Goal: Task Accomplishment & Management: Use online tool/utility

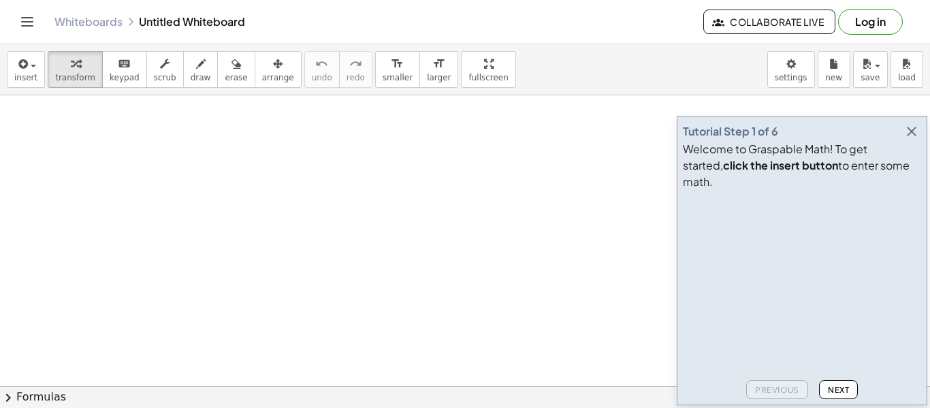
scroll to position [43, 0]
click at [909, 140] on icon "button" at bounding box center [911, 131] width 16 height 16
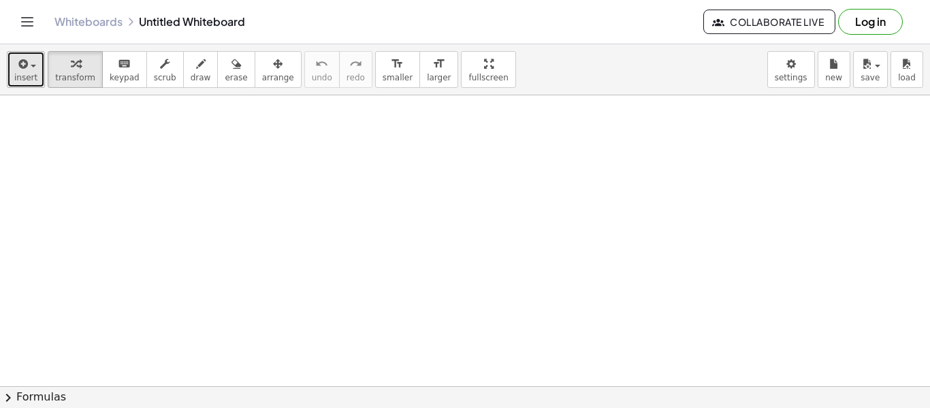
click at [11, 82] on button "insert" at bounding box center [26, 69] width 38 height 37
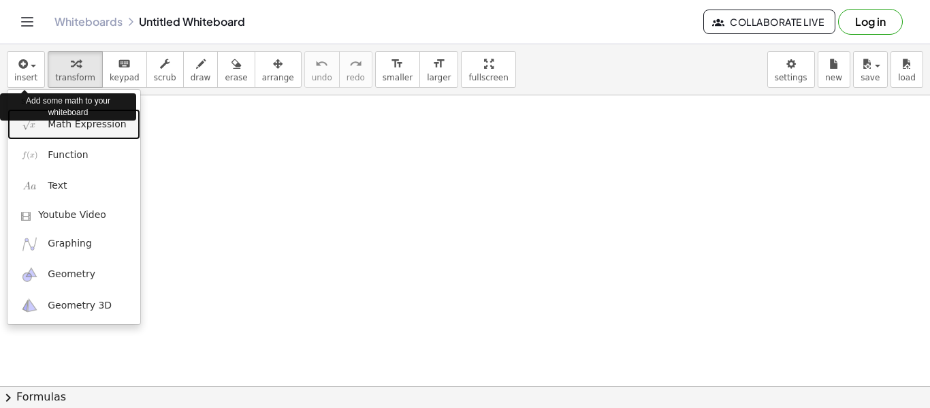
click at [95, 131] on span "Math Expression" at bounding box center [87, 125] width 78 height 14
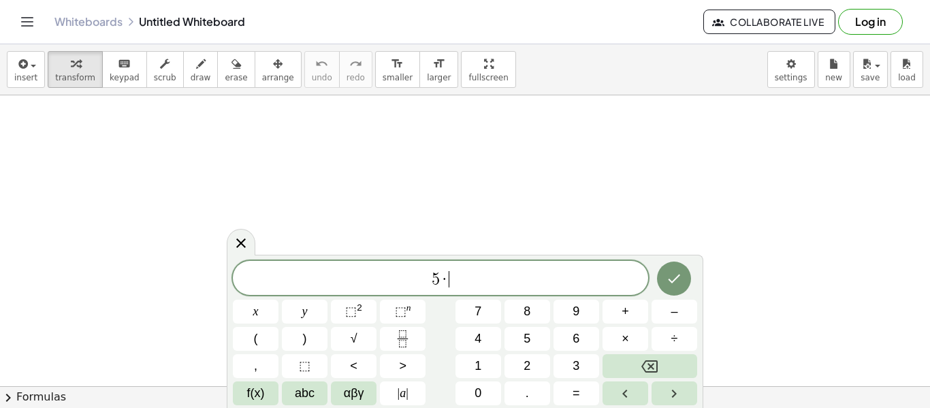
scroll to position [2, 0]
click at [655, 178] on div at bounding box center [465, 387] width 930 height 670
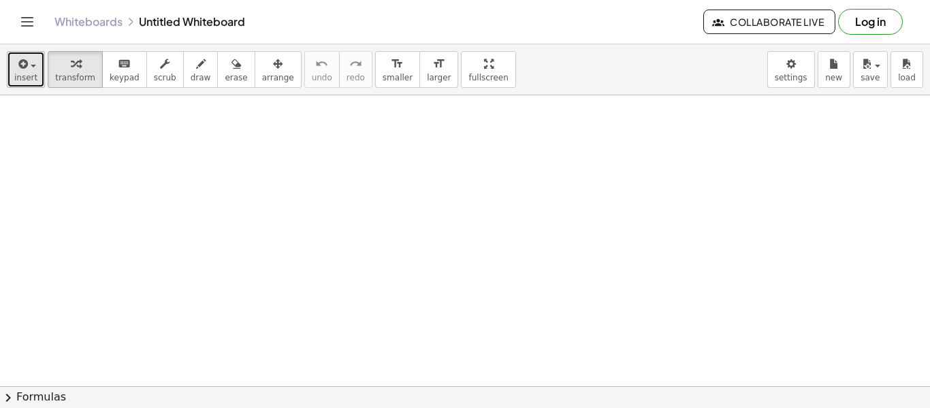
click at [26, 79] on span "insert" at bounding box center [25, 78] width 23 height 10
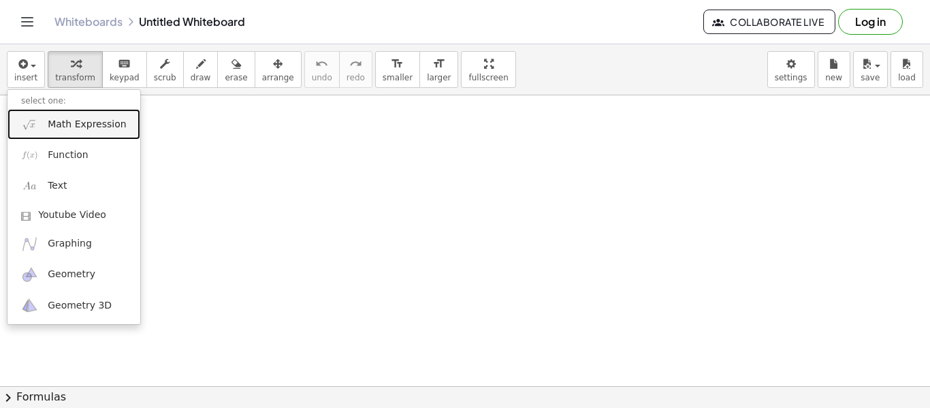
click at [49, 127] on span "Math Expression" at bounding box center [87, 125] width 78 height 14
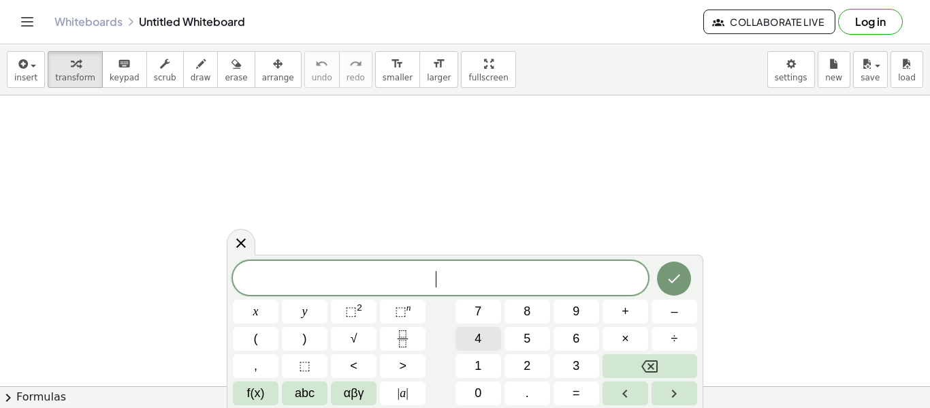
scroll to position [3, 0]
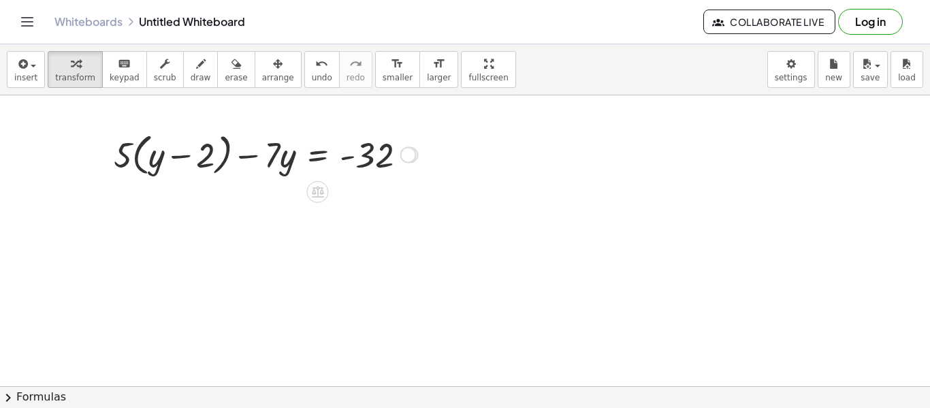
drag, startPoint x: 412, startPoint y: 155, endPoint x: 404, endPoint y: 156, distance: 7.5
click at [404, 156] on div at bounding box center [410, 155] width 15 height 15
drag, startPoint x: 122, startPoint y: 156, endPoint x: 161, endPoint y: 159, distance: 38.9
click at [161, 159] on div at bounding box center [265, 154] width 317 height 52
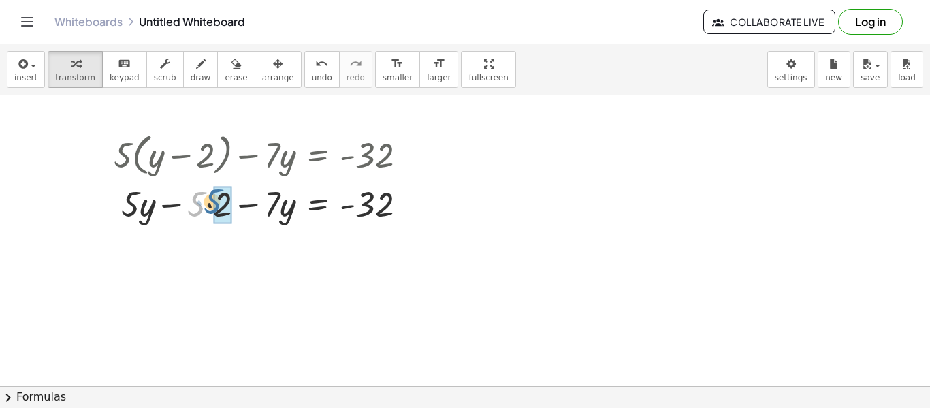
drag, startPoint x: 195, startPoint y: 211, endPoint x: 211, endPoint y: 208, distance: 16.6
click at [211, 208] on div at bounding box center [265, 203] width 317 height 46
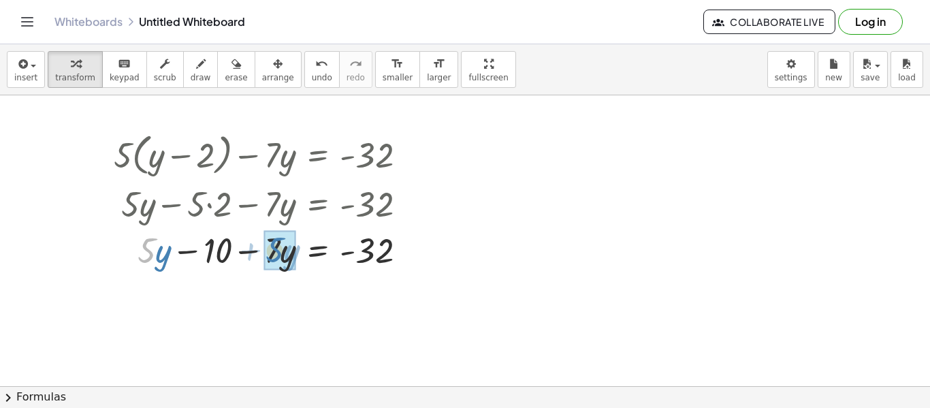
drag, startPoint x: 144, startPoint y: 248, endPoint x: 273, endPoint y: 248, distance: 128.7
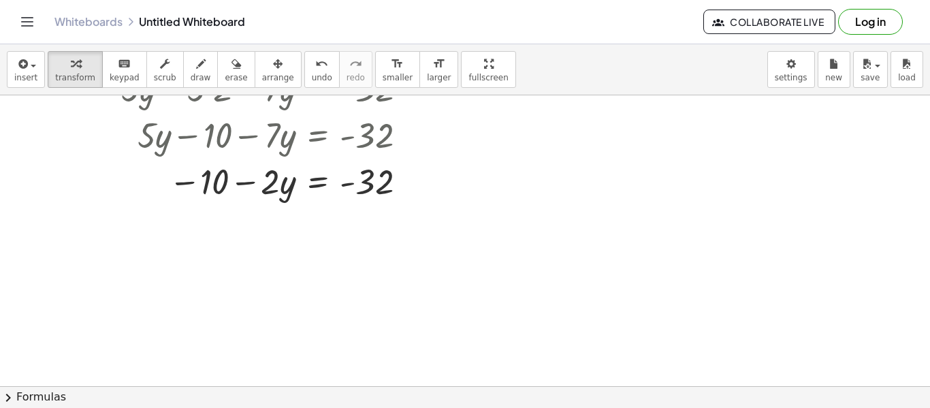
scroll to position [170, 0]
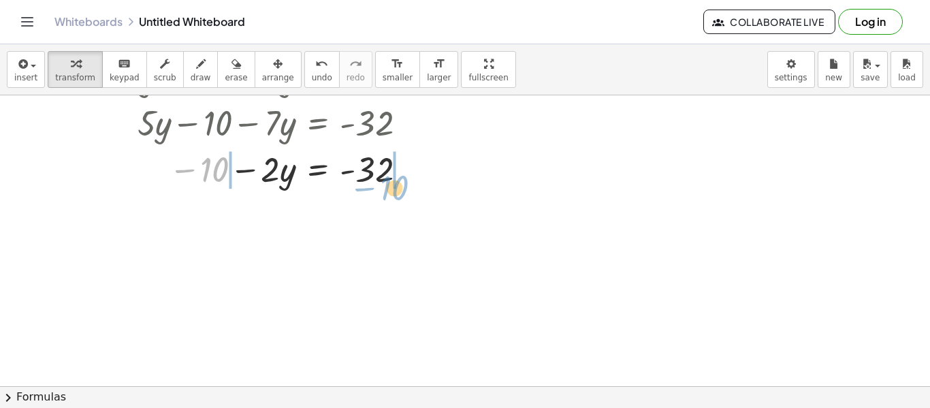
drag, startPoint x: 221, startPoint y: 174, endPoint x: 400, endPoint y: 192, distance: 180.6
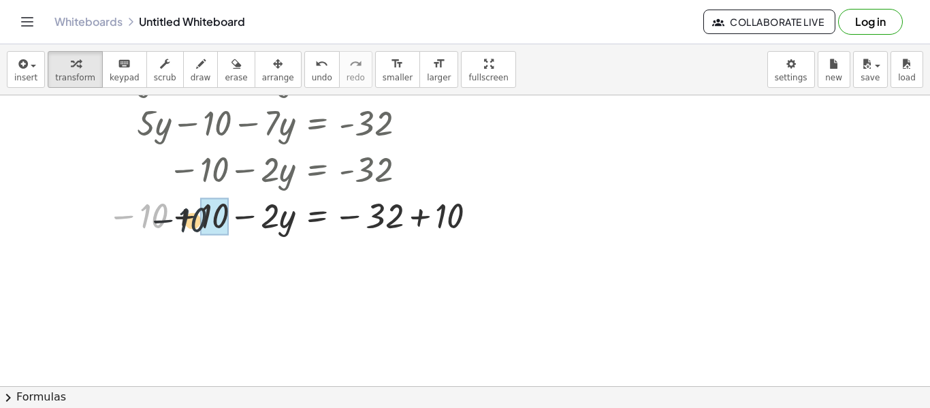
drag, startPoint x: 160, startPoint y: 214, endPoint x: 211, endPoint y: 219, distance: 51.3
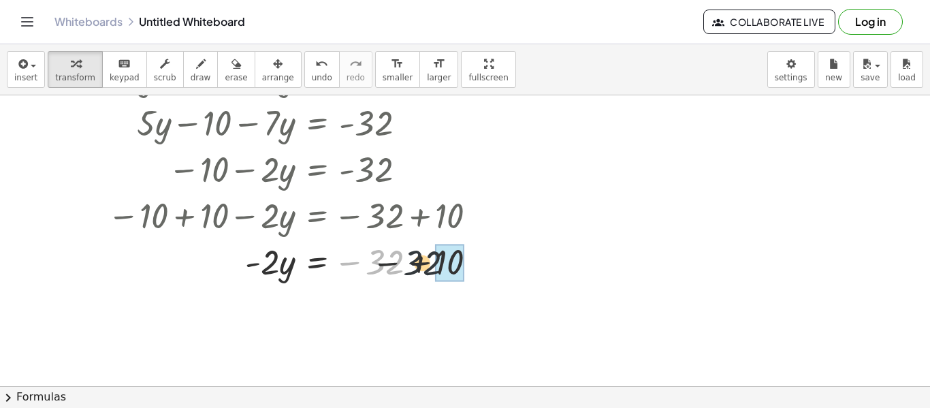
drag, startPoint x: 383, startPoint y: 257, endPoint x: 442, endPoint y: 259, distance: 59.9
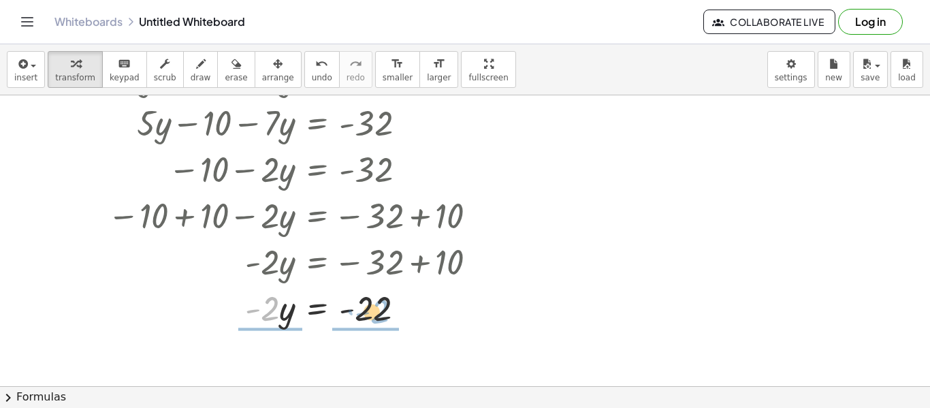
drag, startPoint x: 274, startPoint y: 316, endPoint x: 400, endPoint y: 318, distance: 125.9
click at [400, 318] on div at bounding box center [298, 307] width 394 height 46
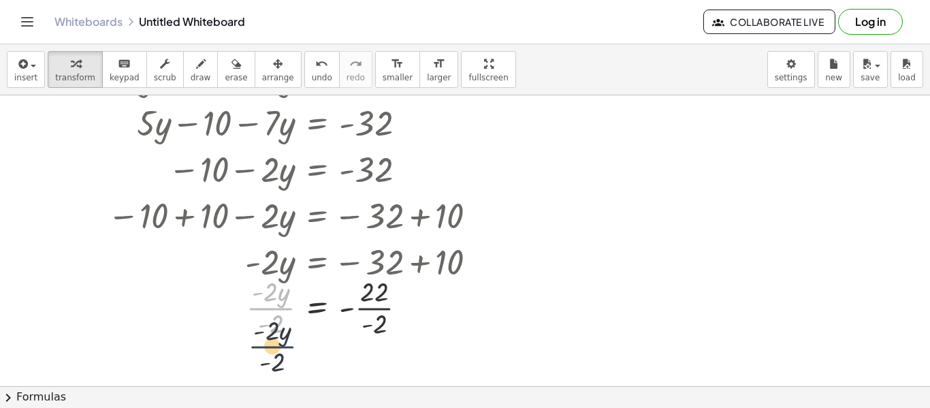
drag, startPoint x: 276, startPoint y: 306, endPoint x: 276, endPoint y: 346, distance: 40.2
drag, startPoint x: 278, startPoint y: 332, endPoint x: 272, endPoint y: 312, distance: 21.3
click at [272, 312] on div at bounding box center [298, 306] width 394 height 68
drag, startPoint x: 374, startPoint y: 325, endPoint x: 364, endPoint y: 304, distance: 23.4
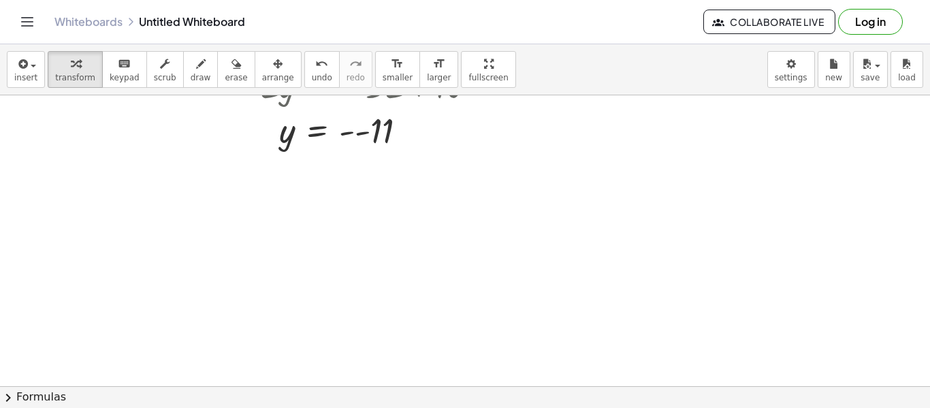
scroll to position [354, 0]
click at [528, 261] on div at bounding box center [465, 76] width 930 height 670
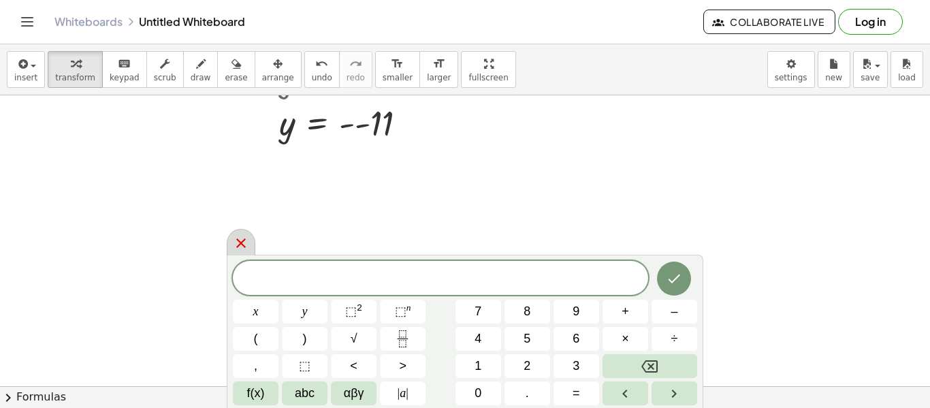
click at [242, 243] on icon at bounding box center [241, 243] width 10 height 10
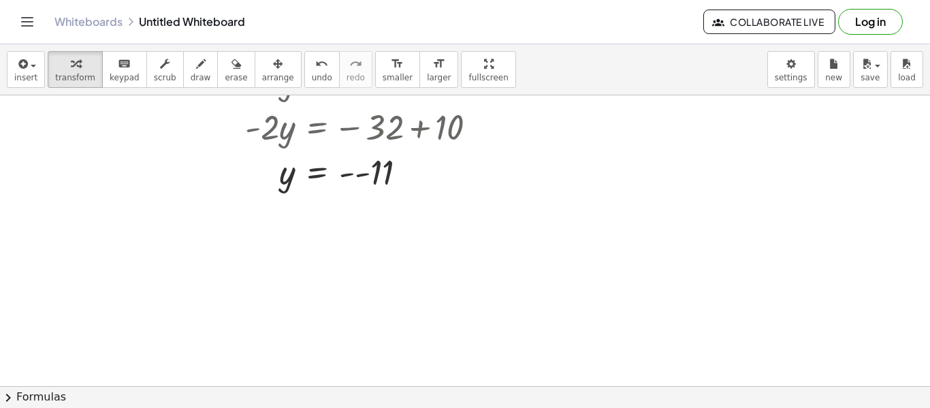
scroll to position [304, 0]
drag, startPoint x: 344, startPoint y: 175, endPoint x: 367, endPoint y: 189, distance: 27.2
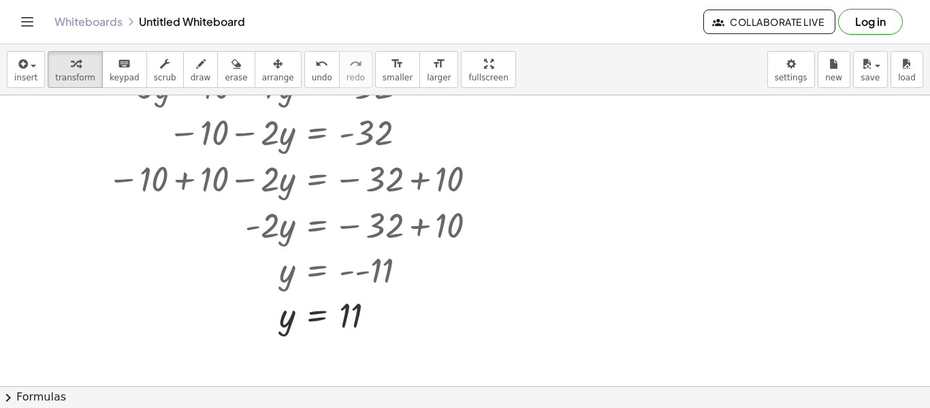
scroll to position [0, 0]
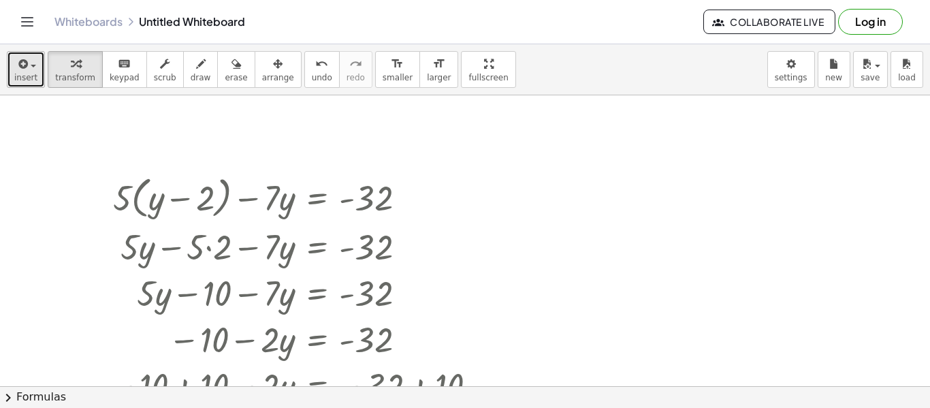
click at [21, 74] on span "insert" at bounding box center [25, 78] width 23 height 10
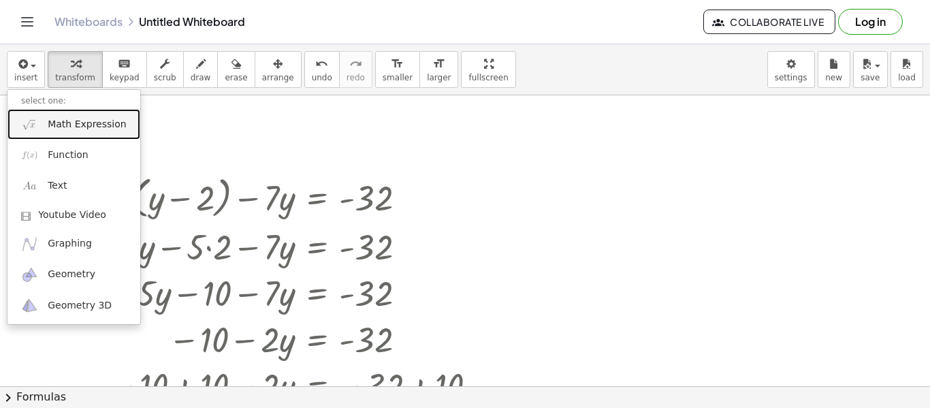
click at [49, 127] on span "Math Expression" at bounding box center [87, 125] width 78 height 14
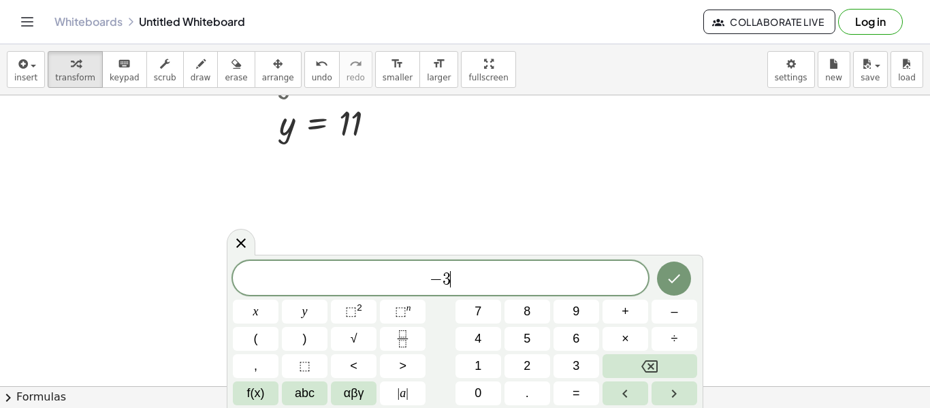
scroll to position [5, 0]
click at [406, 345] on icon "Fraction" at bounding box center [402, 338] width 17 height 17
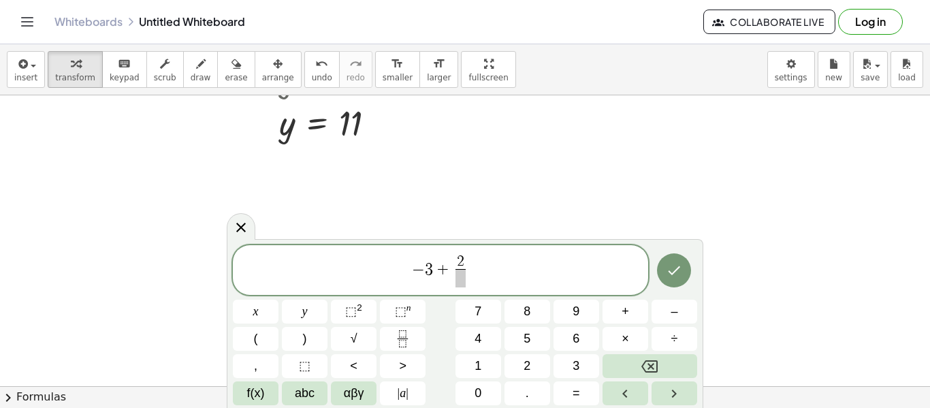
click at [462, 282] on span at bounding box center [460, 278] width 10 height 18
click at [502, 274] on span "− 3 + 2 3 ​ ​" at bounding box center [440, 271] width 415 height 36
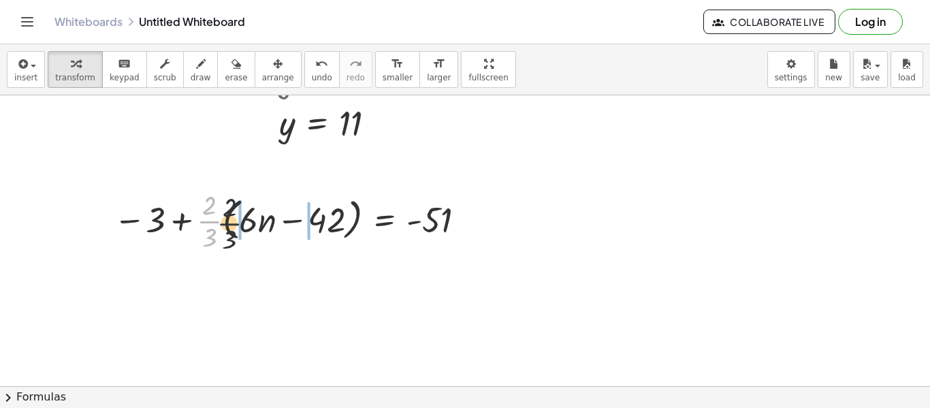
drag, startPoint x: 206, startPoint y: 225, endPoint x: 255, endPoint y: 229, distance: 49.2
click at [255, 229] on div at bounding box center [292, 220] width 370 height 68
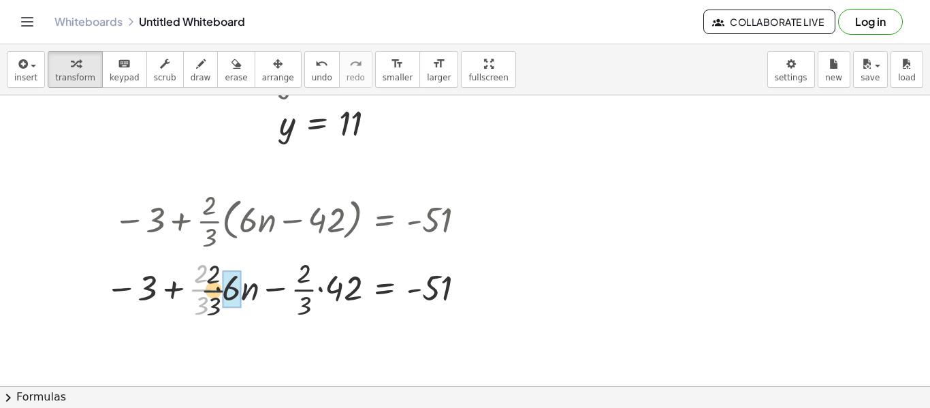
drag, startPoint x: 198, startPoint y: 289, endPoint x: 232, endPoint y: 292, distance: 34.2
drag, startPoint x: 289, startPoint y: 291, endPoint x: 297, endPoint y: 291, distance: 7.5
click at [297, 291] on div at bounding box center [291, 288] width 371 height 68
drag, startPoint x: 210, startPoint y: 271, endPoint x: 220, endPoint y: 272, distance: 9.6
click at [220, 272] on div at bounding box center [291, 288] width 371 height 68
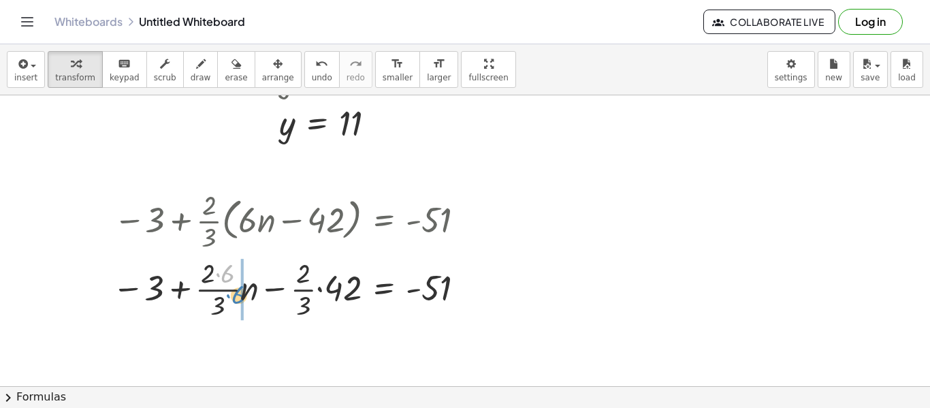
drag, startPoint x: 226, startPoint y: 275, endPoint x: 236, endPoint y: 296, distance: 23.4
click at [236, 296] on div at bounding box center [291, 288] width 371 height 68
click at [210, 295] on div at bounding box center [288, 288] width 378 height 68
drag, startPoint x: 203, startPoint y: 290, endPoint x: 237, endPoint y: 293, distance: 34.2
drag, startPoint x: 228, startPoint y: 276, endPoint x: 238, endPoint y: 297, distance: 23.2
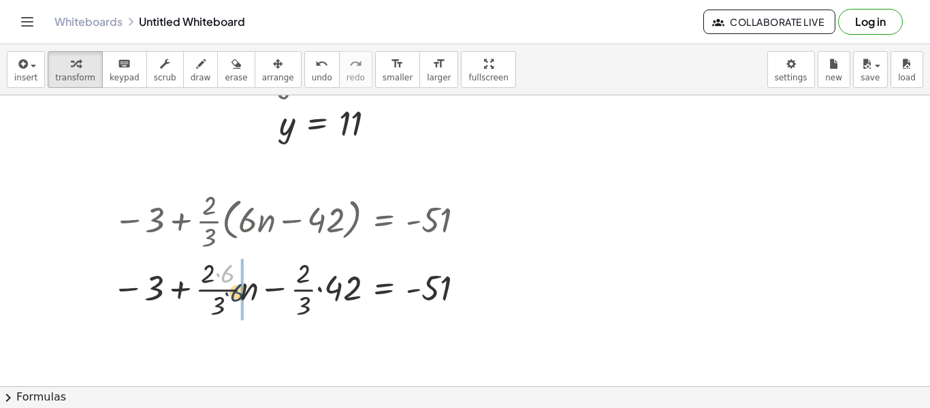
click at [238, 297] on div at bounding box center [291, 288] width 371 height 68
drag, startPoint x: 201, startPoint y: 290, endPoint x: 233, endPoint y: 290, distance: 32.7
drag, startPoint x: 224, startPoint y: 276, endPoint x: 238, endPoint y: 300, distance: 28.4
click at [238, 300] on div at bounding box center [291, 288] width 371 height 68
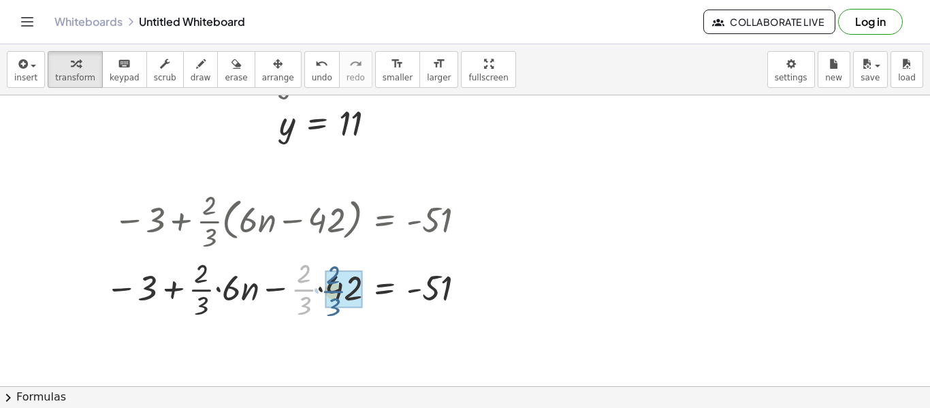
drag, startPoint x: 304, startPoint y: 292, endPoint x: 334, endPoint y: 293, distance: 30.0
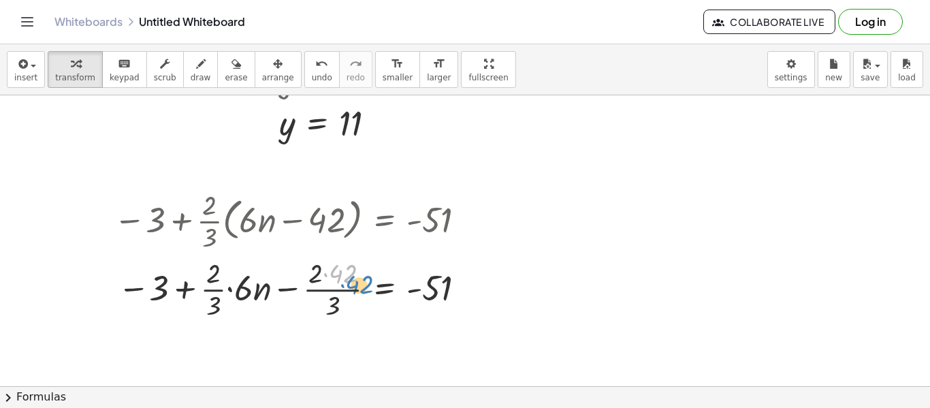
click at [344, 280] on div at bounding box center [292, 288] width 370 height 68
drag, startPoint x: 336, startPoint y: 302, endPoint x: 326, endPoint y: 279, distance: 24.7
click at [326, 279] on div at bounding box center [292, 288] width 370 height 68
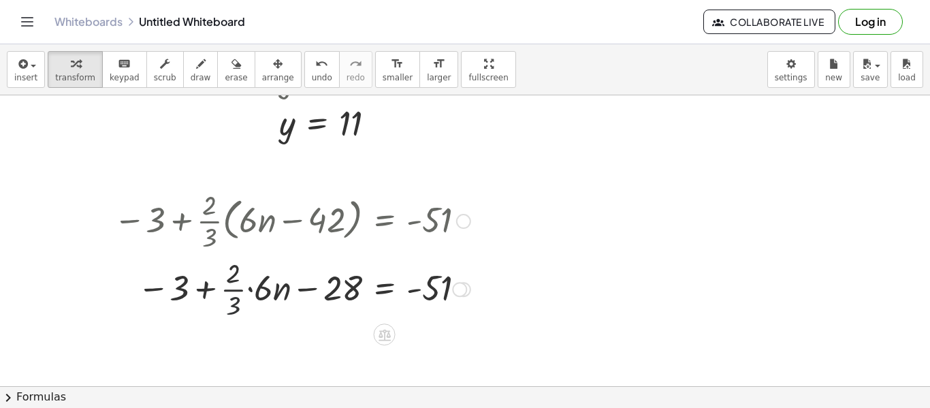
click at [242, 301] on div at bounding box center [292, 288] width 370 height 68
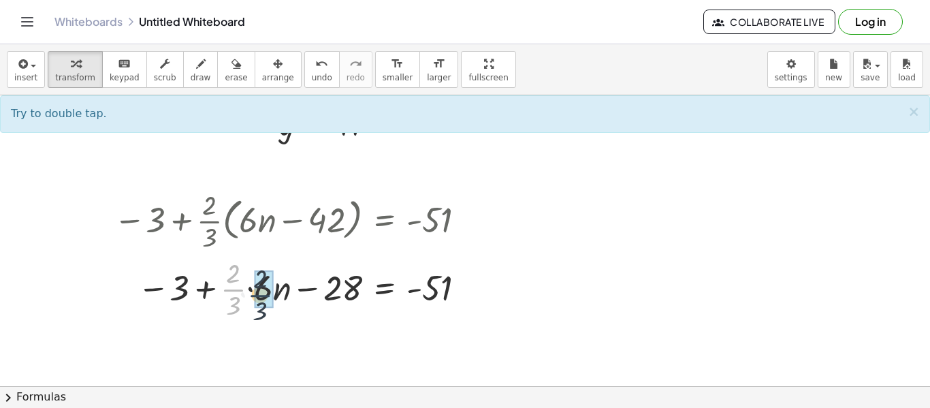
drag, startPoint x: 237, startPoint y: 287, endPoint x: 265, endPoint y: 293, distance: 28.4
drag, startPoint x: 253, startPoint y: 305, endPoint x: 248, endPoint y: 282, distance: 23.5
click at [248, 282] on div at bounding box center [292, 288] width 370 height 68
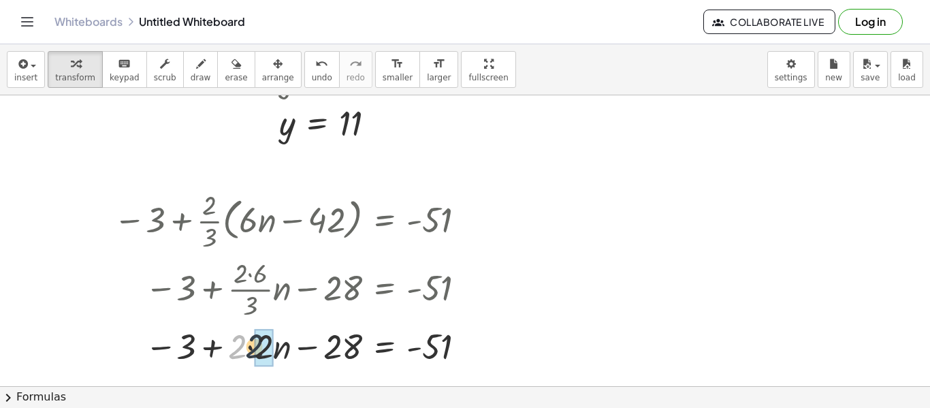
drag, startPoint x: 240, startPoint y: 348, endPoint x: 272, endPoint y: 347, distance: 32.0
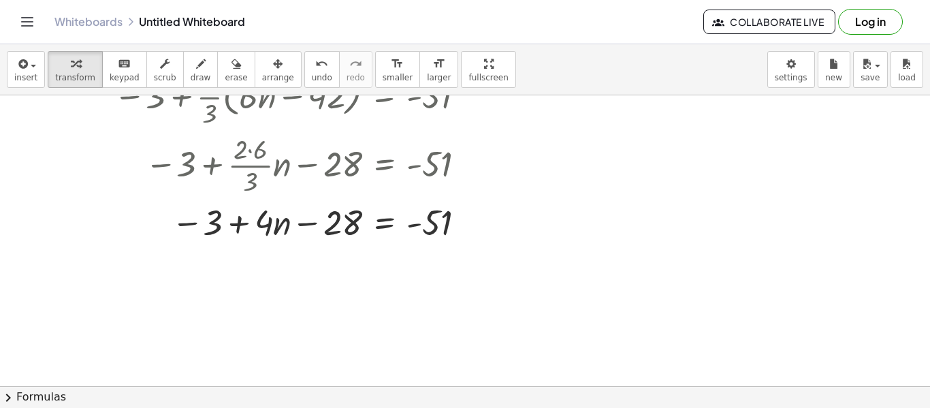
scroll to position [527, 0]
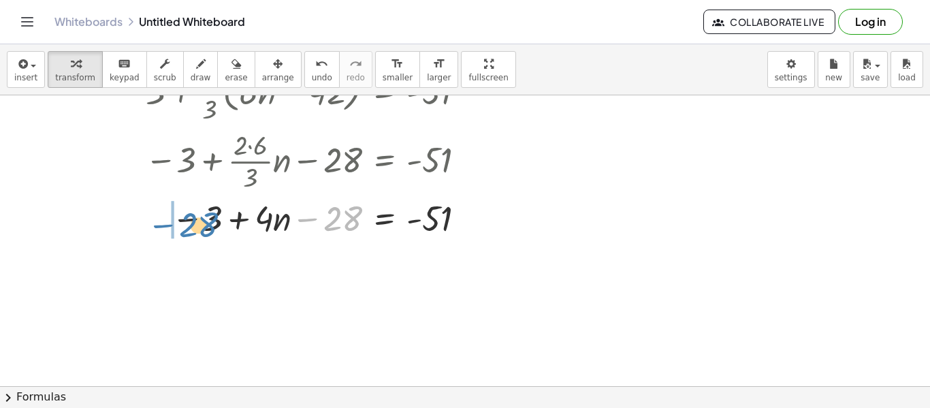
drag, startPoint x: 336, startPoint y: 217, endPoint x: 196, endPoint y: 222, distance: 140.3
click at [196, 222] on div at bounding box center [292, 217] width 370 height 46
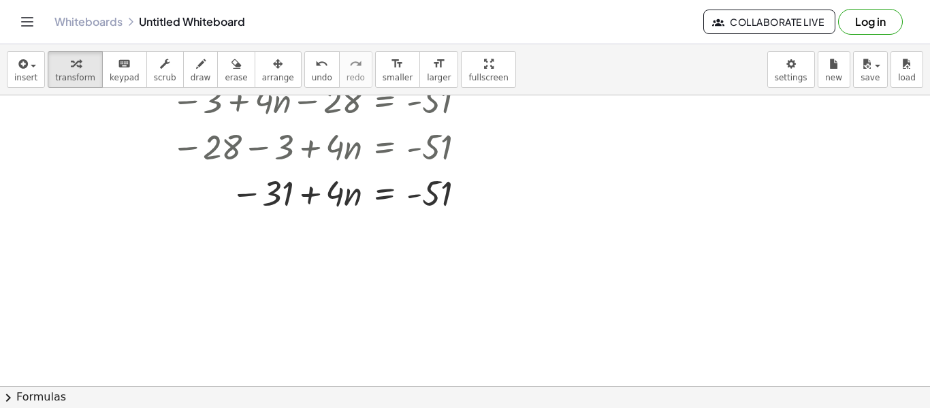
scroll to position [679, 0]
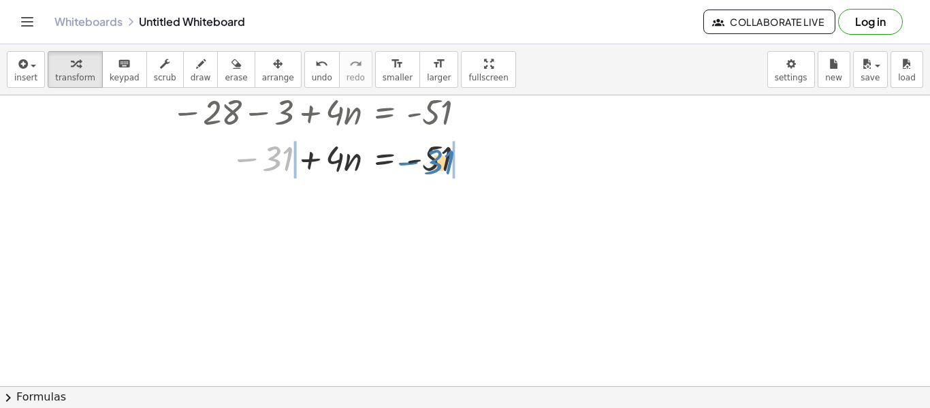
drag, startPoint x: 272, startPoint y: 155, endPoint x: 431, endPoint y: 159, distance: 159.3
click at [431, 159] on div at bounding box center [292, 157] width 370 height 46
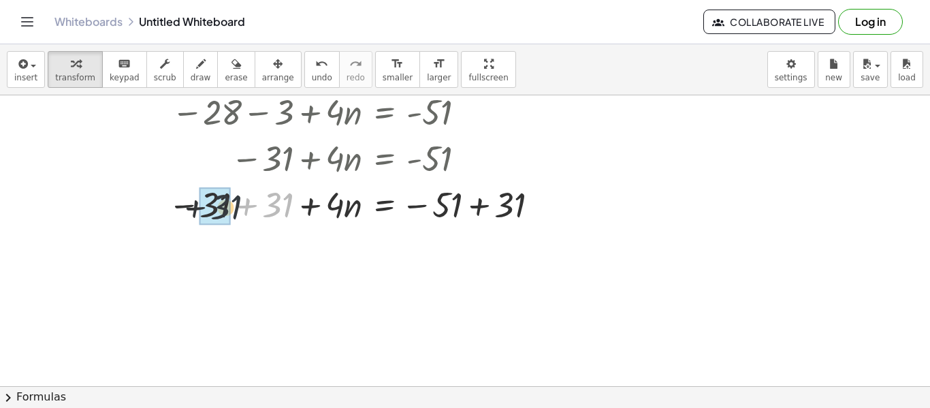
drag, startPoint x: 280, startPoint y: 199, endPoint x: 209, endPoint y: 201, distance: 70.8
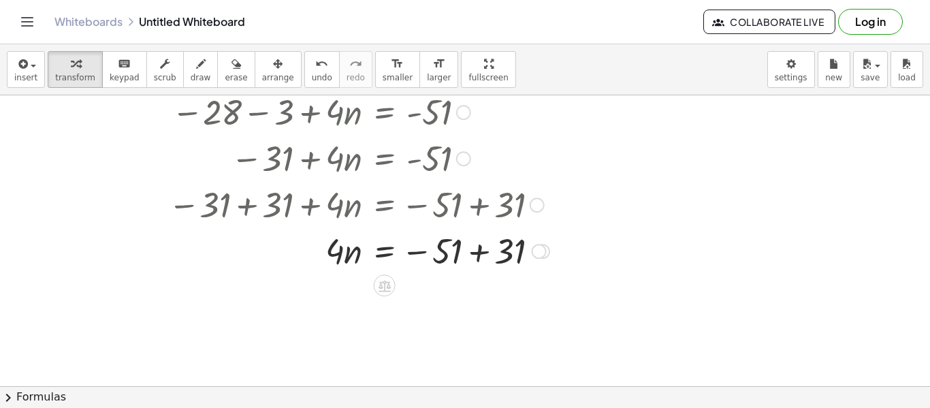
click at [501, 207] on div at bounding box center [331, 203] width 449 height 46
drag, startPoint x: 508, startPoint y: 258, endPoint x: 438, endPoint y: 259, distance: 70.8
click at [346, 305] on div at bounding box center [331, 296] width 449 height 46
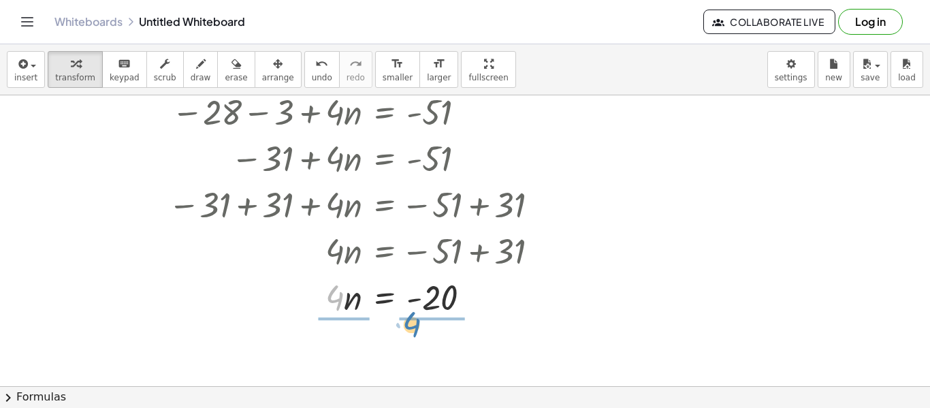
drag, startPoint x: 337, startPoint y: 299, endPoint x: 423, endPoint y: 324, distance: 89.4
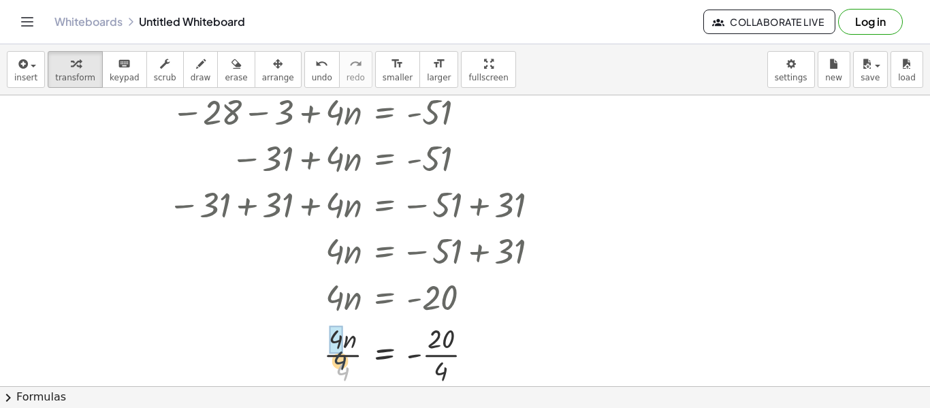
drag, startPoint x: 343, startPoint y: 366, endPoint x: 336, endPoint y: 343, distance: 24.3
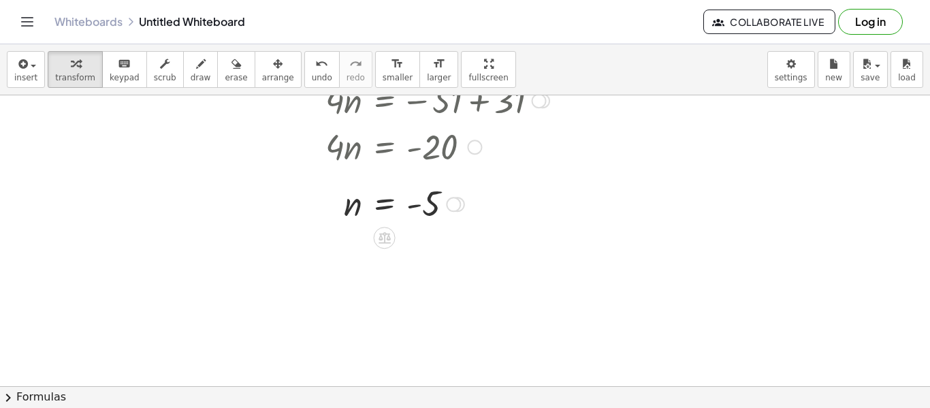
scroll to position [830, 0]
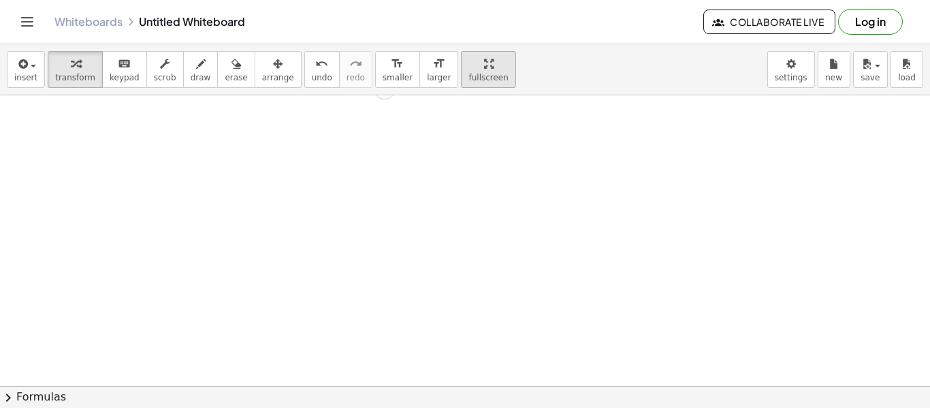
drag, startPoint x: 453, startPoint y: 201, endPoint x: 440, endPoint y: 64, distance: 137.5
click at [440, 64] on div "insert select one: Math Expression Function Text Youtube Video Graphing Geometr…" at bounding box center [465, 226] width 930 height 364
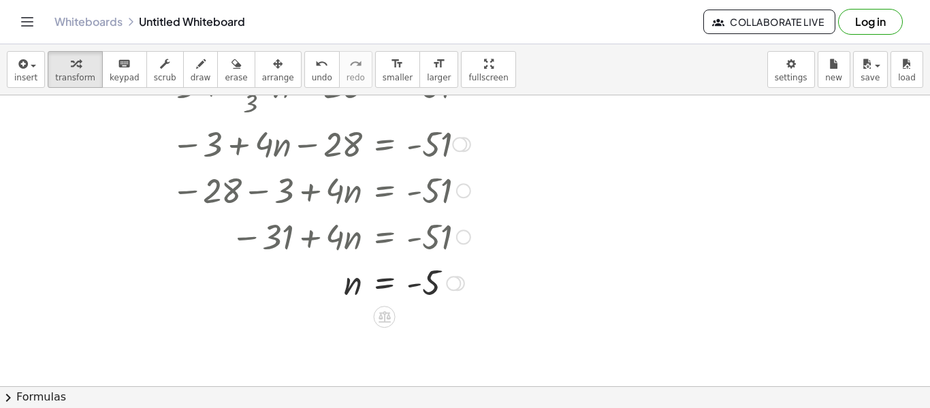
scroll to position [598, 0]
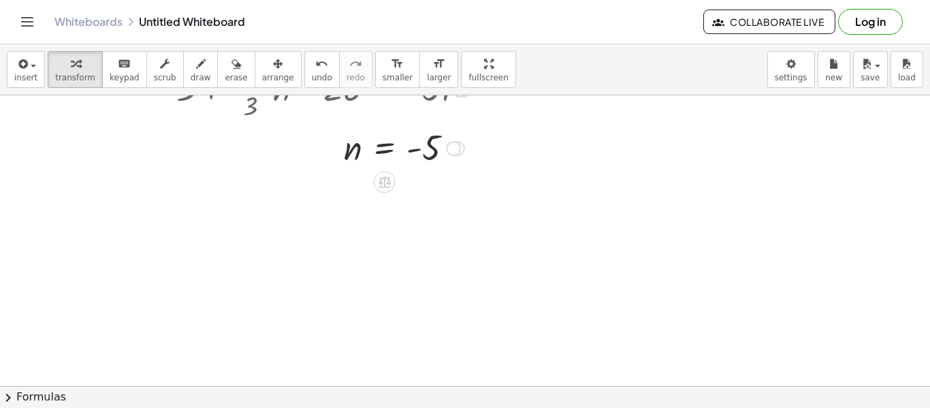
drag, startPoint x: 453, startPoint y: 289, endPoint x: 431, endPoint y: 148, distance: 142.7
click at [385, 148] on div "n = - 5" at bounding box center [385, 148] width 0 height 0
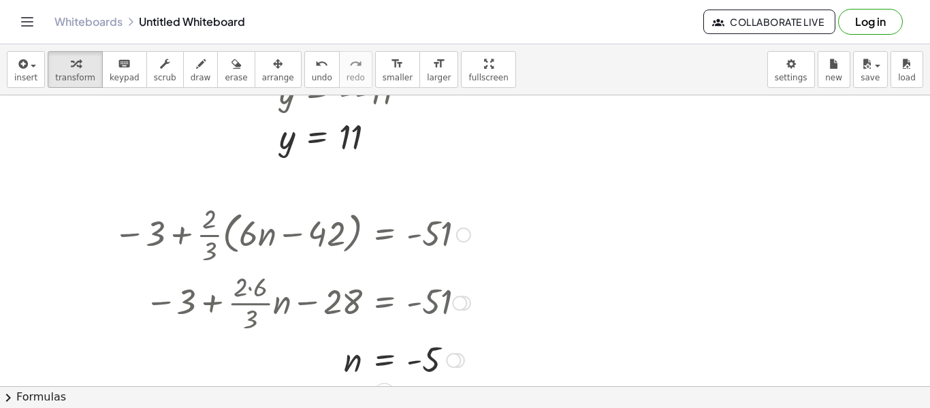
scroll to position [384, 0]
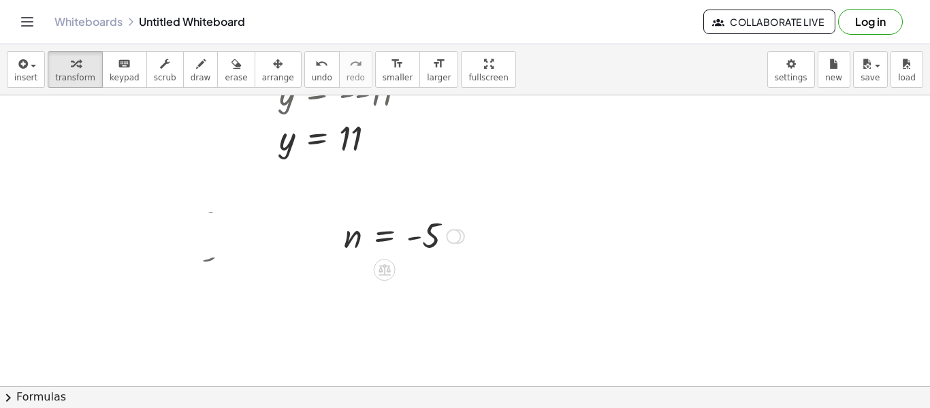
drag, startPoint x: 455, startPoint y: 364, endPoint x: 432, endPoint y: 231, distance: 134.9
click at [385, 236] on div "n = - 5" at bounding box center [385, 236] width 0 height 0
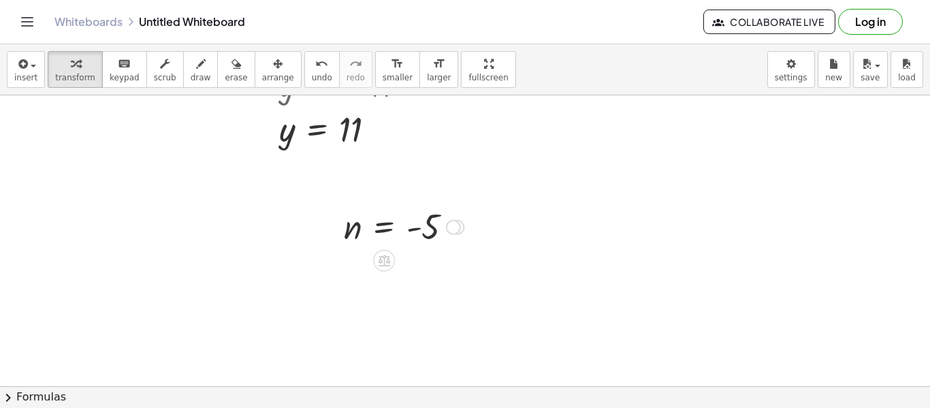
scroll to position [399, 0]
drag, startPoint x: 452, startPoint y: 222, endPoint x: 442, endPoint y: 221, distance: 9.6
click at [384, 221] on div "n = - 5" at bounding box center [384, 221] width 0 height 0
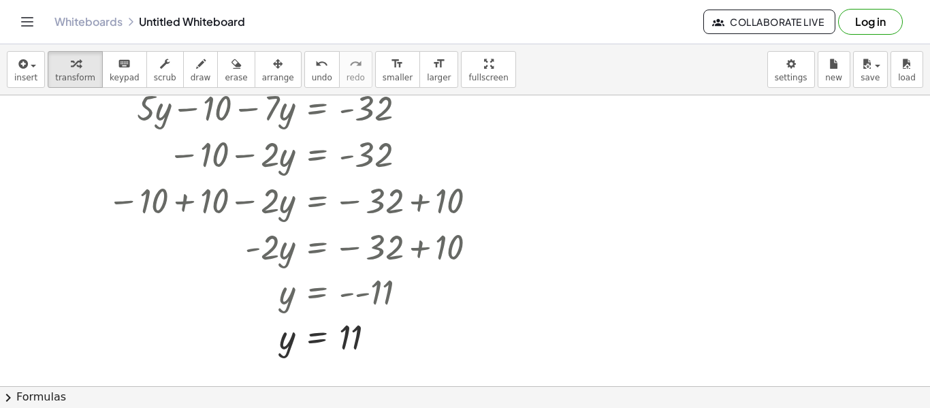
scroll to position [182, 0]
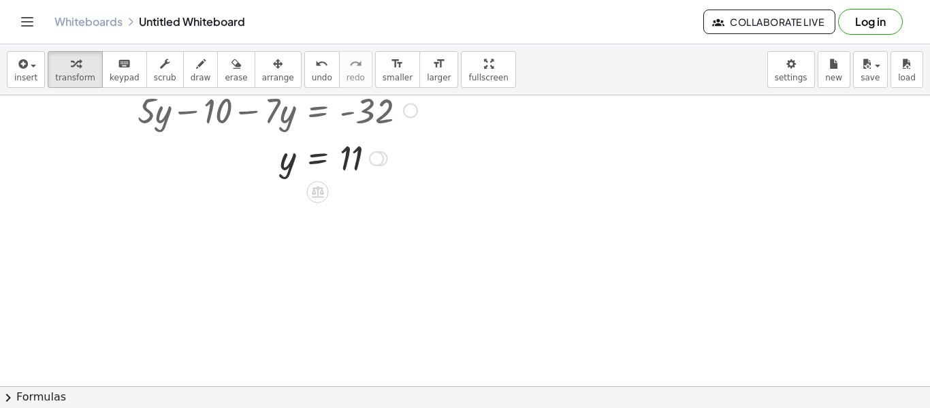
drag, startPoint x: 381, startPoint y: 346, endPoint x: 349, endPoint y: 151, distance: 197.4
click at [317, 159] on div "y = 11" at bounding box center [317, 159] width 0 height 0
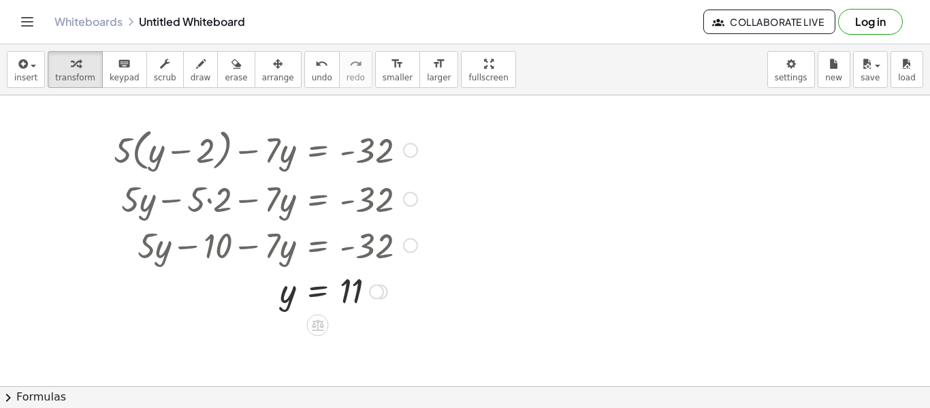
scroll to position [0, 0]
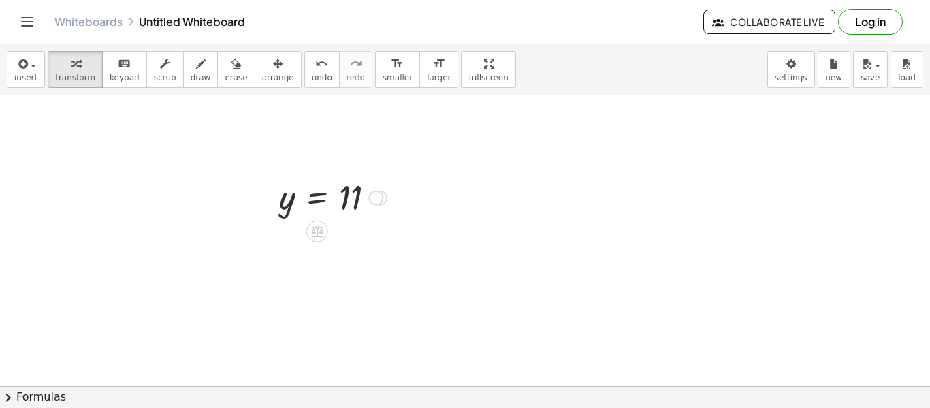
drag, startPoint x: 372, startPoint y: 336, endPoint x: 337, endPoint y: 157, distance: 183.2
drag, startPoint x: 454, startPoint y: 295, endPoint x: 413, endPoint y: 185, distance: 117.8
click at [413, 185] on div "+ · 5 · ( + y − 2 ) − · 7 · y = - 32 + · 5 · y − · 5 · 2 − · 7 · y = - 32 + · 5…" at bounding box center [465, 205] width 930 height 872
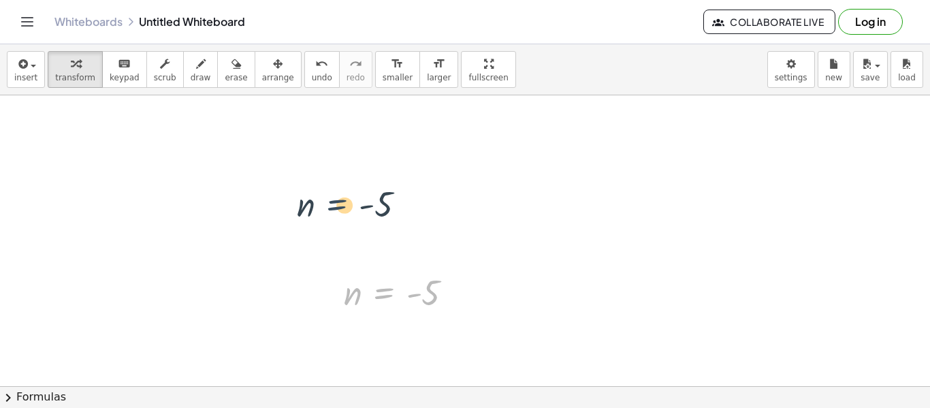
drag, startPoint x: 392, startPoint y: 295, endPoint x: 325, endPoint y: 155, distance: 155.3
click at [325, 155] on div "+ · 5 · ( + y − 2 ) − · 7 · y = - 32 + · 5 · y − · 5 · 2 − · 7 · y = - 32 + · 5…" at bounding box center [465, 205] width 930 height 872
click at [123, 81] on span "keypad" at bounding box center [125, 78] width 30 height 10
click at [74, 73] on span "transform" at bounding box center [75, 78] width 40 height 10
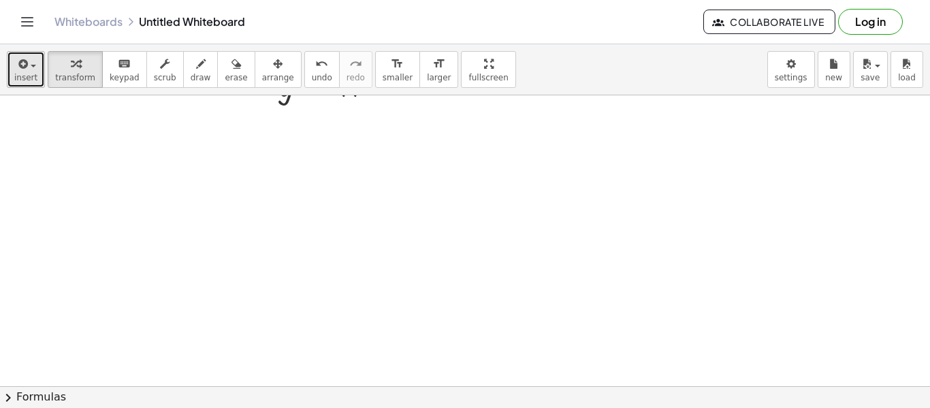
click at [20, 68] on icon "button" at bounding box center [22, 64] width 12 height 16
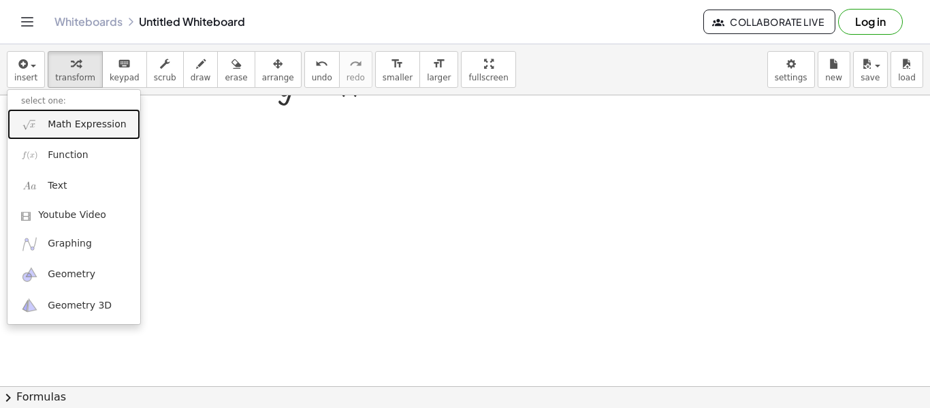
click at [83, 132] on link "Math Expression" at bounding box center [73, 124] width 133 height 31
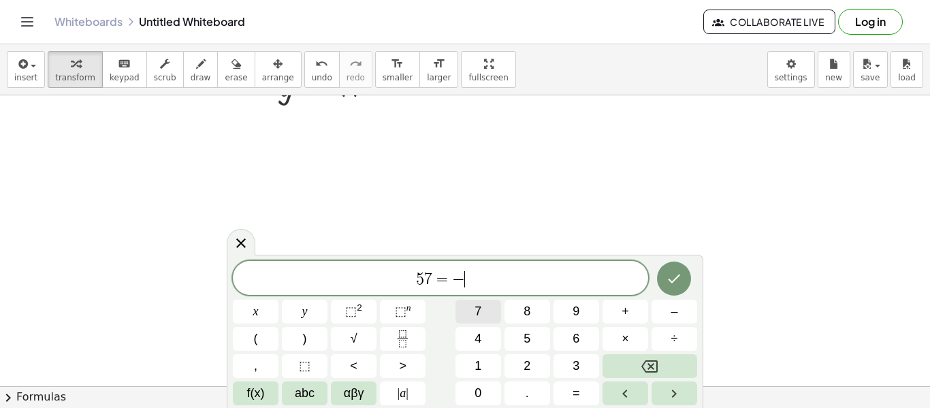
scroll to position [8, 0]
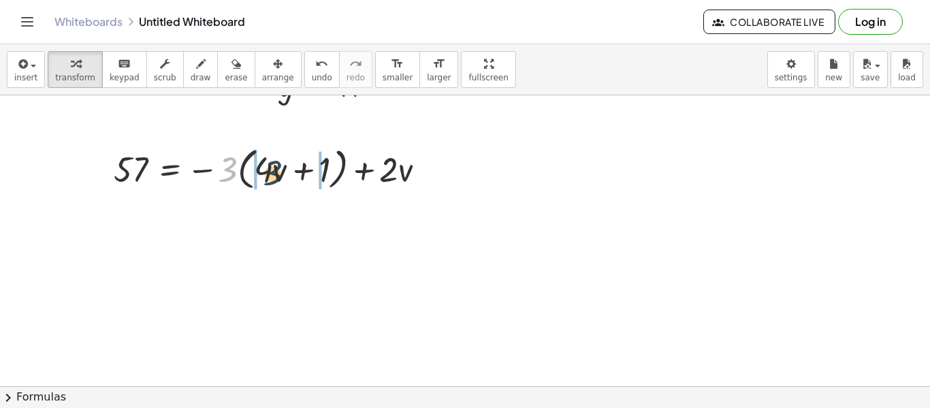
drag, startPoint x: 231, startPoint y: 176, endPoint x: 276, endPoint y: 180, distance: 45.7
click at [276, 180] on div at bounding box center [275, 168] width 336 height 52
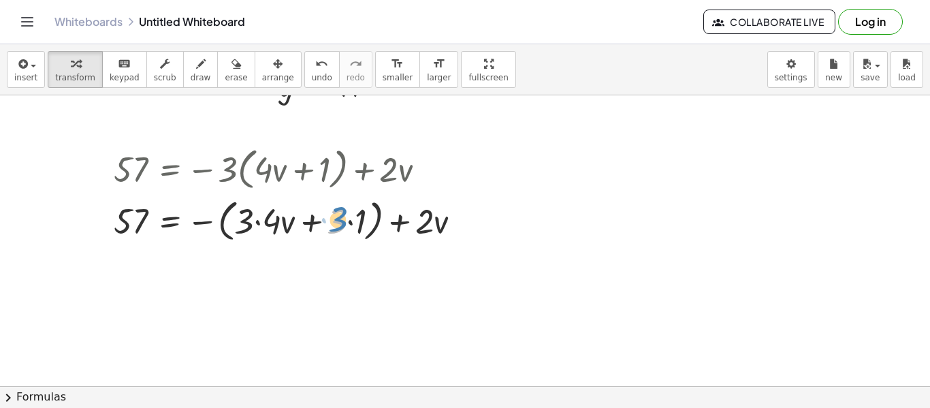
click at [340, 226] on div at bounding box center [293, 220] width 372 height 52
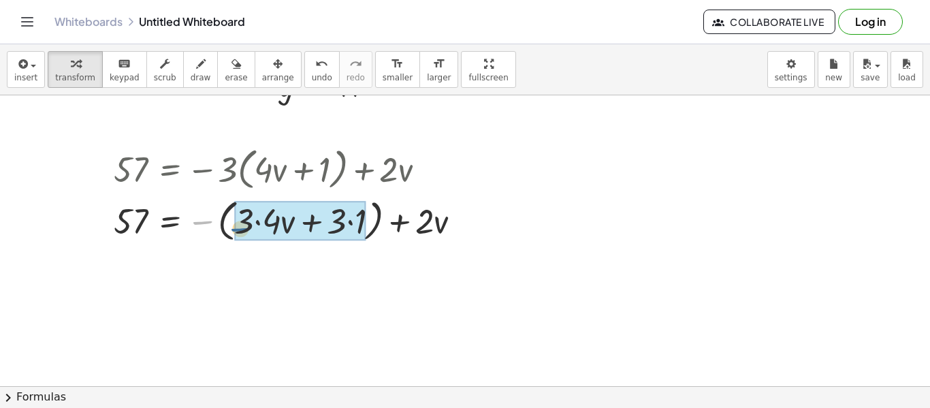
drag, startPoint x: 200, startPoint y: 219, endPoint x: 248, endPoint y: 225, distance: 48.0
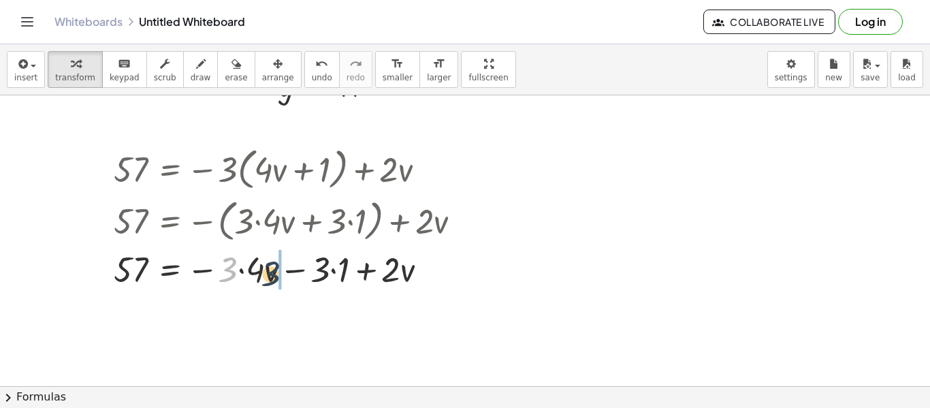
drag, startPoint x: 231, startPoint y: 270, endPoint x: 278, endPoint y: 274, distance: 47.8
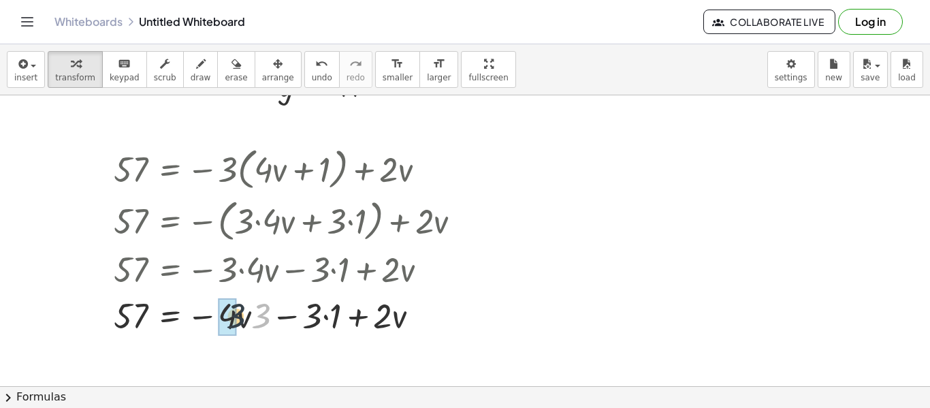
drag, startPoint x: 261, startPoint y: 309, endPoint x: 233, endPoint y: 309, distance: 28.6
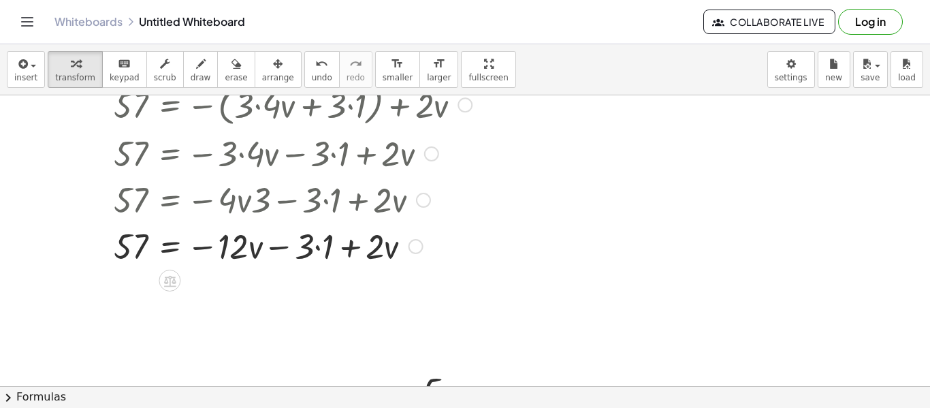
scroll to position [235, 0]
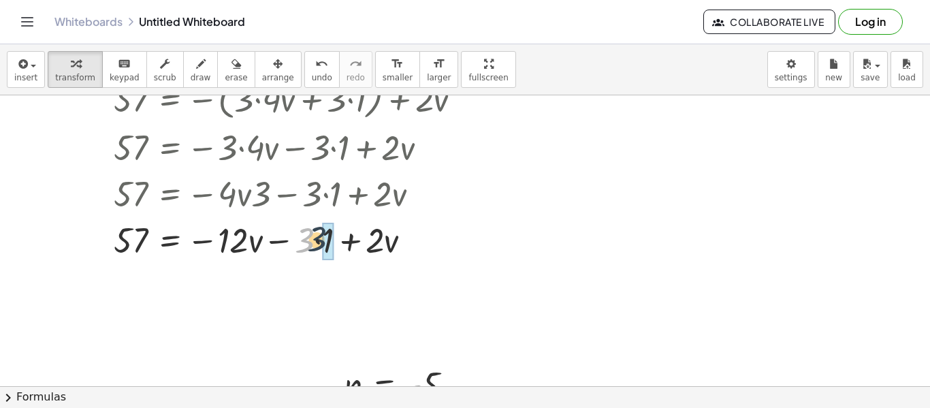
drag, startPoint x: 302, startPoint y: 247, endPoint x: 319, endPoint y: 246, distance: 17.8
click at [319, 246] on div at bounding box center [293, 239] width 372 height 46
click at [310, 242] on div at bounding box center [293, 239] width 372 height 46
drag, startPoint x: 229, startPoint y: 238, endPoint x: 226, endPoint y: 228, distance: 10.6
click at [226, 228] on div at bounding box center [293, 239] width 372 height 46
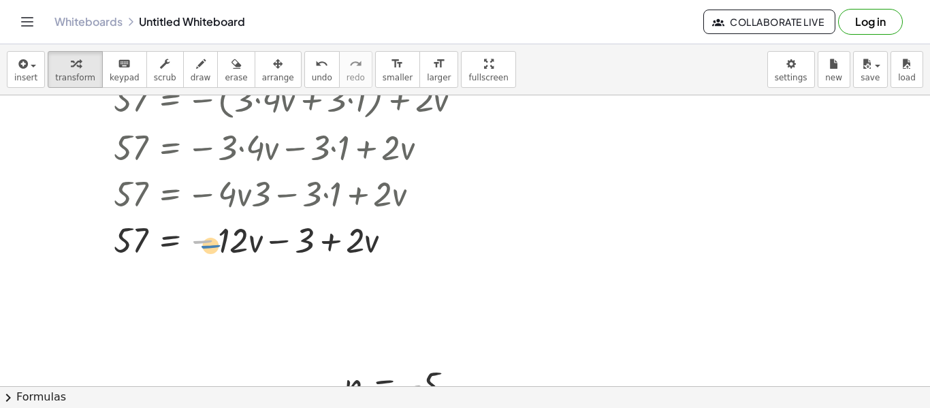
click at [207, 240] on div at bounding box center [293, 239] width 372 height 46
drag, startPoint x: 255, startPoint y: 246, endPoint x: 259, endPoint y: 252, distance: 7.2
click at [259, 252] on div at bounding box center [293, 239] width 372 height 46
drag, startPoint x: 206, startPoint y: 242, endPoint x: 359, endPoint y: 246, distance: 153.9
click at [359, 246] on div at bounding box center [293, 239] width 372 height 46
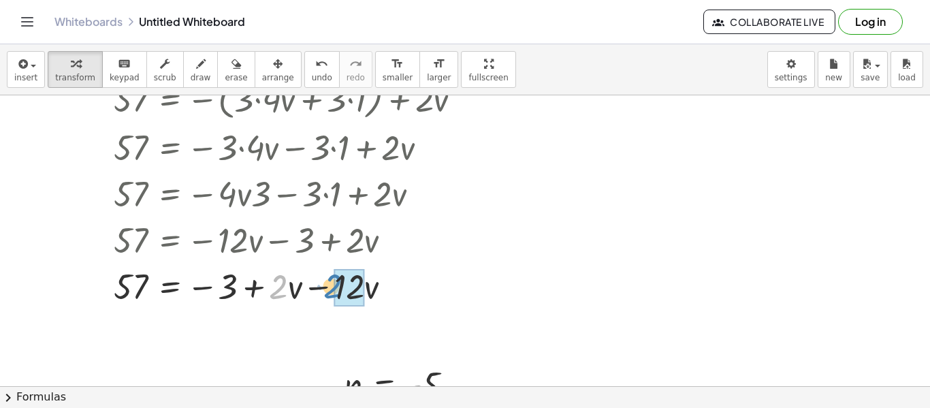
drag, startPoint x: 283, startPoint y: 289, endPoint x: 341, endPoint y: 288, distance: 57.9
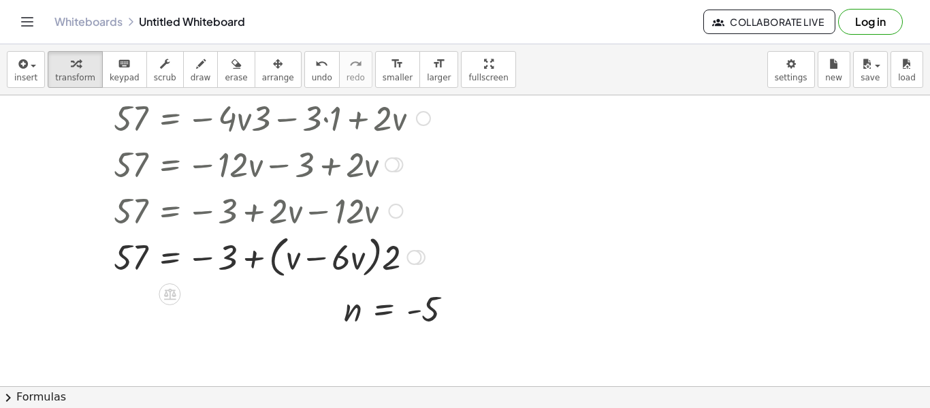
scroll to position [329, 0]
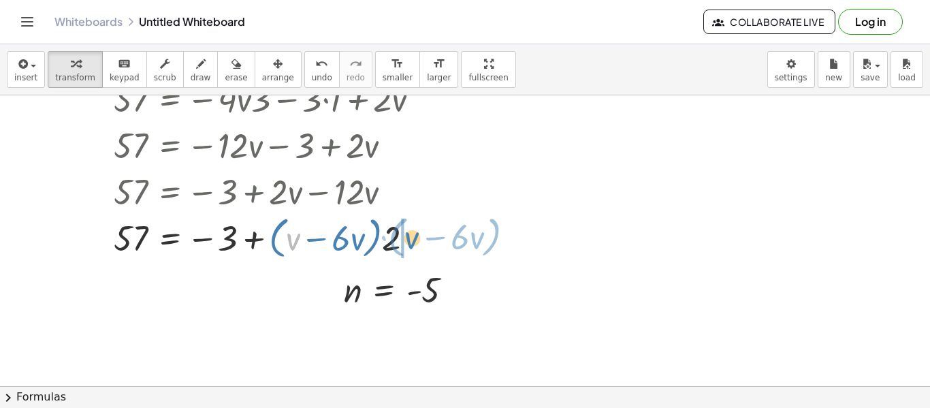
drag, startPoint x: 295, startPoint y: 240, endPoint x: 410, endPoint y: 238, distance: 115.0
click at [410, 238] on div at bounding box center [293, 237] width 372 height 52
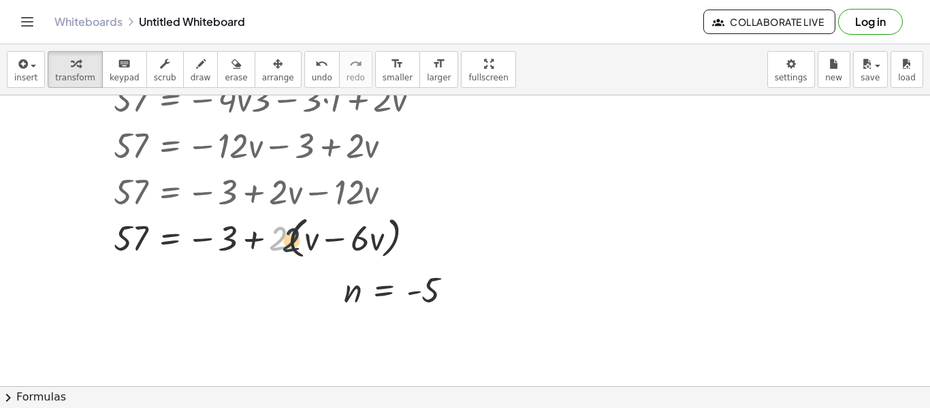
drag, startPoint x: 278, startPoint y: 242, endPoint x: 301, endPoint y: 242, distance: 23.2
click at [301, 242] on div at bounding box center [293, 237] width 372 height 52
drag, startPoint x: 280, startPoint y: 244, endPoint x: 299, endPoint y: 244, distance: 18.4
click at [299, 244] on div at bounding box center [293, 237] width 372 height 46
drag, startPoint x: 278, startPoint y: 240, endPoint x: 296, endPoint y: 240, distance: 18.4
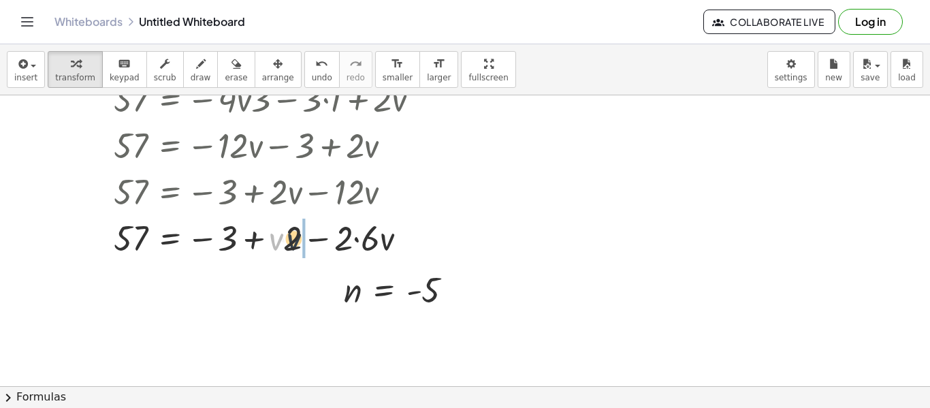
click at [296, 240] on div at bounding box center [293, 237] width 372 height 46
click at [312, 61] on div "undo" at bounding box center [322, 63] width 20 height 16
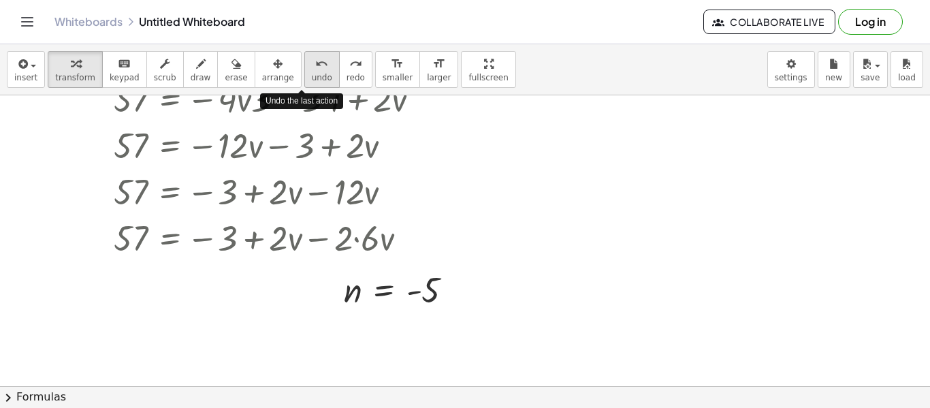
click at [315, 66] on icon "undo" at bounding box center [321, 64] width 13 height 16
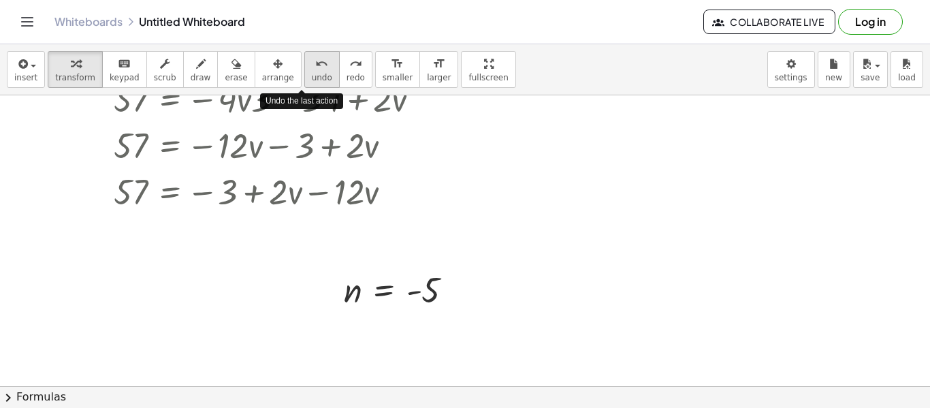
click at [315, 66] on icon "undo" at bounding box center [321, 64] width 13 height 16
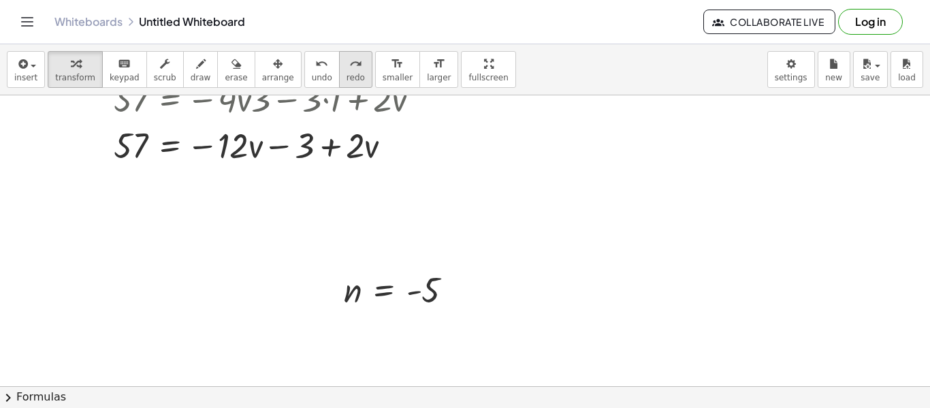
click at [344, 66] on button "redo redo" at bounding box center [355, 69] width 33 height 37
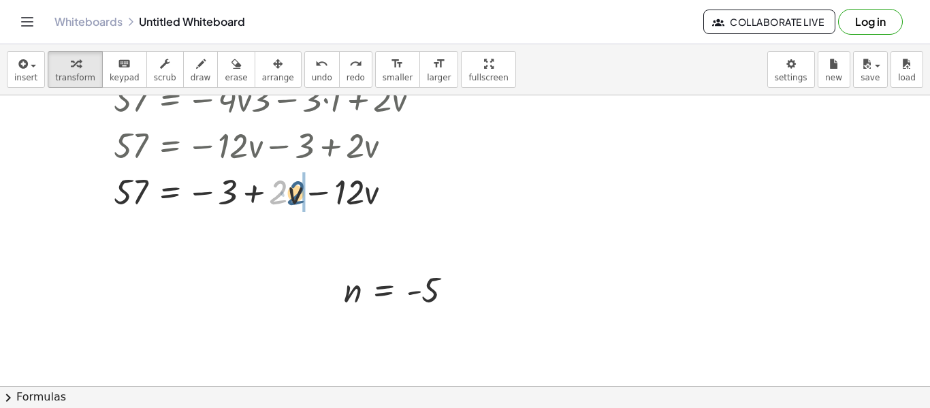
click at [287, 193] on div at bounding box center [293, 190] width 372 height 46
click at [369, 197] on div at bounding box center [293, 190] width 372 height 46
drag, startPoint x: 295, startPoint y: 199, endPoint x: 364, endPoint y: 210, distance: 69.6
click at [364, 210] on div at bounding box center [293, 191] width 372 height 52
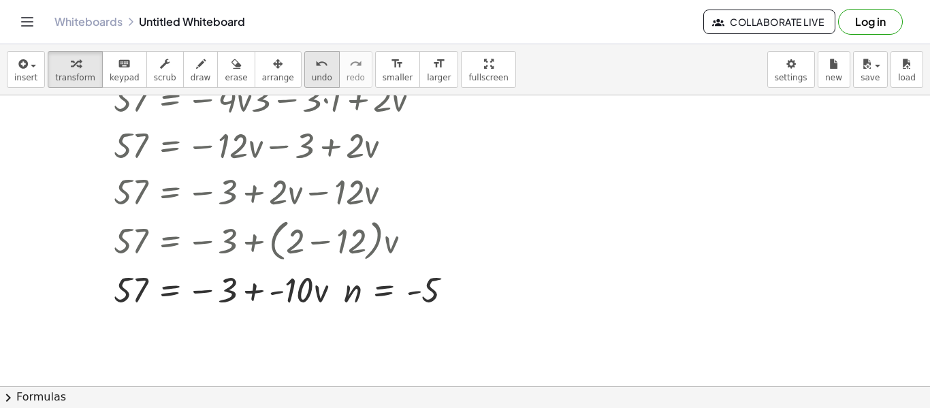
click at [312, 77] on span "undo" at bounding box center [322, 78] width 20 height 10
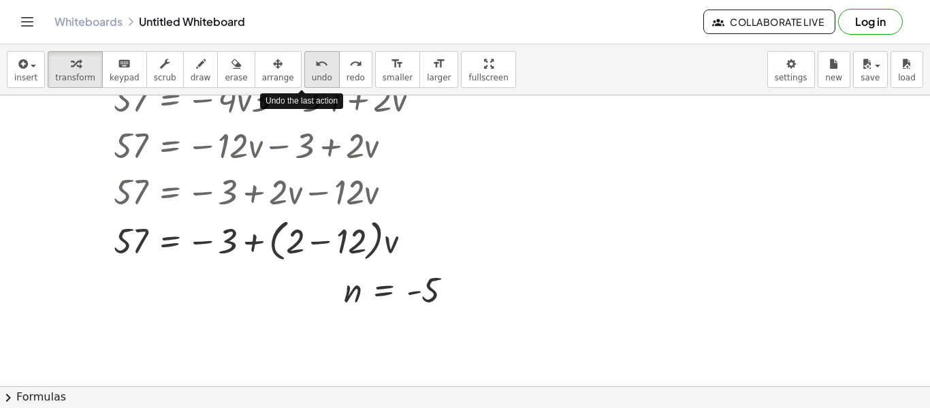
click at [312, 77] on span "undo" at bounding box center [322, 78] width 20 height 10
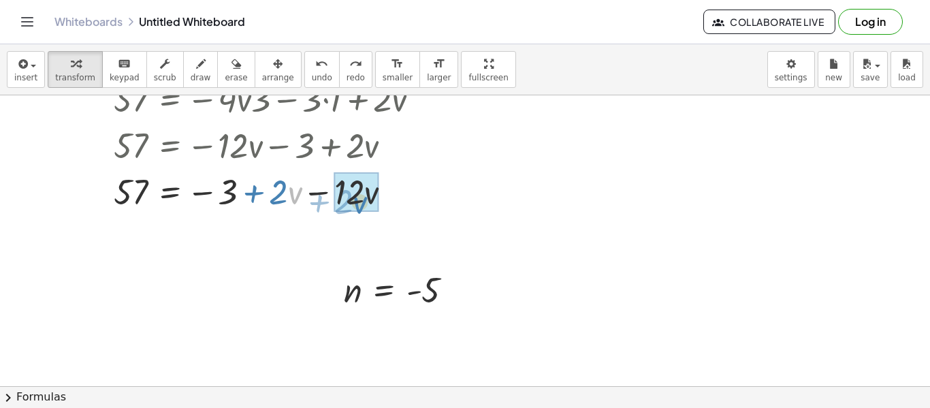
drag, startPoint x: 295, startPoint y: 191, endPoint x: 363, endPoint y: 201, distance: 68.1
click at [363, 201] on div at bounding box center [283, 190] width 353 height 46
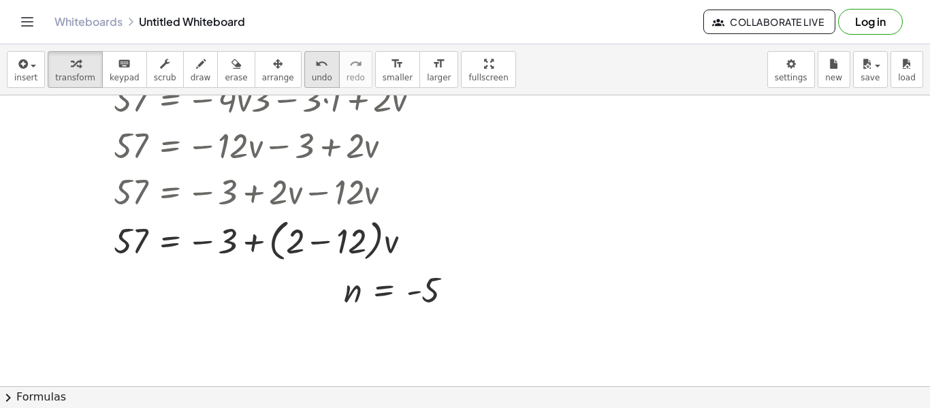
click at [312, 74] on span "undo" at bounding box center [322, 78] width 20 height 10
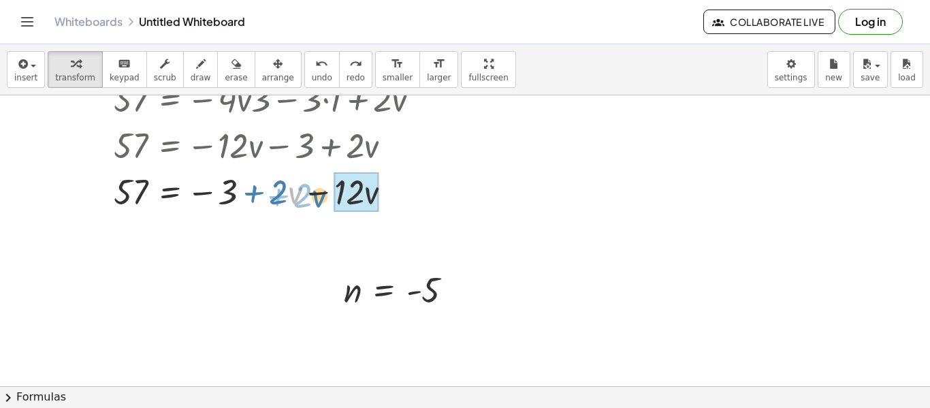
drag, startPoint x: 297, startPoint y: 197, endPoint x: 324, endPoint y: 200, distance: 26.8
click at [324, 200] on div at bounding box center [283, 190] width 353 height 46
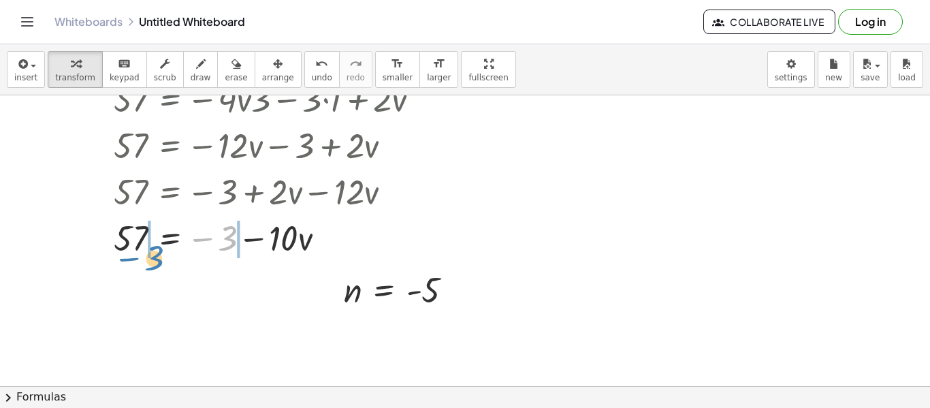
drag, startPoint x: 236, startPoint y: 244, endPoint x: 162, endPoint y: 263, distance: 76.1
click at [162, 263] on div "+ · 5 · ( + y − 2 ) − · 7 · y = - 32 + · 5 · y − · 5 · 2 − · 7 · y = - 32 + · 5…" at bounding box center [465, 202] width 930 height 872
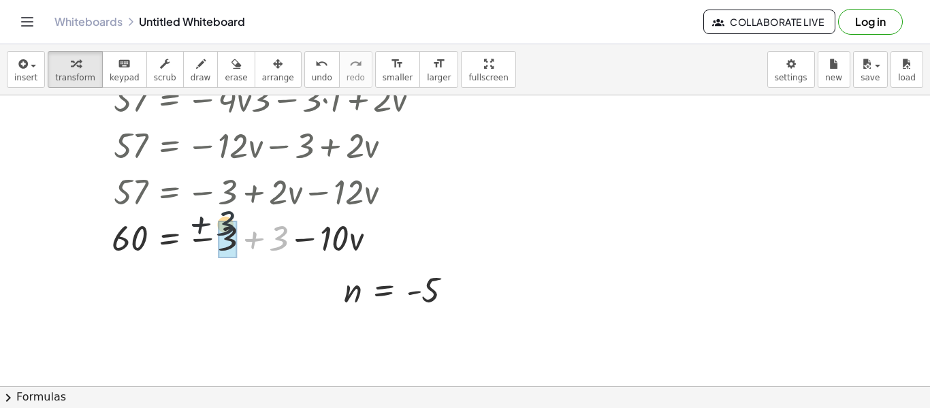
drag, startPoint x: 276, startPoint y: 248, endPoint x: 221, endPoint y: 233, distance: 57.1
drag, startPoint x: 244, startPoint y: 243, endPoint x: 242, endPoint y: 256, distance: 13.1
click at [242, 256] on div at bounding box center [292, 237] width 374 height 46
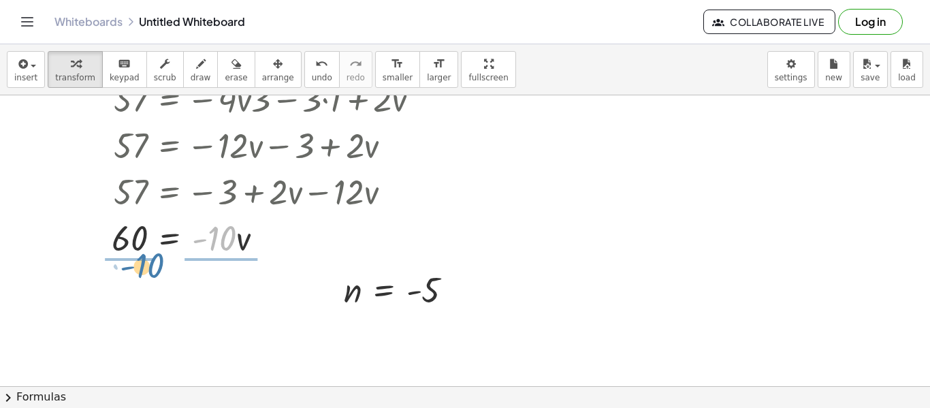
drag, startPoint x: 227, startPoint y: 242, endPoint x: 147, endPoint y: 267, distance: 83.3
click at [147, 267] on div "+ · 5 · ( + y − 2 ) − · 7 · y = - 32 + · 5 · y − · 5 · 2 − · 7 · y = - 32 + · 5…" at bounding box center [465, 202] width 930 height 872
drag, startPoint x: 133, startPoint y: 230, endPoint x: 135, endPoint y: 269, distance: 38.9
click at [135, 269] on div at bounding box center [287, 237] width 383 height 68
drag, startPoint x: 221, startPoint y: 229, endPoint x: 220, endPoint y: 258, distance: 29.3
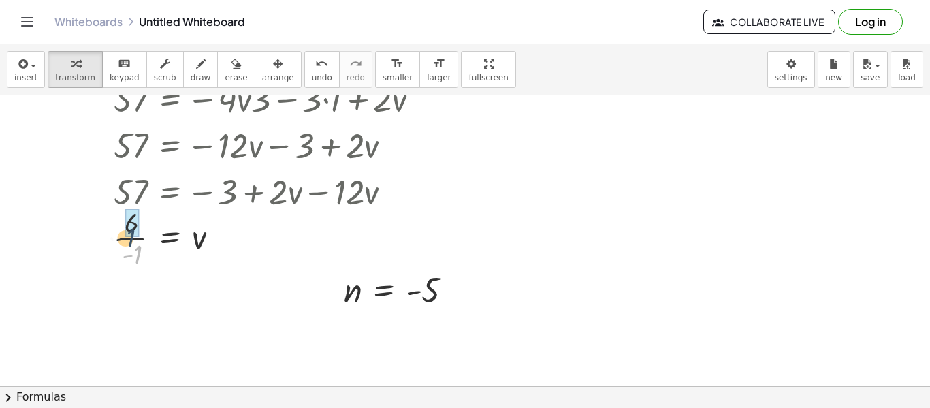
drag, startPoint x: 138, startPoint y: 254, endPoint x: 129, endPoint y: 229, distance: 26.1
click at [129, 229] on div at bounding box center [293, 237] width 372 height 68
drag, startPoint x: 136, startPoint y: 242, endPoint x: 118, endPoint y: 240, distance: 18.5
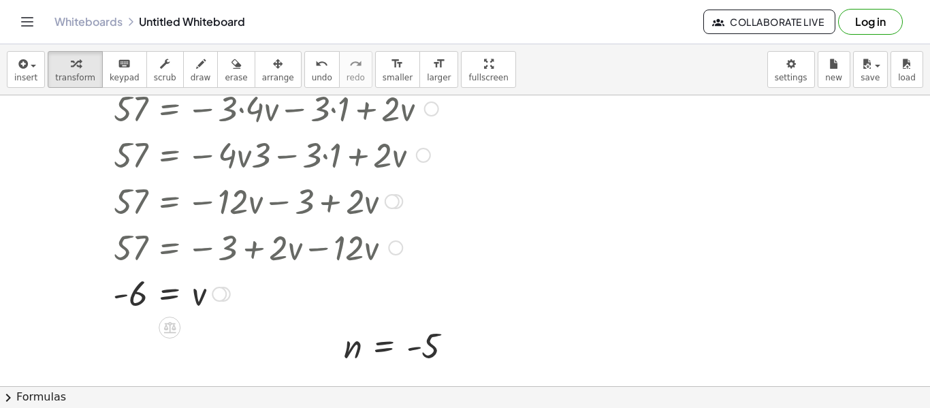
scroll to position [288, 0]
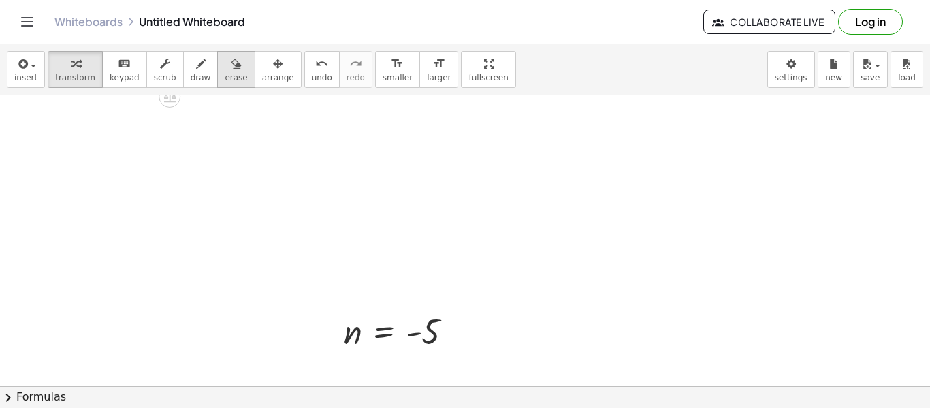
drag, startPoint x: 222, startPoint y: 280, endPoint x: 225, endPoint y: 58, distance: 222.6
click at [225, 58] on div "insert select one: Math Expression Function Text Youtube Video Graphing Geometr…" at bounding box center [465, 226] width 930 height 364
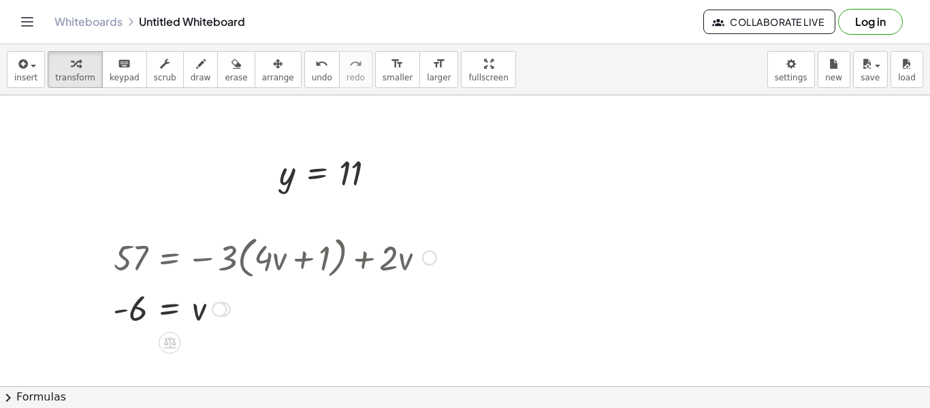
scroll to position [23, 0]
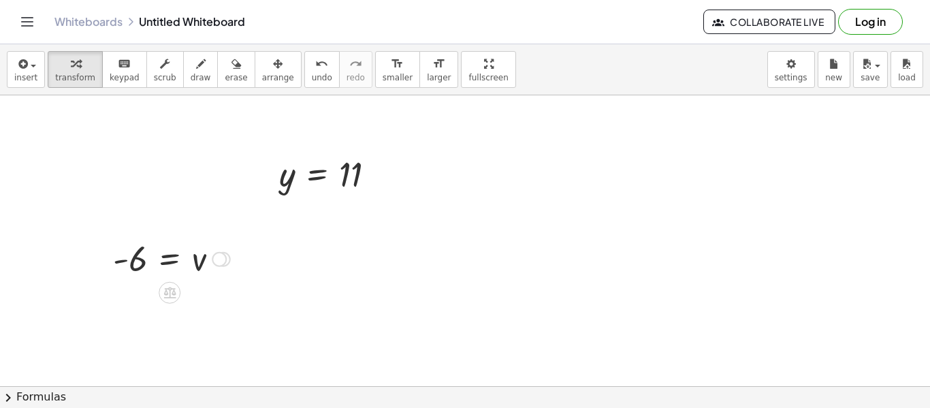
drag, startPoint x: 219, startPoint y: 309, endPoint x: 200, endPoint y: 244, distance: 67.9
click at [169, 259] on div "= v - 6" at bounding box center [169, 259] width 0 height 0
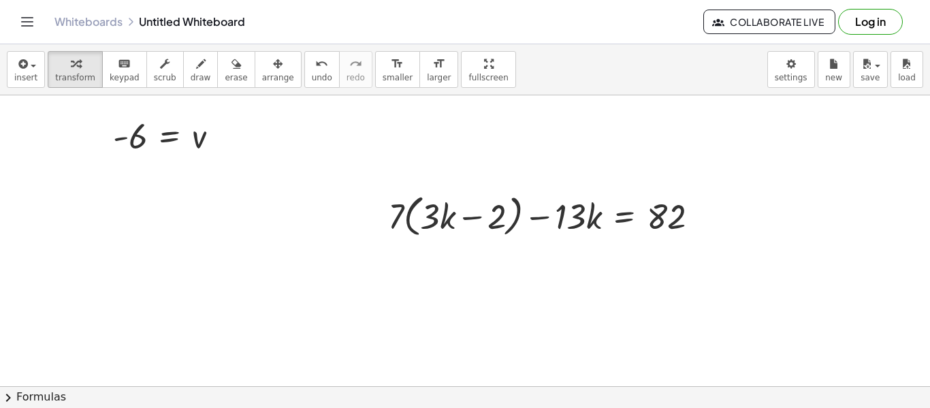
scroll to position [144, 0]
drag, startPoint x: 397, startPoint y: 218, endPoint x: 427, endPoint y: 222, distance: 30.9
click at [427, 222] on div at bounding box center [548, 217] width 335 height 52
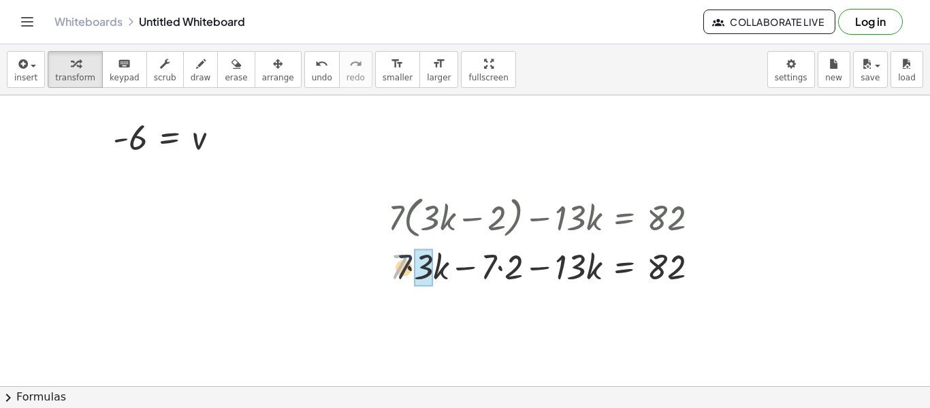
drag, startPoint x: 401, startPoint y: 256, endPoint x: 439, endPoint y: 257, distance: 38.1
click at [439, 257] on div at bounding box center [548, 265] width 335 height 46
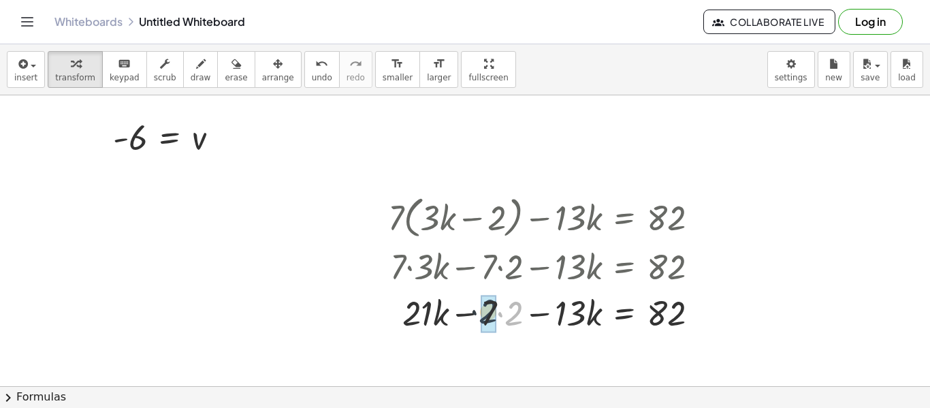
drag, startPoint x: 517, startPoint y: 311, endPoint x: 489, endPoint y: 310, distance: 27.3
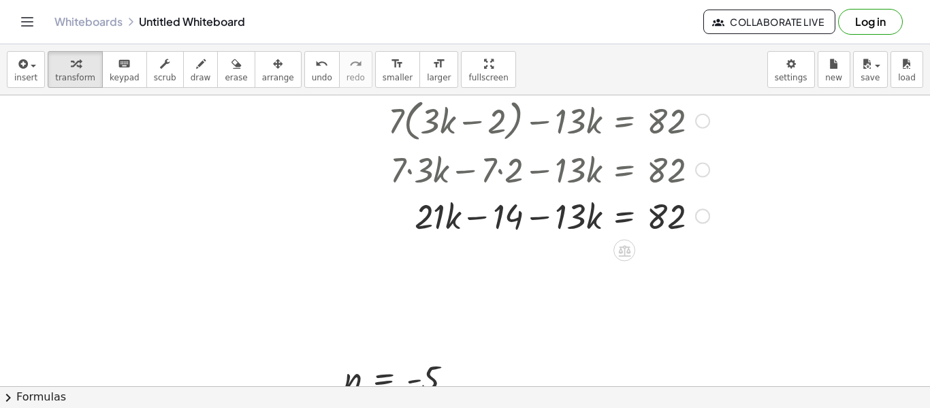
scroll to position [242, 0]
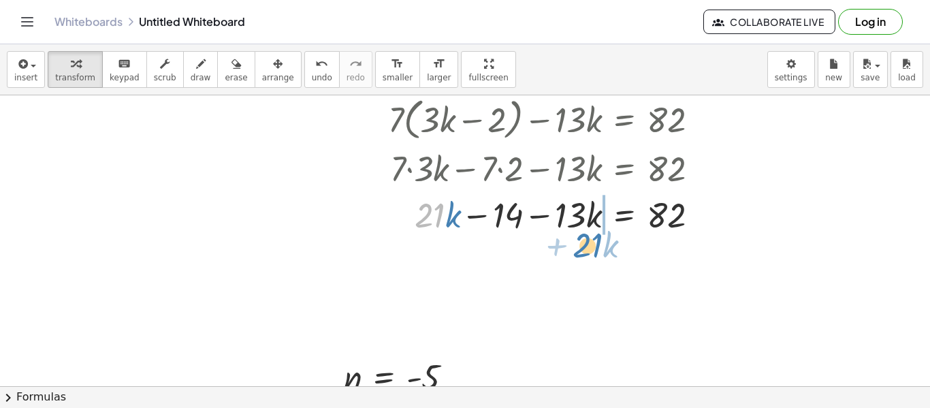
drag, startPoint x: 434, startPoint y: 218, endPoint x: 587, endPoint y: 245, distance: 155.6
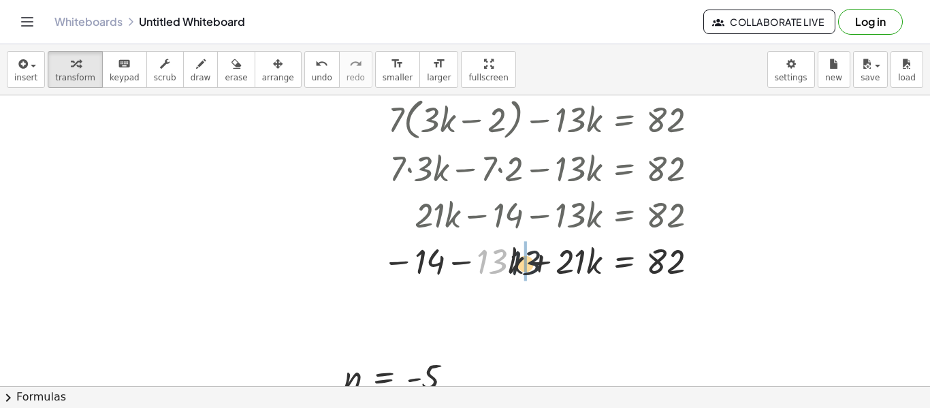
drag, startPoint x: 493, startPoint y: 265, endPoint x: 538, endPoint y: 268, distance: 45.7
click at [538, 268] on div at bounding box center [546, 260] width 340 height 46
drag, startPoint x: 507, startPoint y: 262, endPoint x: 571, endPoint y: 268, distance: 64.2
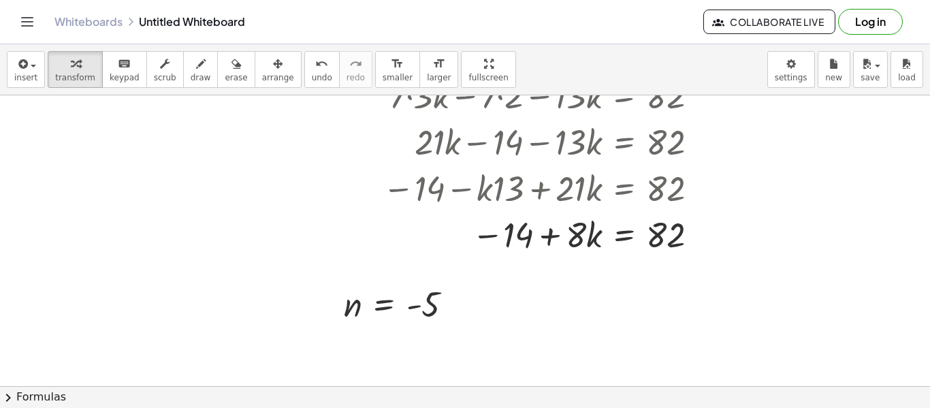
scroll to position [320, 0]
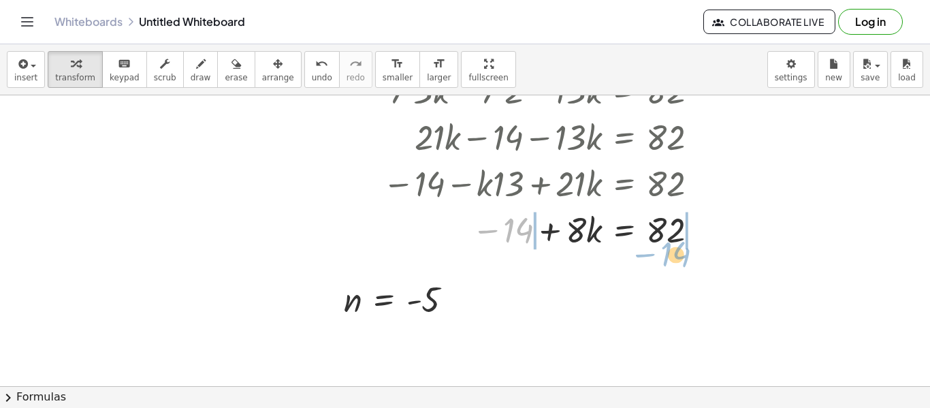
drag, startPoint x: 513, startPoint y: 227, endPoint x: 669, endPoint y: 251, distance: 157.7
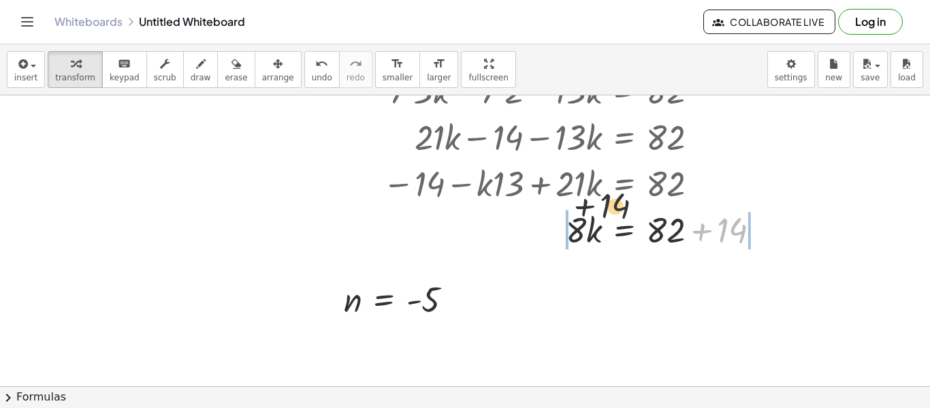
drag, startPoint x: 733, startPoint y: 232, endPoint x: 579, endPoint y: 204, distance: 157.1
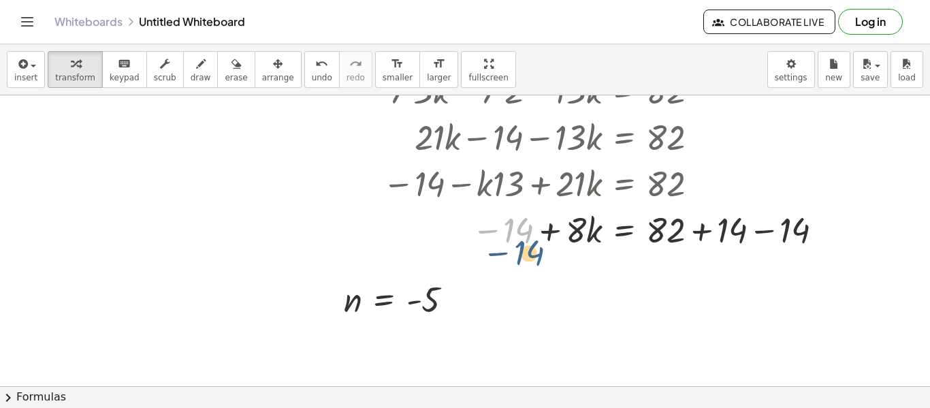
drag, startPoint x: 521, startPoint y: 231, endPoint x: 531, endPoint y: 243, distance: 15.0
click at [531, 243] on div at bounding box center [605, 229] width 459 height 46
click at [315, 68] on icon "undo" at bounding box center [321, 64] width 13 height 16
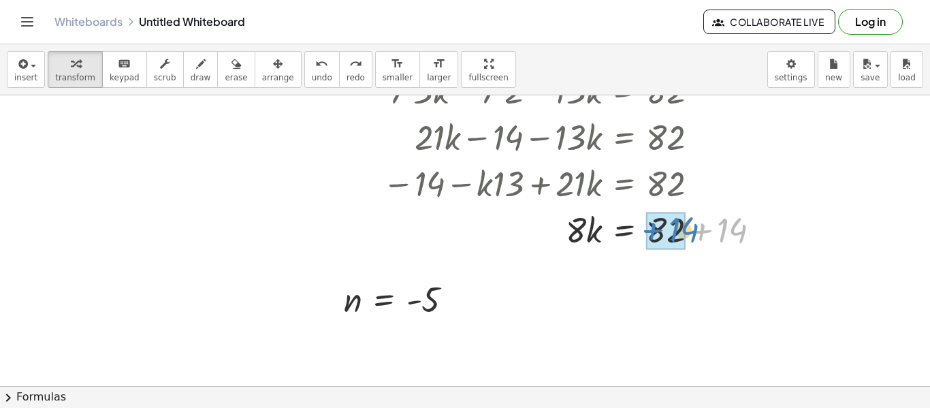
drag, startPoint x: 727, startPoint y: 236, endPoint x: 673, endPoint y: 235, distance: 53.8
drag, startPoint x: 580, startPoint y: 231, endPoint x: 675, endPoint y: 275, distance: 105.1
drag, startPoint x: 667, startPoint y: 250, endPoint x: 664, endPoint y: 227, distance: 23.4
drag, startPoint x: 587, startPoint y: 246, endPoint x: 583, endPoint y: 227, distance: 19.5
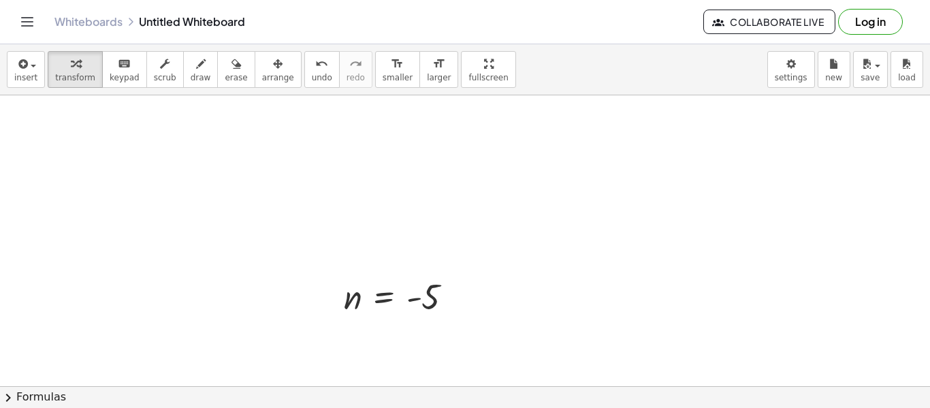
drag, startPoint x: 690, startPoint y: 225, endPoint x: 665, endPoint y: 27, distance: 199.7
click at [665, 27] on div "Graspable Math Activities Get Started Activity Bank Assigned Work Classes White…" at bounding box center [465, 204] width 930 height 408
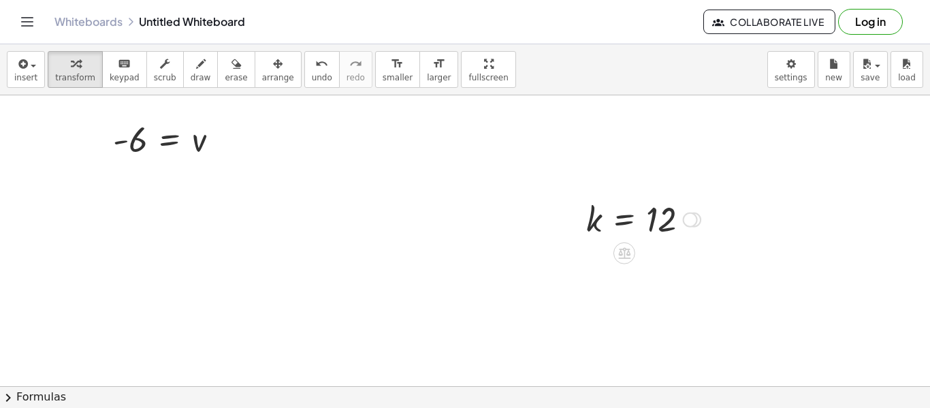
scroll to position [140, 0]
click at [222, 266] on div at bounding box center [465, 391] width 930 height 872
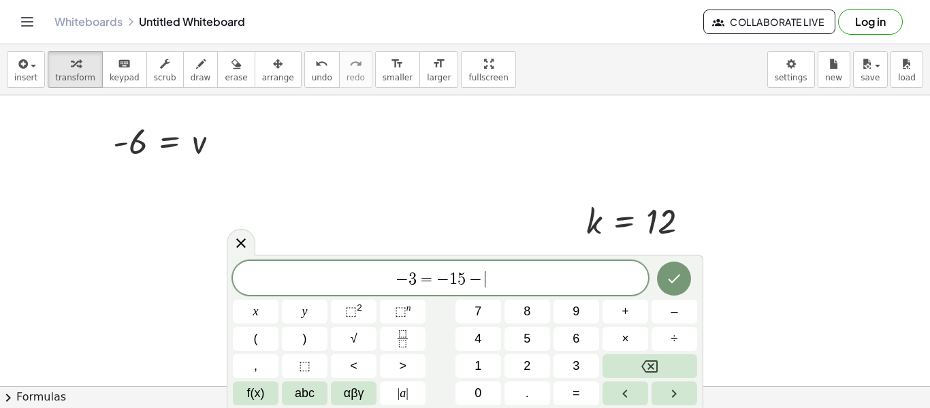
scroll to position [14, 0]
click at [660, 280] on button "Done" at bounding box center [674, 277] width 34 height 34
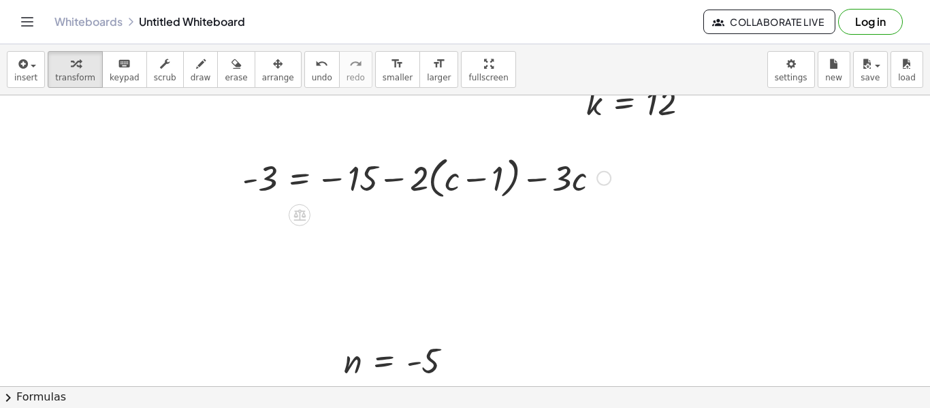
scroll to position [259, 0]
drag, startPoint x: 413, startPoint y: 178, endPoint x: 466, endPoint y: 190, distance: 53.7
click at [466, 190] on div at bounding box center [427, 176] width 382 height 52
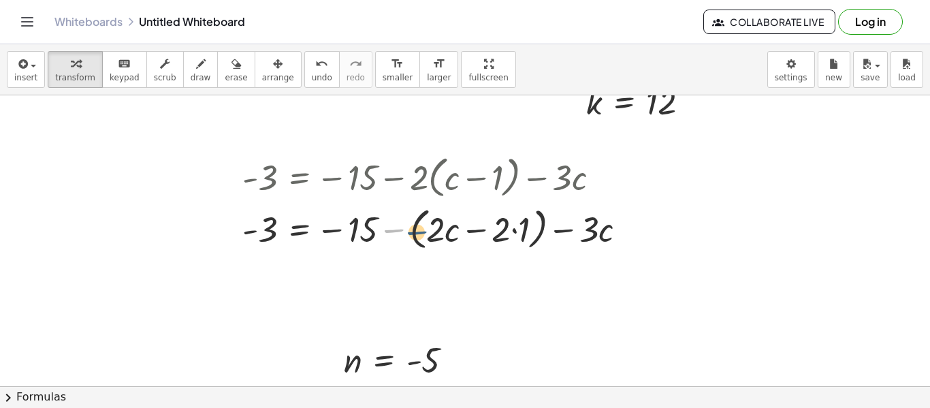
drag, startPoint x: 390, startPoint y: 227, endPoint x: 421, endPoint y: 229, distance: 30.7
click at [421, 229] on div at bounding box center [440, 228] width 408 height 52
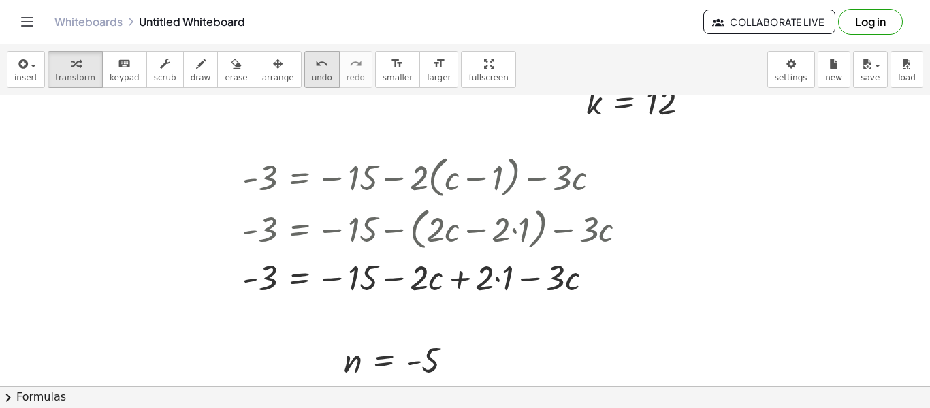
click at [312, 74] on span "undo" at bounding box center [322, 78] width 20 height 10
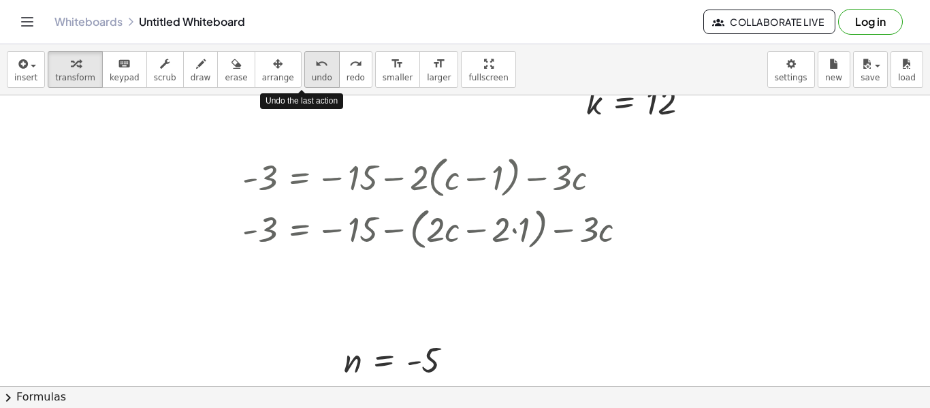
click at [312, 74] on span "undo" at bounding box center [322, 78] width 20 height 10
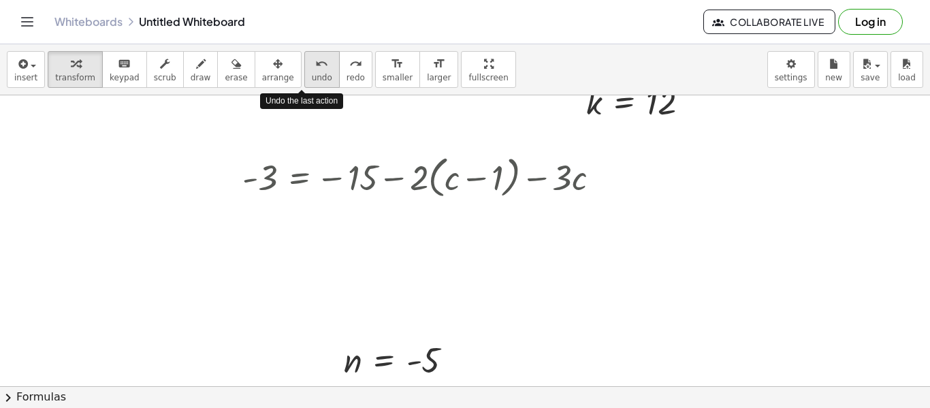
click at [312, 74] on span "undo" at bounding box center [322, 78] width 20 height 10
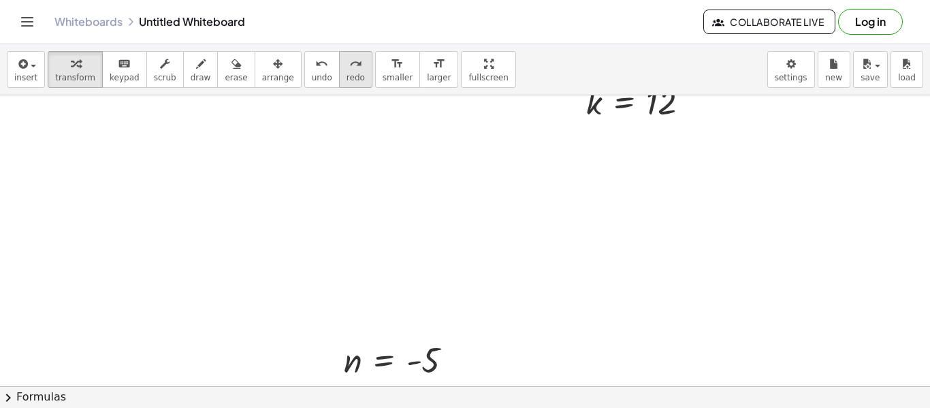
click at [346, 78] on span "redo" at bounding box center [355, 78] width 18 height 10
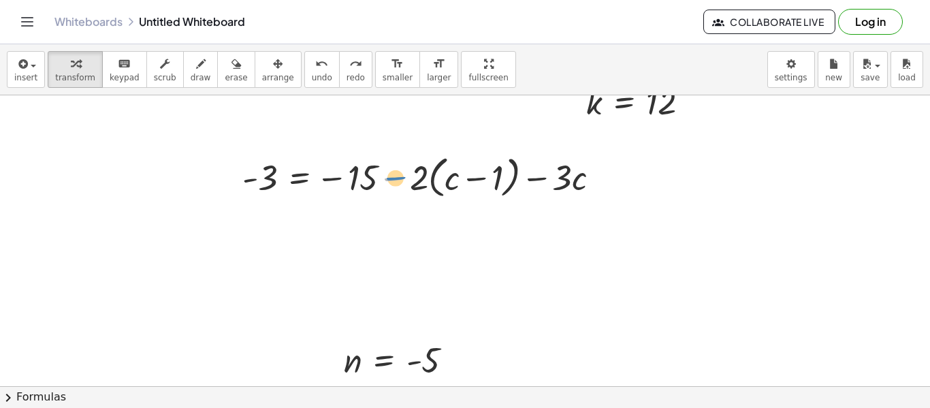
click at [396, 182] on div at bounding box center [427, 176] width 382 height 52
drag, startPoint x: 403, startPoint y: 182, endPoint x: 412, endPoint y: 191, distance: 12.0
click at [412, 191] on div at bounding box center [427, 176] width 382 height 52
click at [417, 184] on div at bounding box center [427, 176] width 382 height 52
drag, startPoint x: 395, startPoint y: 177, endPoint x: 403, endPoint y: 175, distance: 8.4
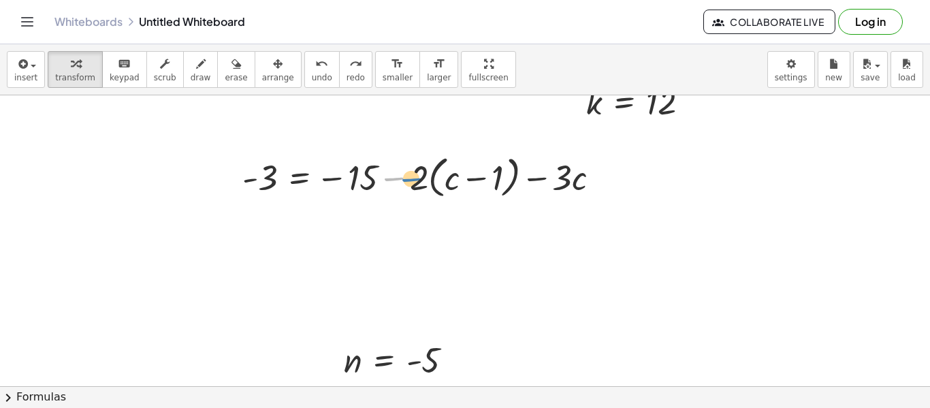
click at [403, 175] on div at bounding box center [427, 176] width 382 height 52
click at [410, 182] on div at bounding box center [427, 176] width 382 height 52
drag, startPoint x: 395, startPoint y: 178, endPoint x: 409, endPoint y: 174, distance: 14.9
click at [409, 174] on div at bounding box center [427, 176] width 382 height 52
drag, startPoint x: 421, startPoint y: 181, endPoint x: 455, endPoint y: 191, distance: 34.7
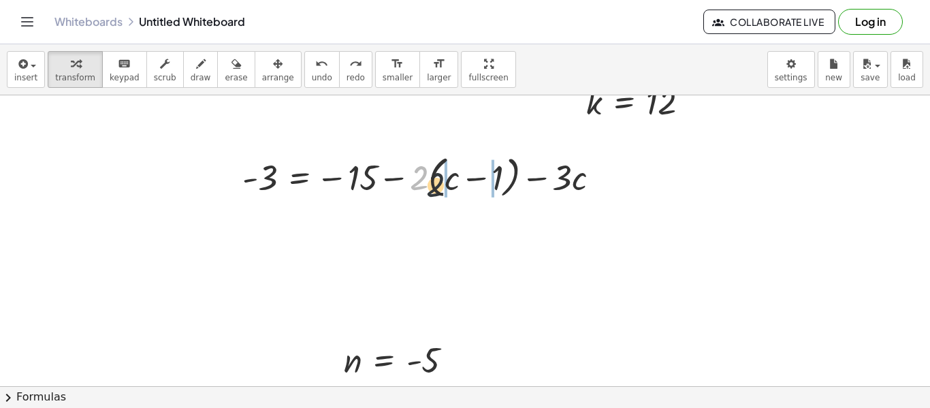
click at [455, 191] on div at bounding box center [427, 176] width 382 height 52
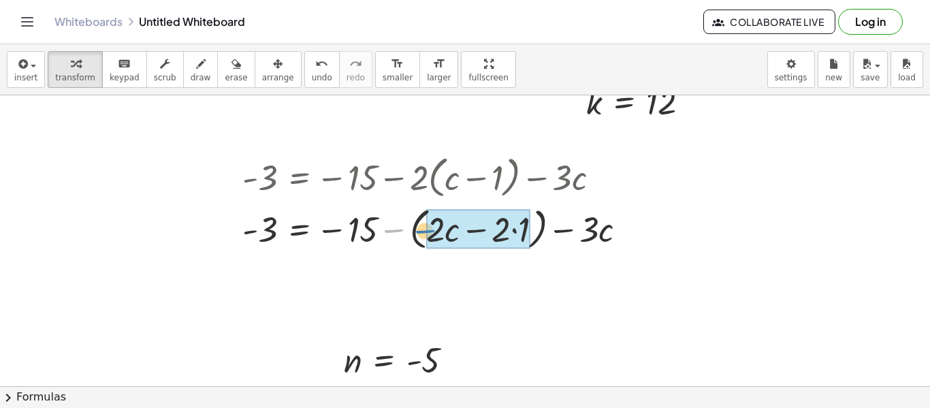
drag, startPoint x: 395, startPoint y: 229, endPoint x: 426, endPoint y: 230, distance: 31.3
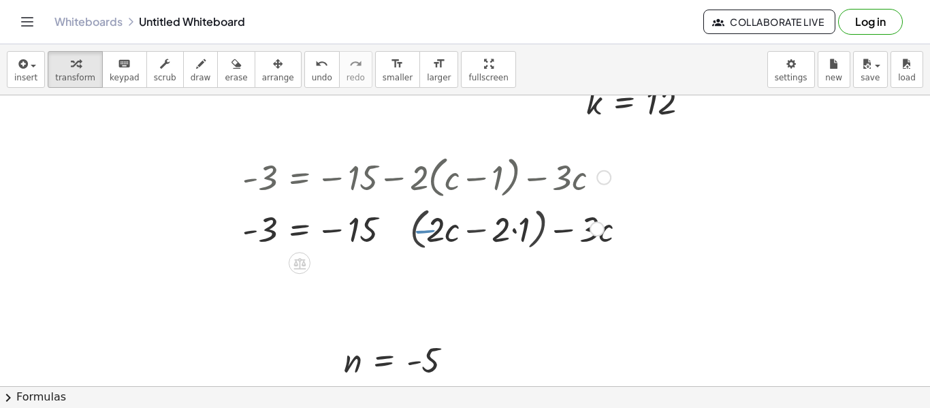
click at [426, 230] on div at bounding box center [427, 227] width 382 height 46
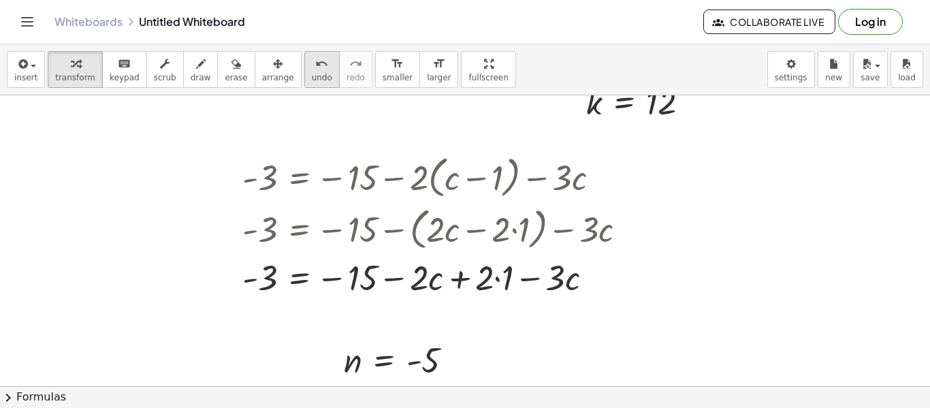
click at [312, 82] on span "undo" at bounding box center [322, 78] width 20 height 10
click at [417, 283] on div at bounding box center [440, 276] width 408 height 46
click at [307, 71] on button "undo undo" at bounding box center [321, 69] width 35 height 37
drag, startPoint x: 502, startPoint y: 279, endPoint x: 486, endPoint y: 277, distance: 16.5
click at [304, 82] on button "undo undo" at bounding box center [321, 69] width 35 height 37
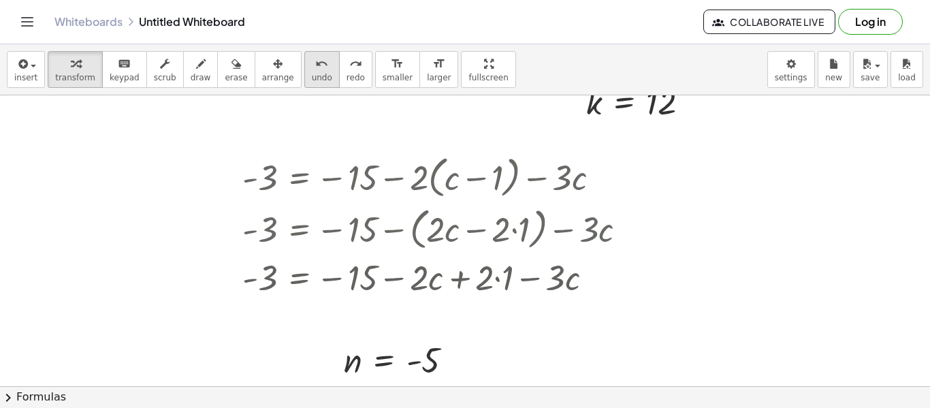
click at [304, 82] on button "undo undo" at bounding box center [321, 69] width 35 height 37
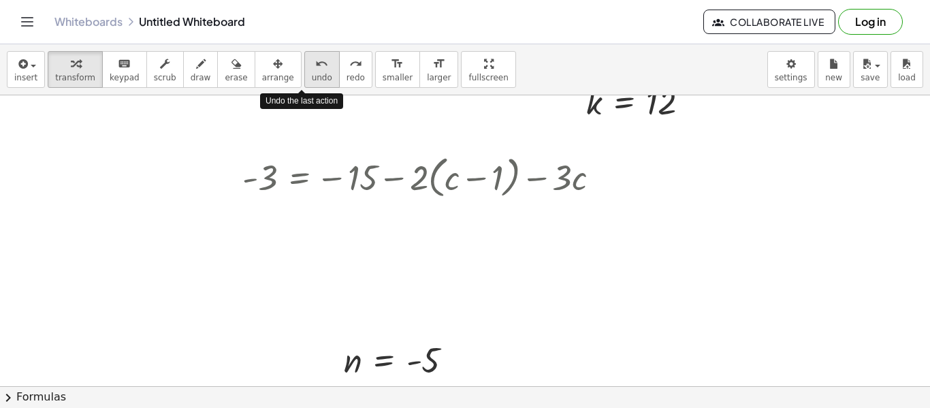
click at [304, 82] on button "undo undo" at bounding box center [321, 69] width 35 height 37
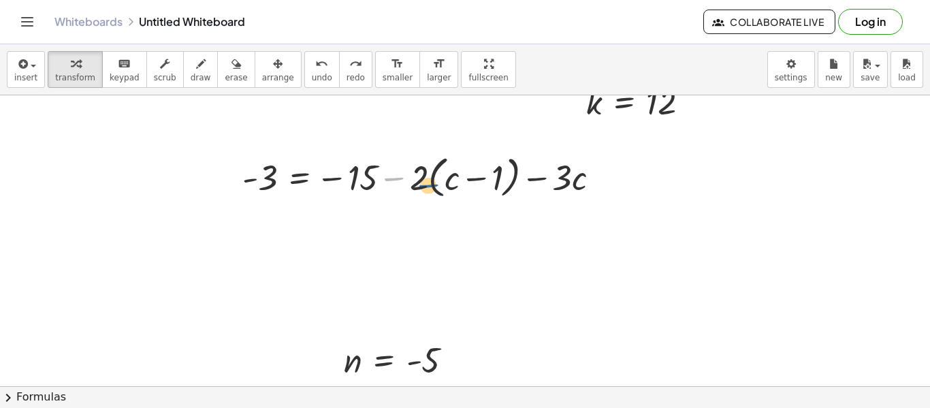
drag, startPoint x: 392, startPoint y: 173, endPoint x: 439, endPoint y: 182, distance: 47.9
click at [439, 182] on div at bounding box center [427, 176] width 382 height 52
drag, startPoint x: 393, startPoint y: 178, endPoint x: 445, endPoint y: 184, distance: 51.4
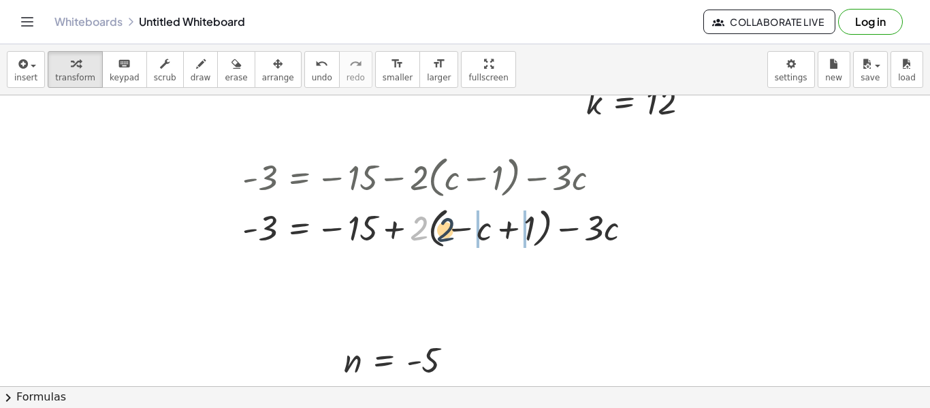
drag, startPoint x: 418, startPoint y: 231, endPoint x: 456, endPoint y: 233, distance: 38.2
click at [456, 233] on div at bounding box center [443, 227] width 414 height 50
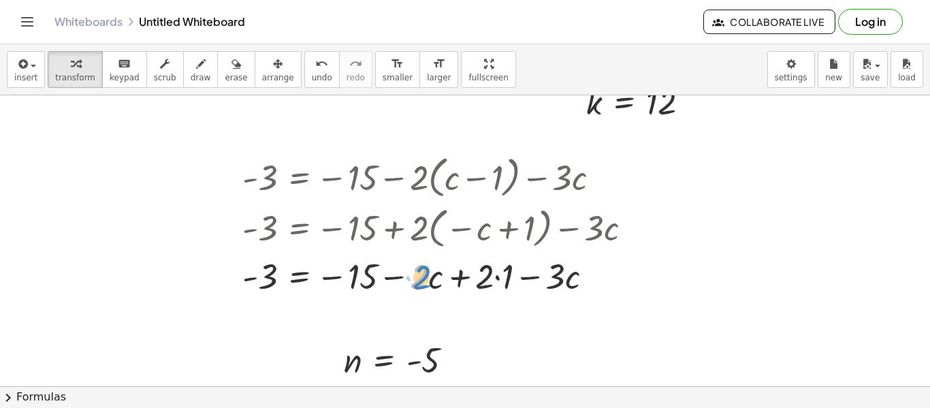
click at [423, 281] on div at bounding box center [443, 275] width 414 height 46
drag, startPoint x: 506, startPoint y: 287, endPoint x: 487, endPoint y: 281, distance: 20.5
click at [541, 279] on div at bounding box center [443, 275] width 414 height 46
drag, startPoint x: 407, startPoint y: 276, endPoint x: 527, endPoint y: 293, distance: 120.9
drag, startPoint x: 340, startPoint y: 277, endPoint x: 157, endPoint y: 38, distance: 300.6
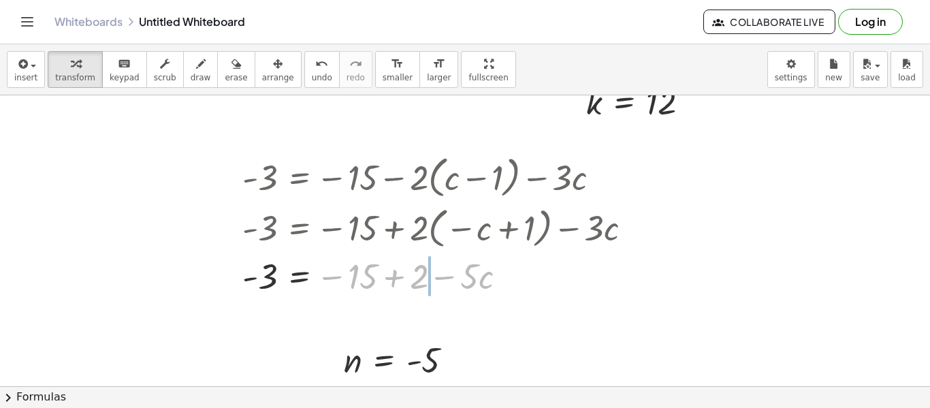
click at [157, 38] on div "Graspable Math Activities Get Started Activity Bank Assigned Work Classes White…" at bounding box center [465, 204] width 930 height 408
drag, startPoint x: 417, startPoint y: 277, endPoint x: 378, endPoint y: 278, distance: 39.5
click at [378, 278] on div at bounding box center [443, 275] width 414 height 46
drag, startPoint x: 368, startPoint y: 282, endPoint x: 281, endPoint y: 298, distance: 88.0
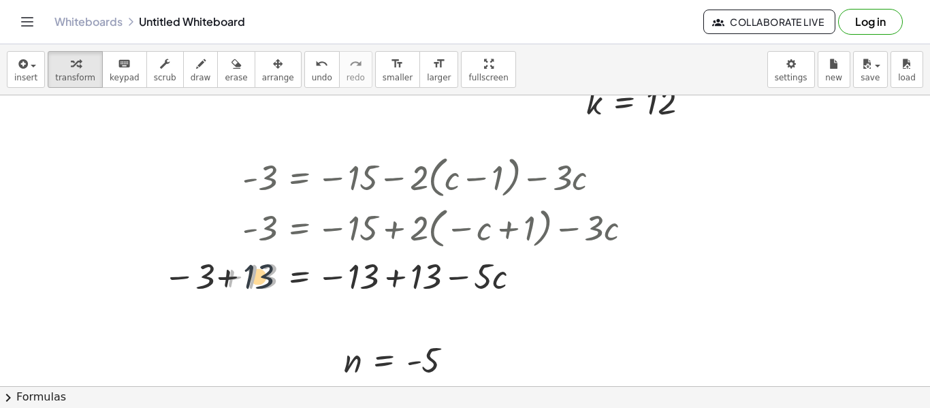
drag, startPoint x: 258, startPoint y: 278, endPoint x: 227, endPoint y: 278, distance: 31.3
click at [227, 278] on div at bounding box center [403, 275] width 493 height 46
drag, startPoint x: 267, startPoint y: 284, endPoint x: 227, endPoint y: 288, distance: 40.4
click at [227, 288] on div at bounding box center [403, 275] width 493 height 46
drag, startPoint x: 211, startPoint y: 283, endPoint x: 281, endPoint y: 290, distance: 70.4
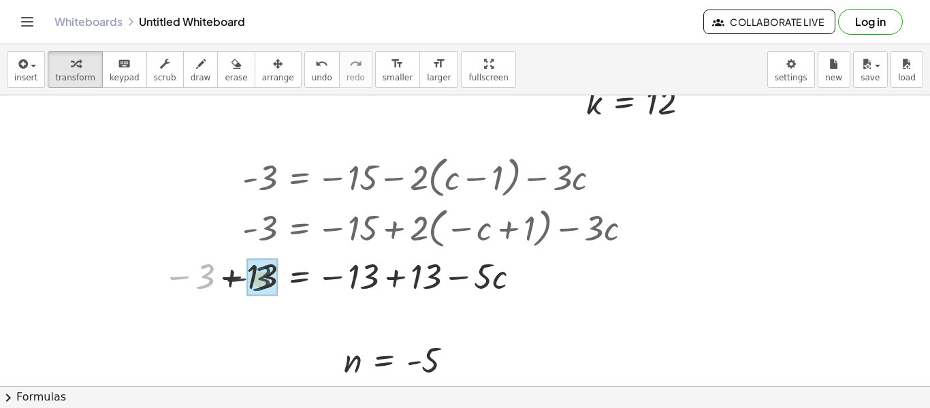
click at [281, 290] on div at bounding box center [403, 275] width 493 height 46
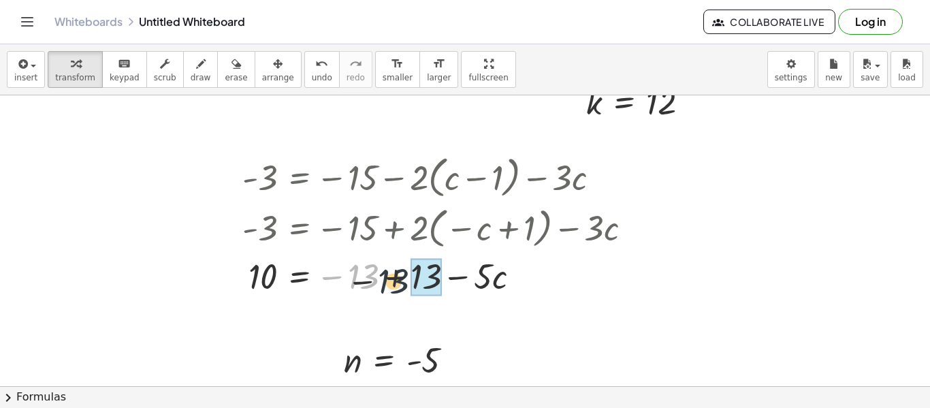
drag, startPoint x: 373, startPoint y: 283, endPoint x: 421, endPoint y: 287, distance: 48.5
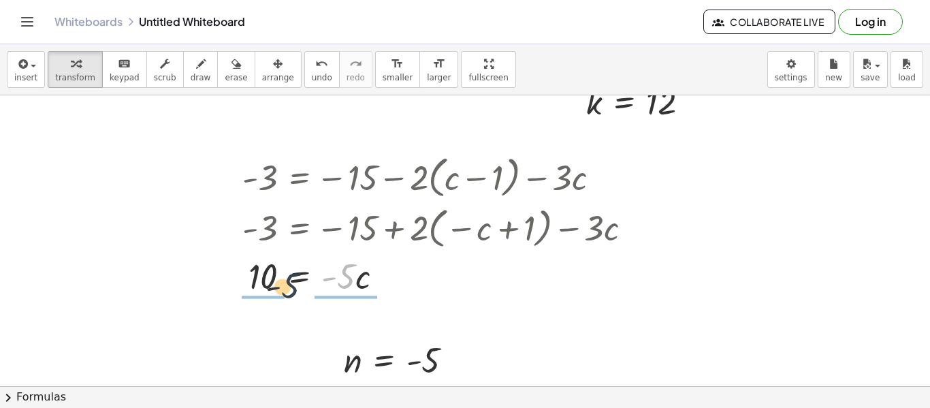
drag, startPoint x: 355, startPoint y: 282, endPoint x: 272, endPoint y: 294, distance: 83.3
click at [272, 294] on div at bounding box center [443, 275] width 414 height 46
drag, startPoint x: 267, startPoint y: 291, endPoint x: 260, endPoint y: 263, distance: 28.7
drag, startPoint x: 343, startPoint y: 289, endPoint x: 342, endPoint y: 270, distance: 18.4
click at [342, 270] on div at bounding box center [443, 274] width 414 height 68
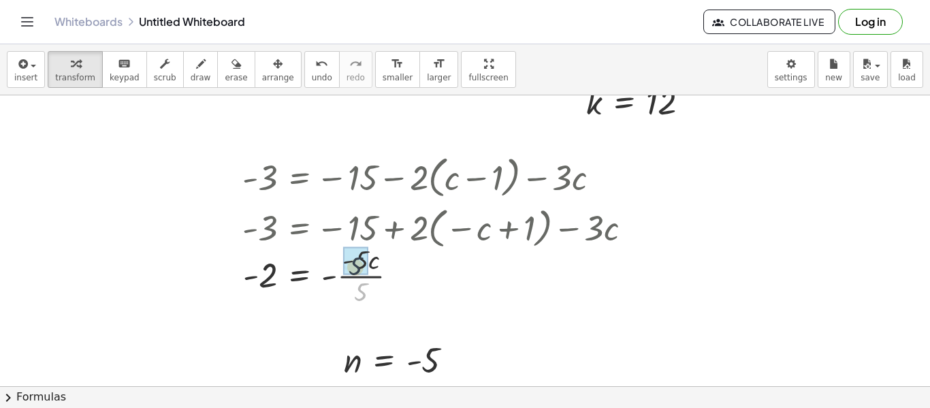
drag, startPoint x: 357, startPoint y: 290, endPoint x: 350, endPoint y: 261, distance: 29.4
drag, startPoint x: 342, startPoint y: 293, endPoint x: 417, endPoint y: 302, distance: 75.5
click at [417, 302] on div "+ · 5 · ( + y − 2 ) − · 7 · y = - 32 + · 5 · y − · 5 · 2 − · 7 · y = - 32 + · 5…" at bounding box center [465, 272] width 930 height 872
click at [315, 65] on icon "undo" at bounding box center [321, 64] width 13 height 16
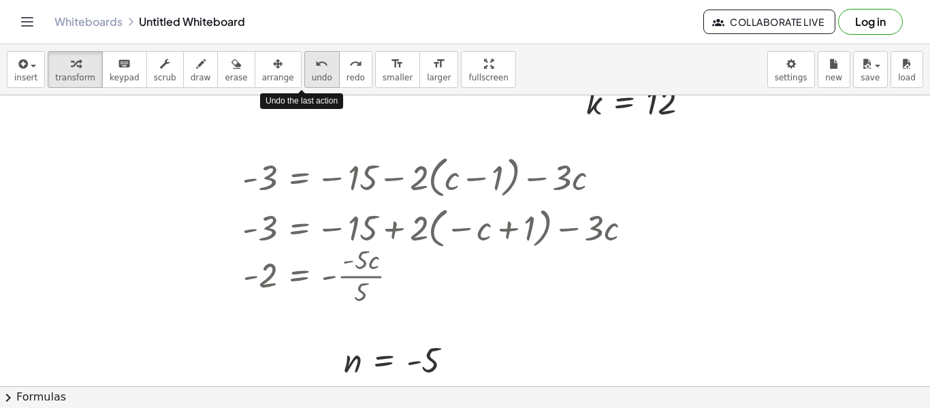
click at [315, 65] on icon "undo" at bounding box center [321, 64] width 13 height 16
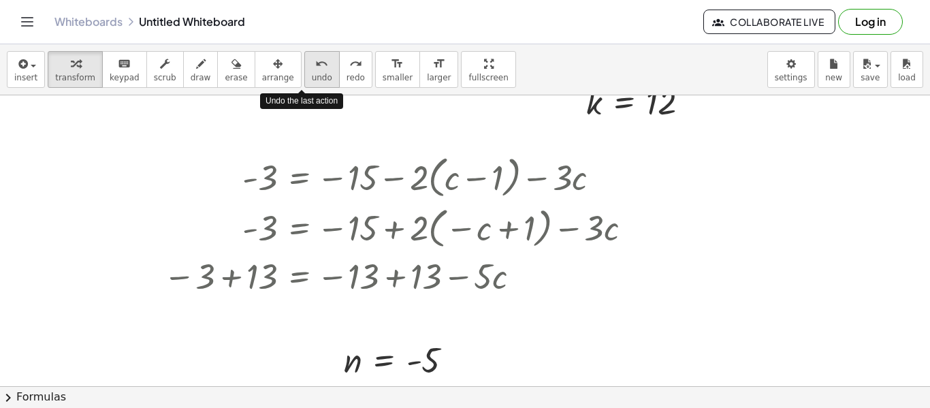
click at [315, 65] on icon "undo" at bounding box center [321, 64] width 13 height 16
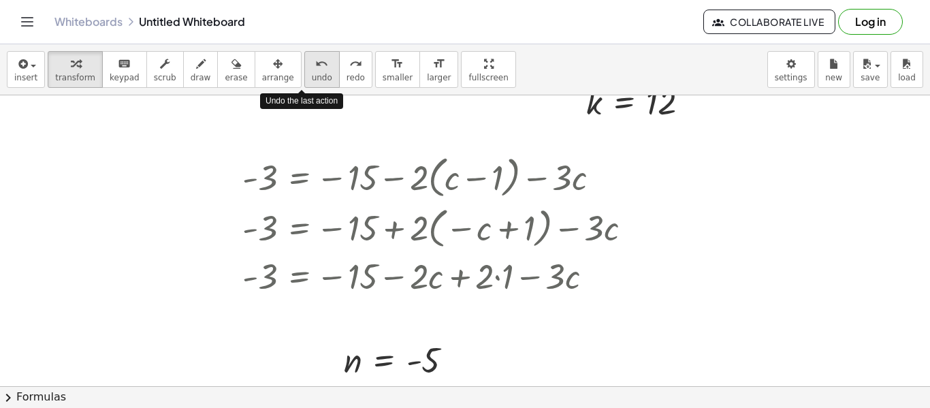
click at [315, 65] on icon "undo" at bounding box center [321, 64] width 13 height 16
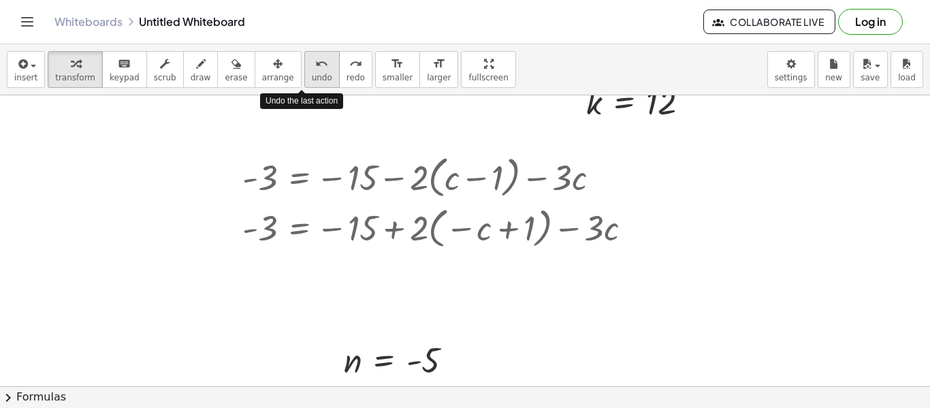
click at [315, 65] on icon "undo" at bounding box center [321, 64] width 13 height 16
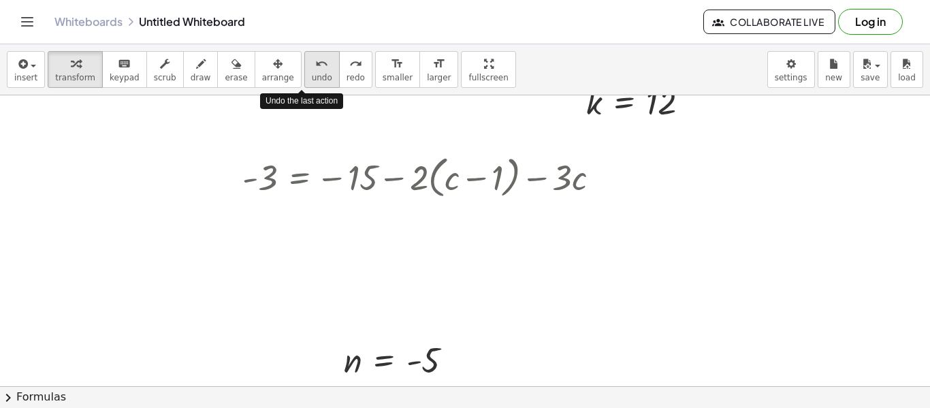
click at [315, 65] on icon "undo" at bounding box center [321, 64] width 13 height 16
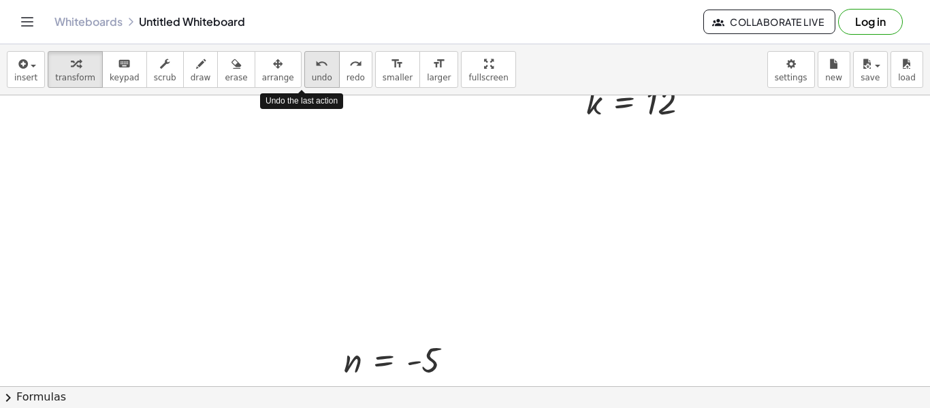
click at [315, 65] on icon "undo" at bounding box center [321, 64] width 13 height 16
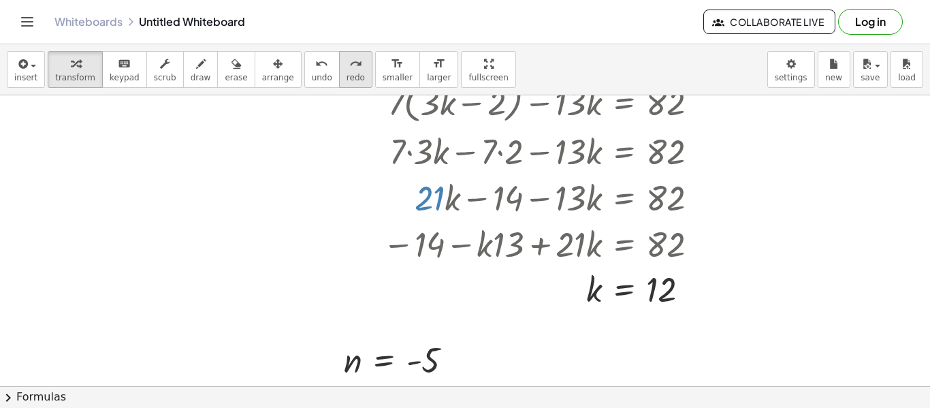
click at [349, 70] on icon "redo" at bounding box center [355, 64] width 13 height 16
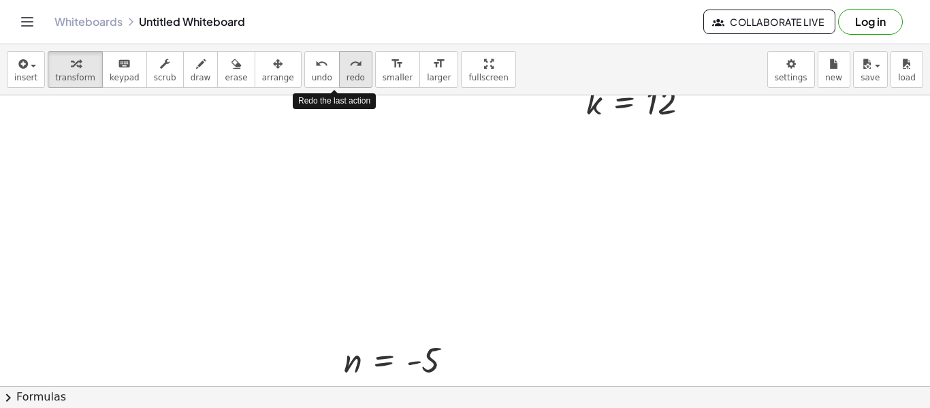
click at [349, 70] on icon "redo" at bounding box center [355, 64] width 13 height 16
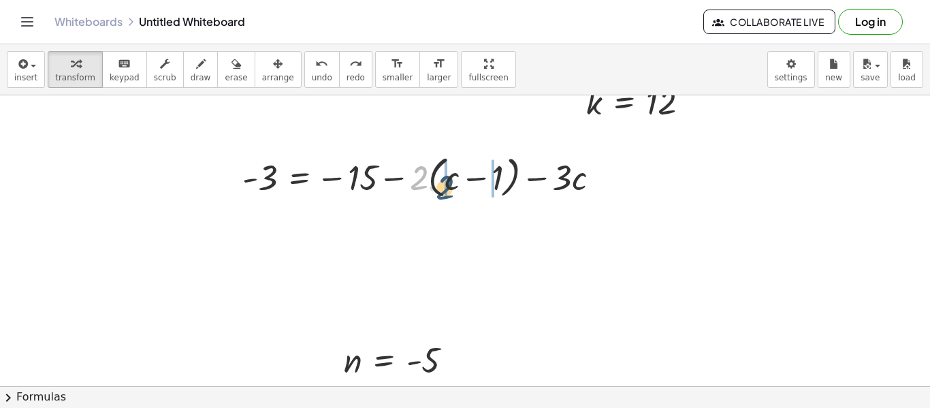
drag, startPoint x: 418, startPoint y: 184, endPoint x: 445, endPoint y: 193, distance: 28.8
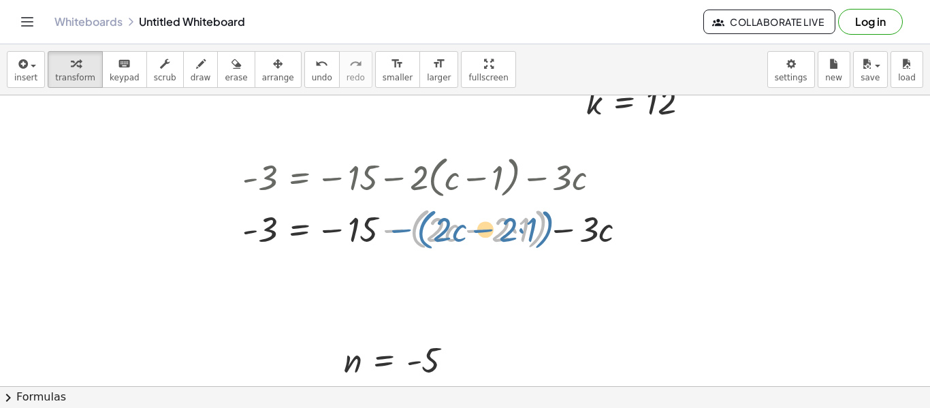
click at [419, 229] on div at bounding box center [440, 228] width 408 height 52
click at [419, 233] on div at bounding box center [440, 228] width 408 height 52
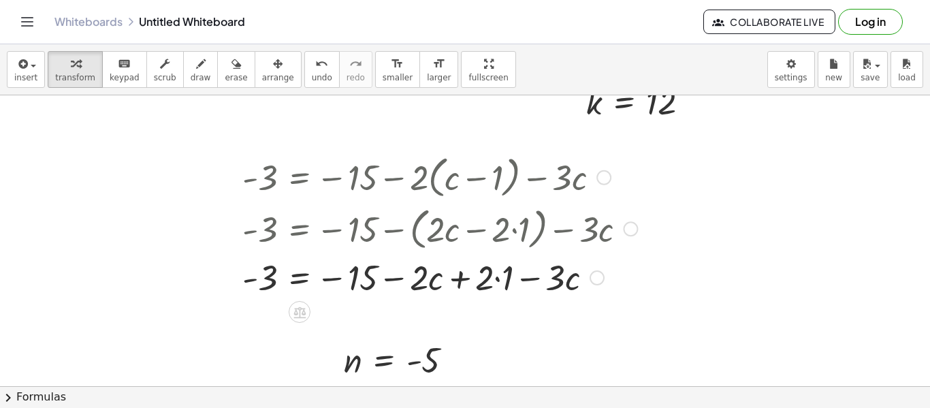
click at [455, 273] on div at bounding box center [440, 276] width 408 height 46
click at [439, 278] on div at bounding box center [440, 276] width 408 height 46
click at [312, 73] on span "undo" at bounding box center [322, 78] width 20 height 10
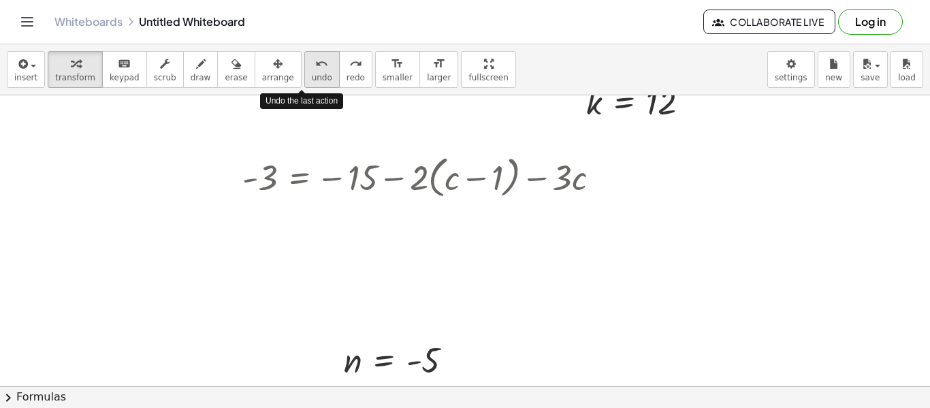
click at [312, 73] on span "undo" at bounding box center [322, 78] width 20 height 10
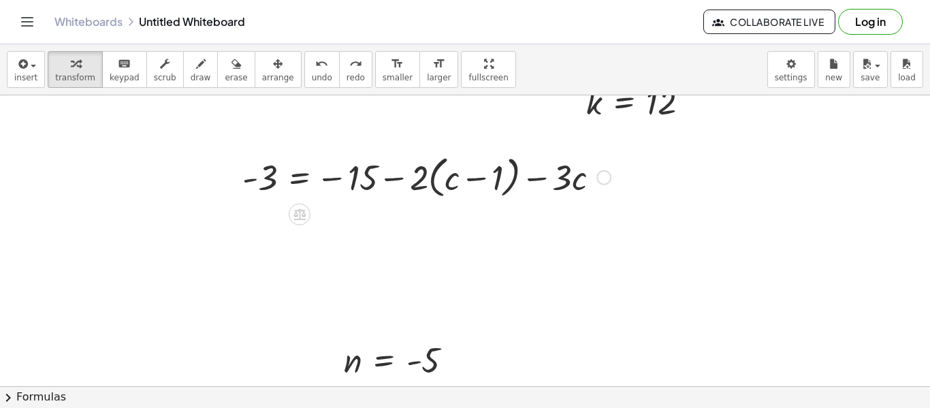
click at [400, 181] on div at bounding box center [427, 176] width 382 height 52
click at [400, 182] on div at bounding box center [427, 176] width 382 height 52
click at [412, 181] on div at bounding box center [427, 176] width 382 height 52
click at [419, 183] on div at bounding box center [427, 176] width 382 height 52
click at [450, 190] on div at bounding box center [427, 176] width 382 height 52
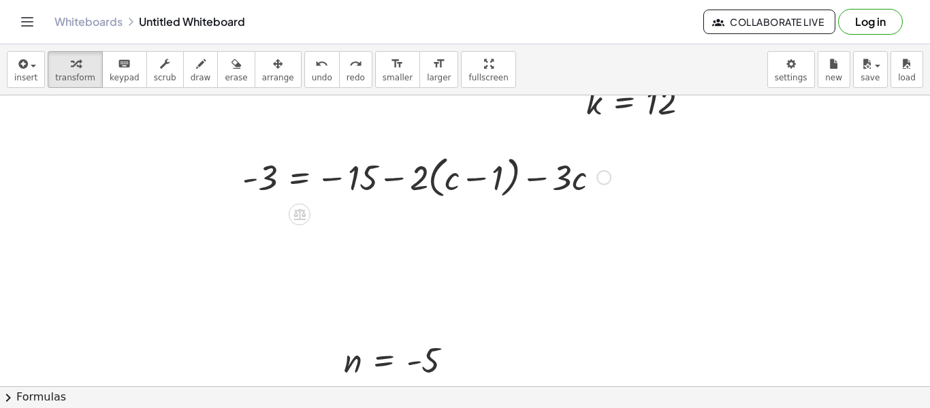
click at [450, 180] on div at bounding box center [427, 176] width 382 height 52
click at [428, 181] on div at bounding box center [427, 176] width 382 height 52
click at [429, 178] on div at bounding box center [427, 176] width 382 height 52
click at [352, 180] on div at bounding box center [427, 176] width 382 height 52
click at [418, 182] on div at bounding box center [427, 176] width 382 height 52
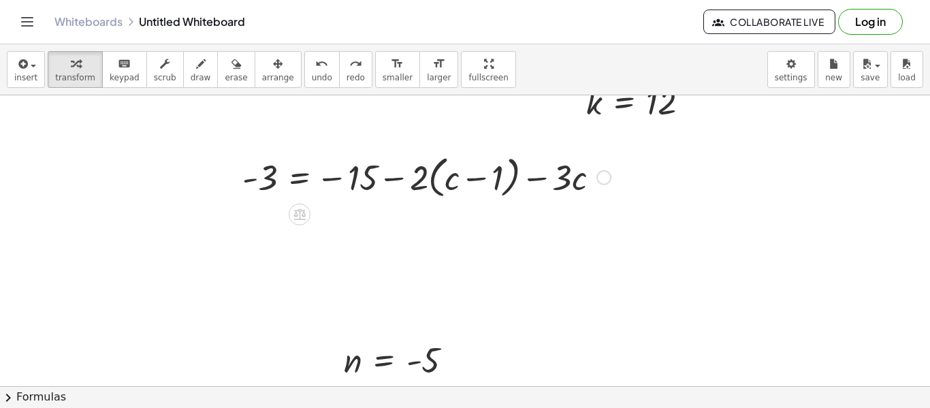
click at [400, 178] on div at bounding box center [427, 176] width 382 height 52
click at [474, 179] on div at bounding box center [427, 176] width 382 height 52
click at [432, 182] on div at bounding box center [427, 176] width 382 height 52
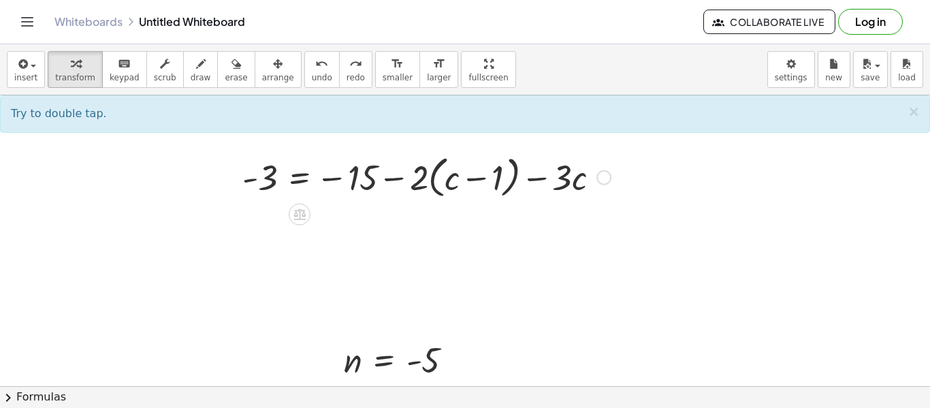
click at [427, 182] on div at bounding box center [427, 176] width 382 height 52
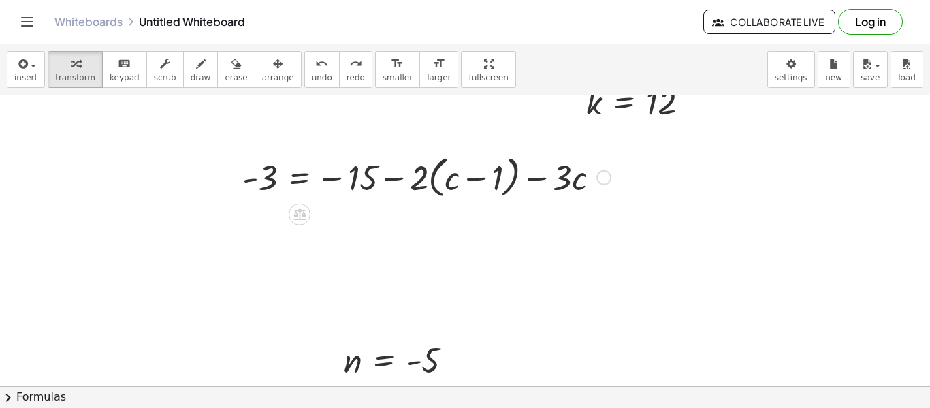
click at [427, 182] on div at bounding box center [427, 176] width 382 height 52
click at [432, 180] on div at bounding box center [427, 176] width 382 height 52
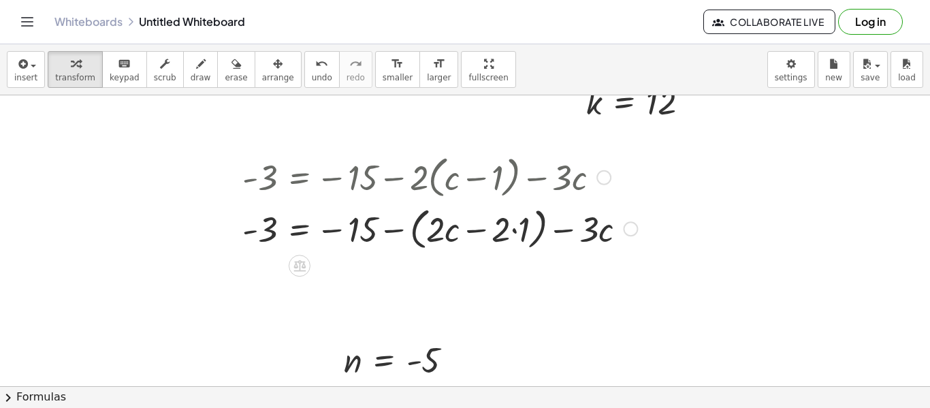
click at [445, 233] on div at bounding box center [440, 228] width 408 height 52
click at [517, 240] on div at bounding box center [440, 228] width 408 height 52
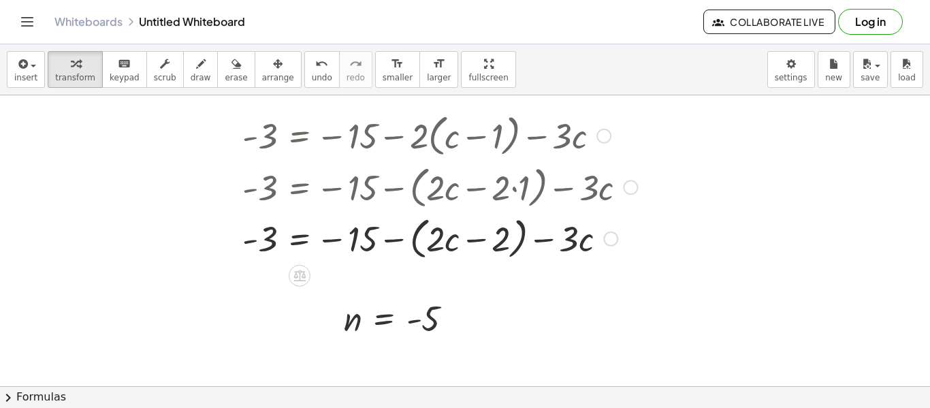
scroll to position [310, 0]
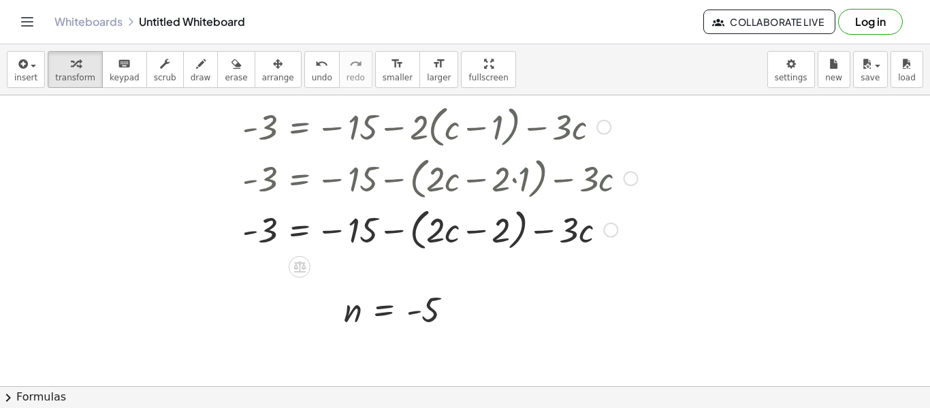
click at [399, 229] on div at bounding box center [440, 229] width 408 height 52
click at [399, 229] on div at bounding box center [440, 229] width 408 height 46
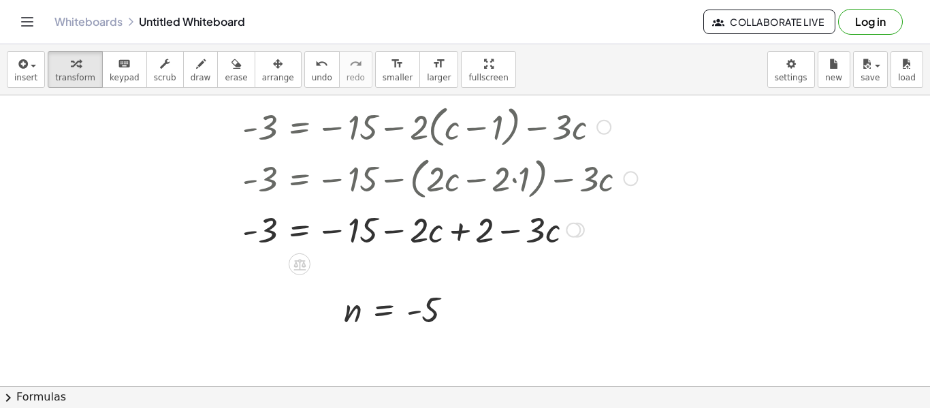
click at [476, 233] on div at bounding box center [440, 229] width 408 height 46
click at [483, 234] on div at bounding box center [440, 229] width 408 height 46
click at [462, 231] on div at bounding box center [440, 229] width 408 height 46
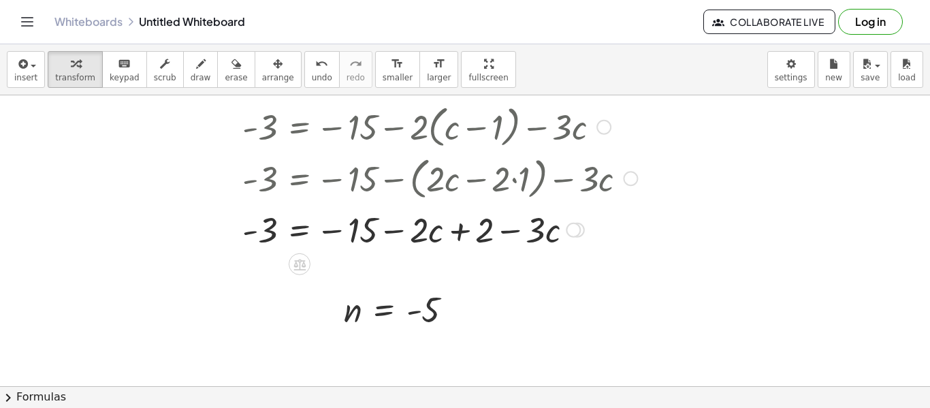
click at [383, 228] on div at bounding box center [440, 229] width 408 height 46
click at [334, 229] on div at bounding box center [440, 229] width 408 height 46
click at [336, 234] on div at bounding box center [440, 229] width 408 height 46
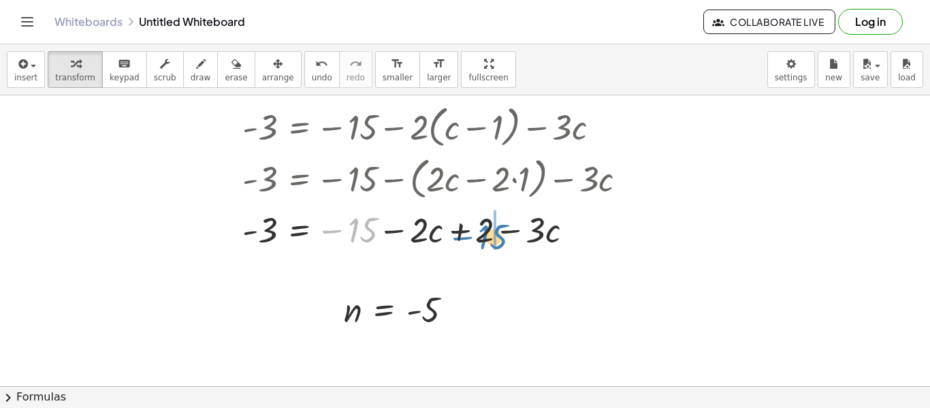
drag, startPoint x: 352, startPoint y: 233, endPoint x: 477, endPoint y: 239, distance: 124.7
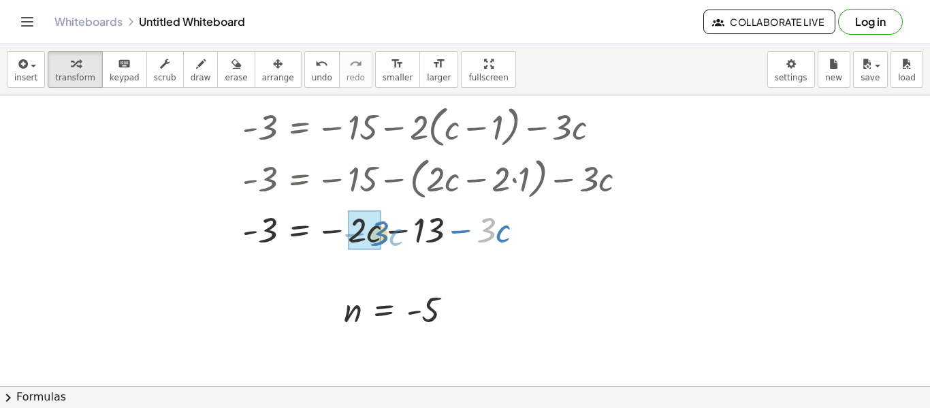
drag, startPoint x: 492, startPoint y: 228, endPoint x: 383, endPoint y: 231, distance: 109.6
click at [383, 231] on div at bounding box center [440, 229] width 408 height 46
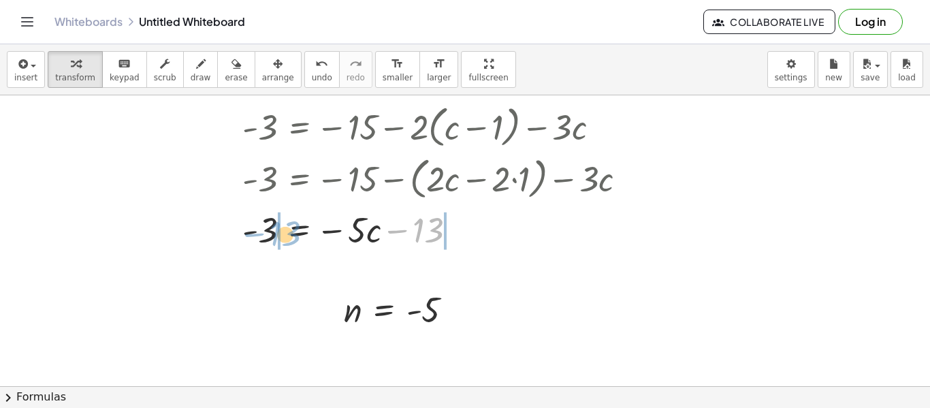
drag, startPoint x: 425, startPoint y: 239, endPoint x: 282, endPoint y: 244, distance: 143.7
click at [282, 244] on div at bounding box center [440, 229] width 408 height 46
drag, startPoint x: 495, startPoint y: 237, endPoint x: 445, endPoint y: 231, distance: 50.7
click at [445, 231] on div at bounding box center [440, 229] width 408 height 46
click at [357, 233] on div at bounding box center [440, 229] width 408 height 46
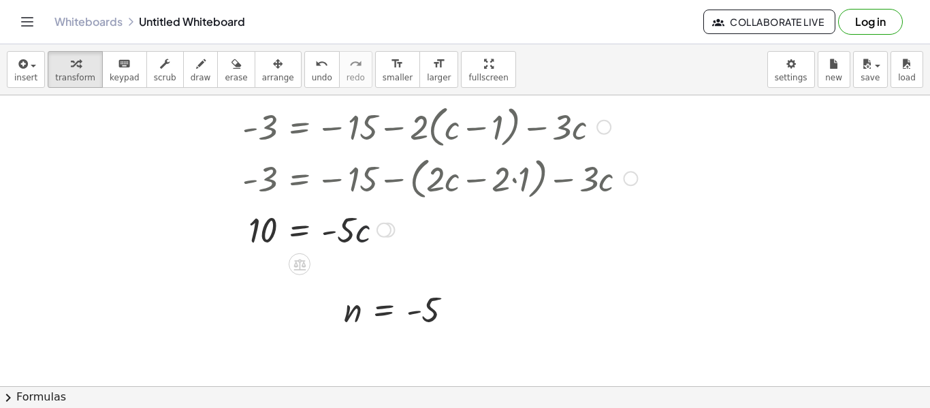
click at [357, 233] on div at bounding box center [440, 229] width 408 height 46
click at [337, 232] on div at bounding box center [440, 229] width 408 height 46
drag, startPoint x: 337, startPoint y: 232, endPoint x: 277, endPoint y: 260, distance: 66.1
drag, startPoint x: 238, startPoint y: 233, endPoint x: 317, endPoint y: 237, distance: 79.0
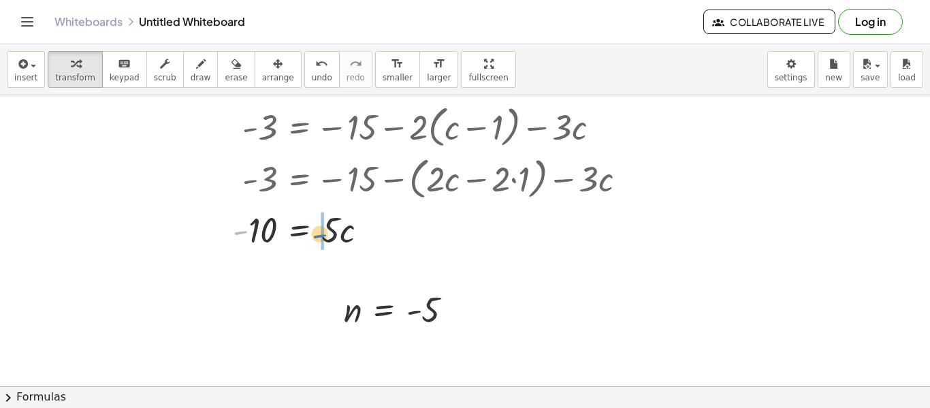
click at [317, 237] on div at bounding box center [435, 229] width 418 height 46
drag, startPoint x: 345, startPoint y: 236, endPoint x: 248, endPoint y: 264, distance: 100.6
click at [264, 248] on div at bounding box center [439, 229] width 410 height 68
click at [359, 241] on div at bounding box center [440, 229] width 408 height 68
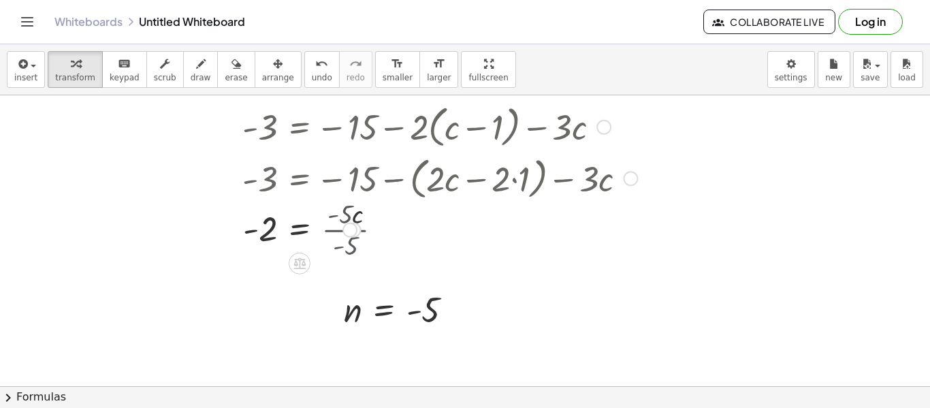
click at [359, 241] on div at bounding box center [440, 228] width 408 height 45
drag, startPoint x: 302, startPoint y: 269, endPoint x: 287, endPoint y: 219, distance: 51.9
click at [300, 230] on div "= c - 2" at bounding box center [300, 230] width 0 height 0
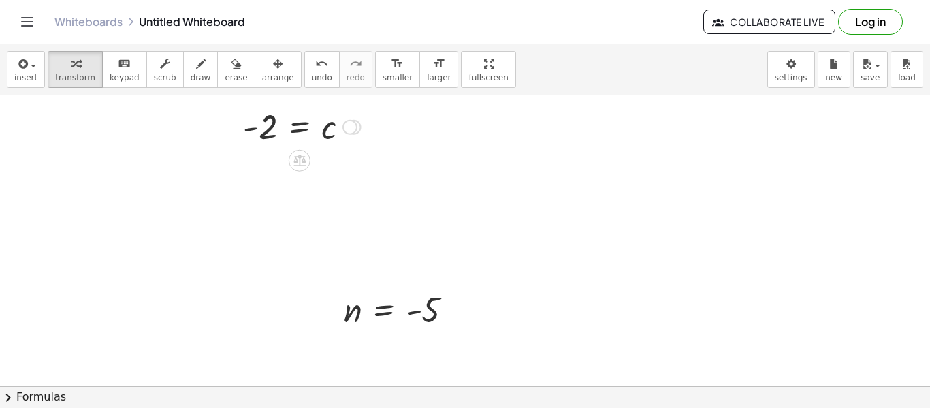
drag, startPoint x: 347, startPoint y: 228, endPoint x: 272, endPoint y: 33, distance: 209.2
click at [272, 33] on div "Graspable Math Activities Get Started Activity Bank Assigned Work Classes White…" at bounding box center [465, 204] width 930 height 408
click at [319, 221] on div at bounding box center [465, 222] width 930 height 872
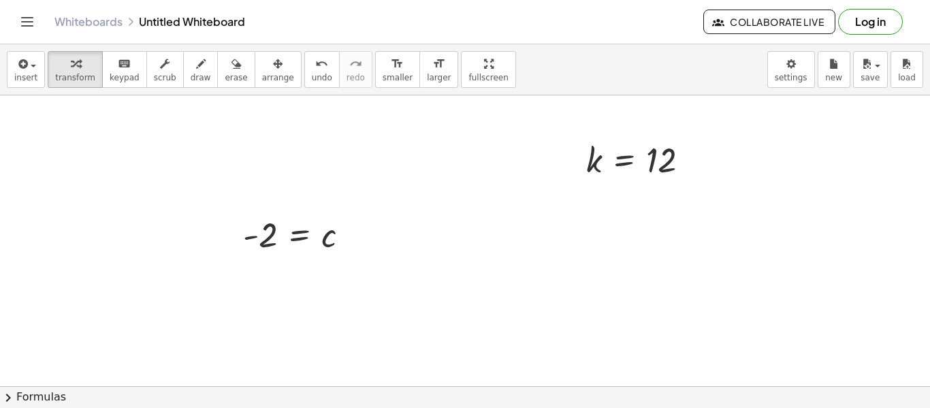
scroll to position [206, 0]
click at [525, 263] on div at bounding box center [465, 325] width 930 height 872
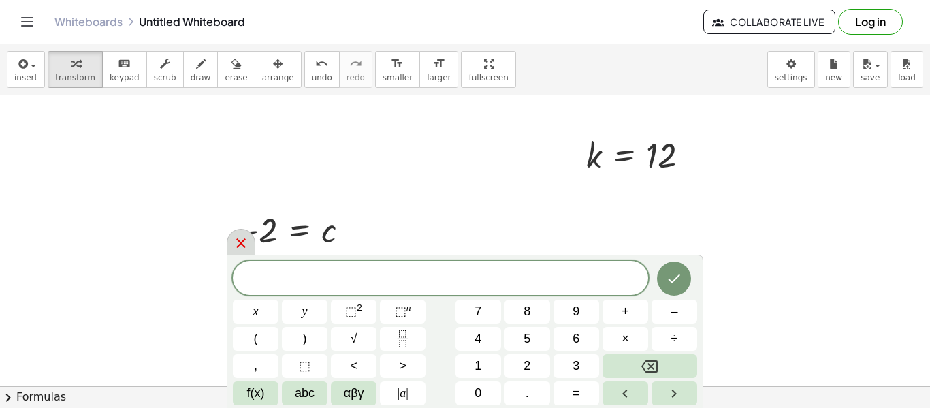
click at [249, 239] on div at bounding box center [241, 242] width 29 height 27
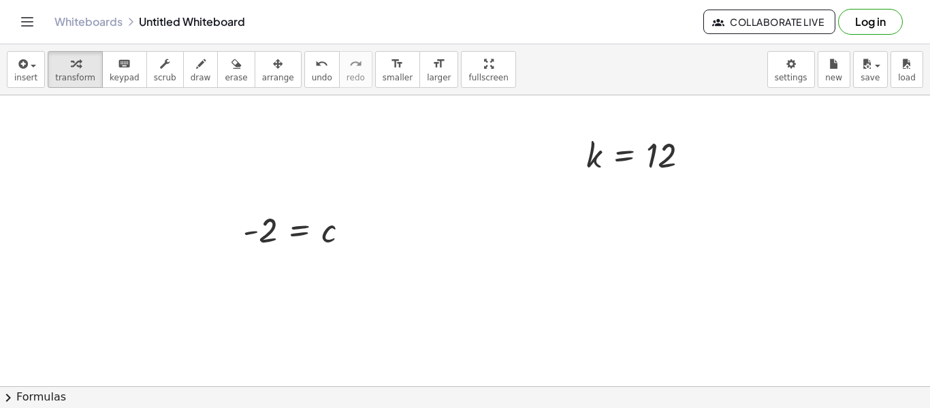
click at [633, 253] on div at bounding box center [465, 325] width 930 height 872
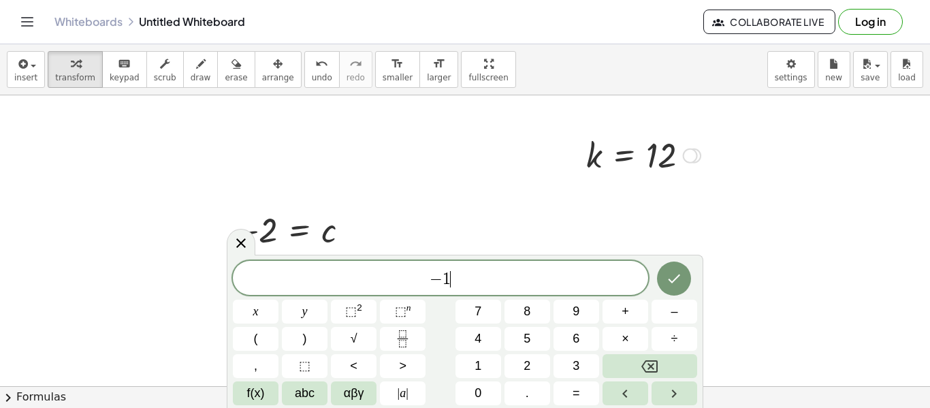
scroll to position [16, 0]
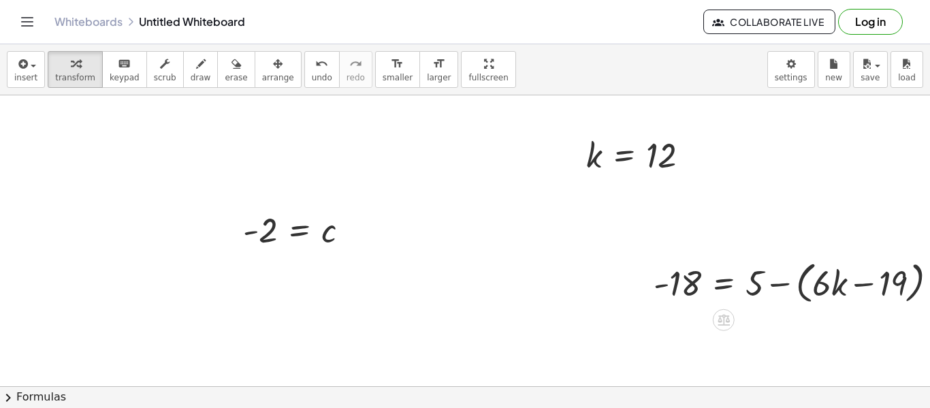
drag, startPoint x: 720, startPoint y: 325, endPoint x: 647, endPoint y: 308, distance: 74.6
click at [673, 297] on div at bounding box center [801, 282] width 308 height 52
drag, startPoint x: 674, startPoint y: 306, endPoint x: 683, endPoint y: 309, distance: 9.5
click at [683, 309] on div "- 18 - 18 = + 5 − ( + · 6 · k − 19 )" at bounding box center [795, 282] width 325 height 59
click at [760, 279] on div at bounding box center [801, 282] width 308 height 52
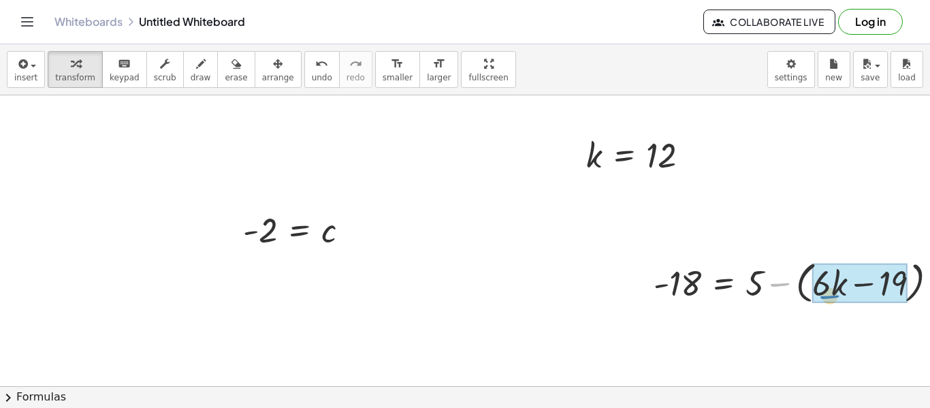
drag, startPoint x: 791, startPoint y: 283, endPoint x: 838, endPoint y: 294, distance: 48.2
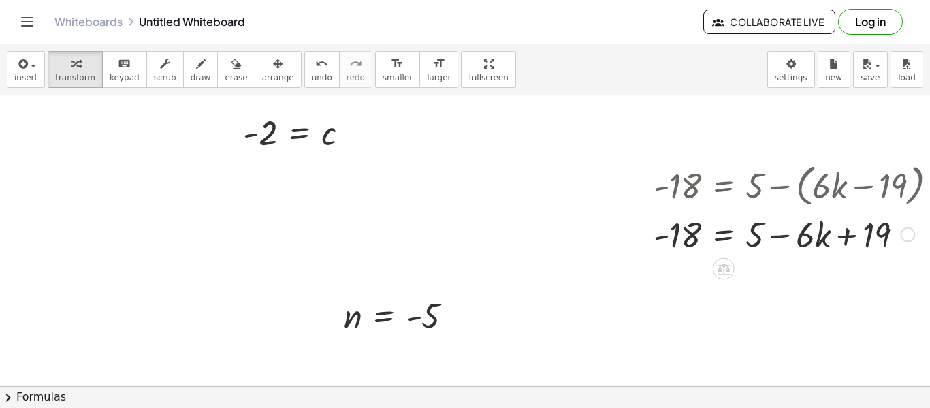
scroll to position [308, 0]
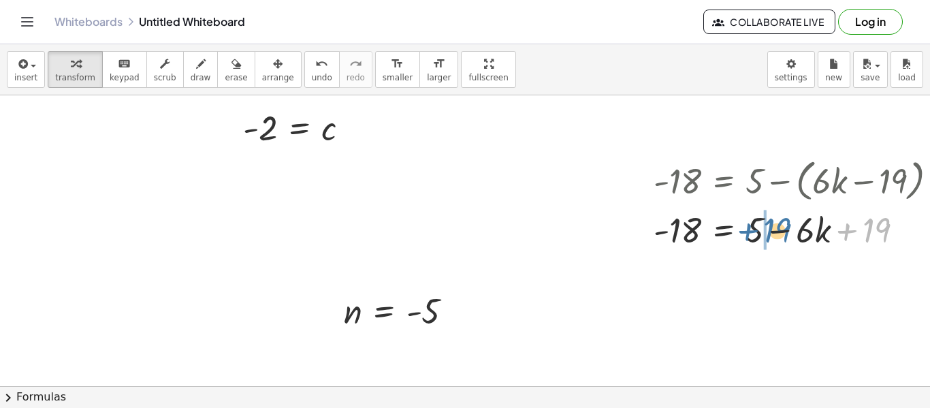
drag, startPoint x: 865, startPoint y: 235, endPoint x: 751, endPoint y: 235, distance: 114.4
click at [751, 235] on div at bounding box center [801, 229] width 308 height 46
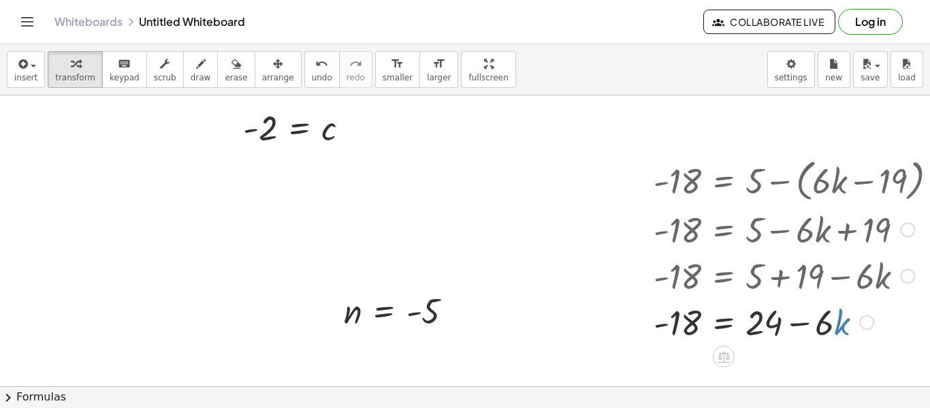
click at [845, 325] on div at bounding box center [801, 321] width 308 height 46
drag, startPoint x: 770, startPoint y: 319, endPoint x: 689, endPoint y: 346, distance: 85.5
drag, startPoint x: 777, startPoint y: 325, endPoint x: 689, endPoint y: 349, distance: 91.6
click at [689, 349] on div "+ · 5 · ( + y − 2 ) − · 7 · y = - 32 + · 5 · y − · 5 · 2 − · 7 · y = - 32 + · 5…" at bounding box center [481, 223] width 962 height 872
click at [763, 325] on div at bounding box center [801, 321] width 308 height 68
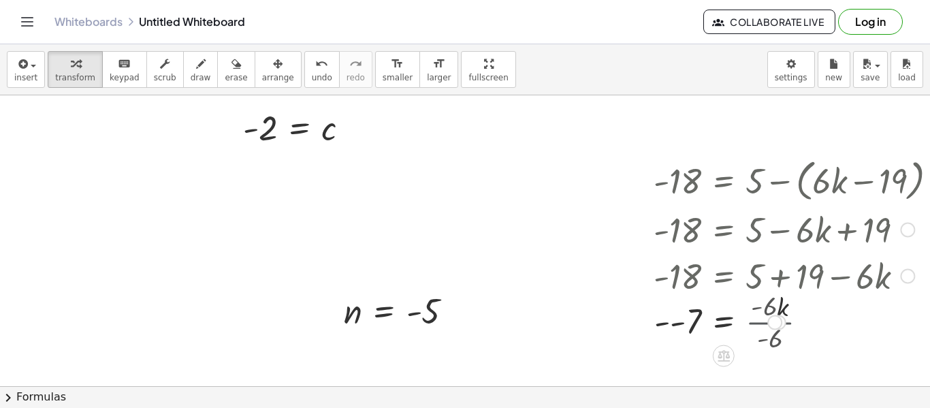
click at [763, 325] on div at bounding box center [801, 321] width 308 height 45
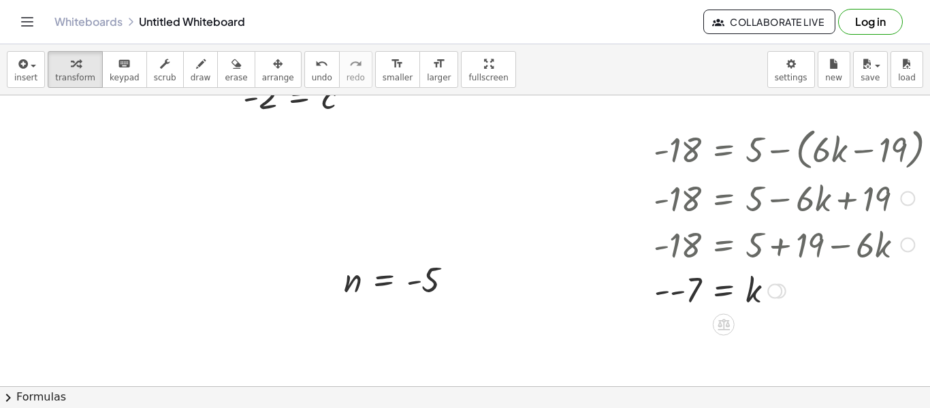
scroll to position [342, 0]
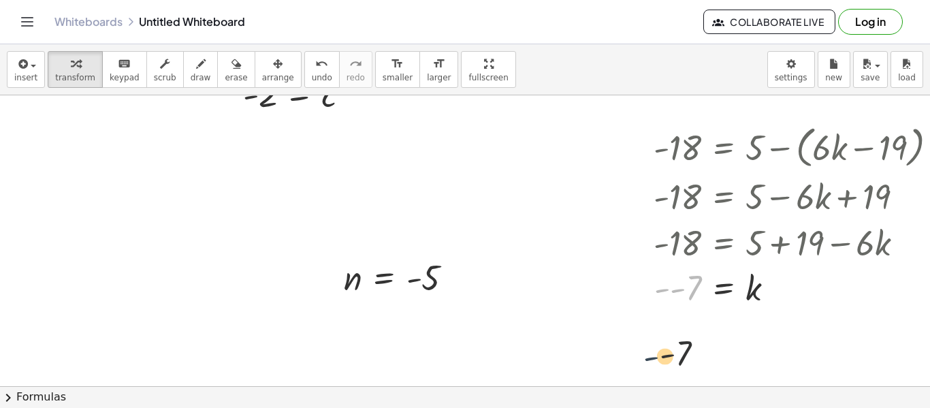
drag, startPoint x: 661, startPoint y: 290, endPoint x: 673, endPoint y: 377, distance: 87.9
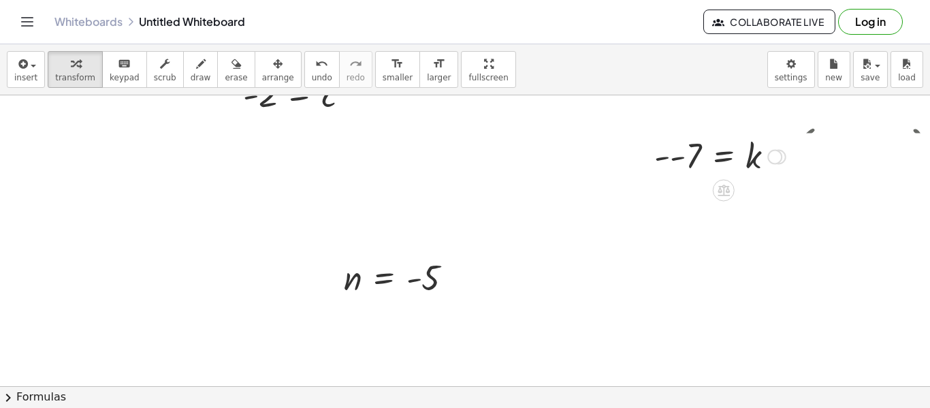
drag, startPoint x: 777, startPoint y: 288, endPoint x: 788, endPoint y: 150, distance: 138.0
click at [724, 157] on div "- = k - 7" at bounding box center [724, 157] width 0 height 0
click at [87, 235] on div at bounding box center [481, 190] width 962 height 872
click at [117, 190] on div at bounding box center [481, 190] width 962 height 872
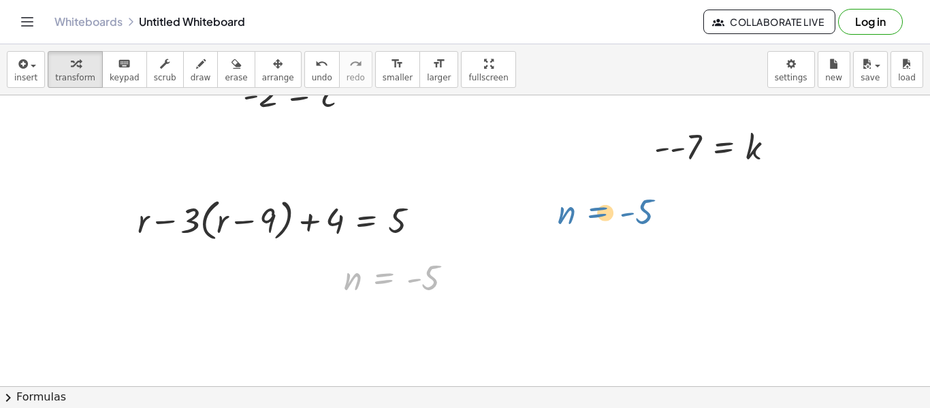
drag, startPoint x: 362, startPoint y: 283, endPoint x: 566, endPoint y: 199, distance: 220.7
click at [566, 199] on div "+ · 5 · ( + y − 2 ) − · 7 · y = - 32 + · 5 · y − · 5 · 2 − · 7 · y = - 32 + · 5…" at bounding box center [481, 190] width 962 height 872
click at [378, 317] on icon at bounding box center [384, 312] width 12 height 12
click at [383, 317] on span "×" at bounding box center [384, 312] width 8 height 20
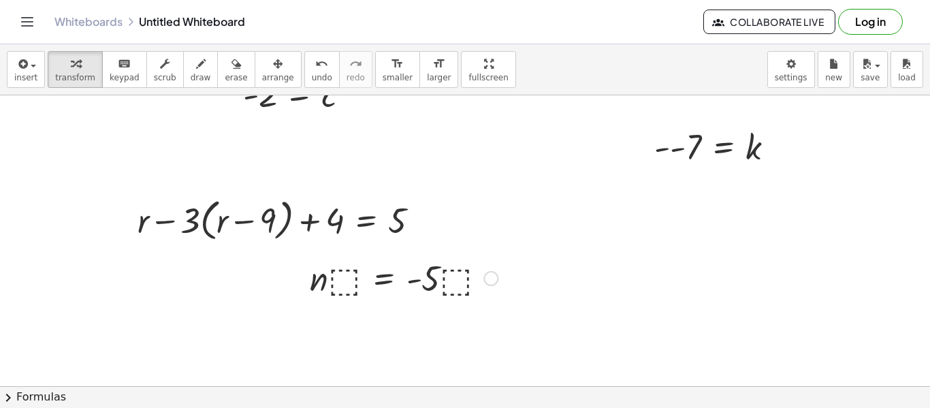
click at [349, 282] on div at bounding box center [403, 277] width 201 height 46
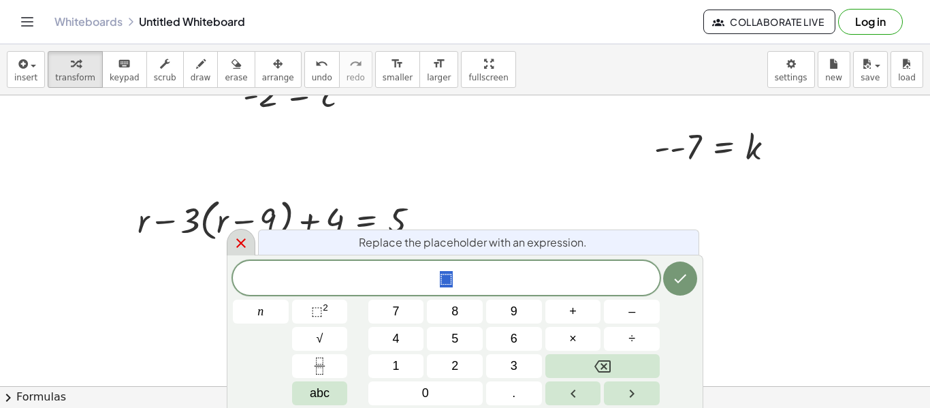
click at [235, 242] on icon at bounding box center [241, 243] width 16 height 16
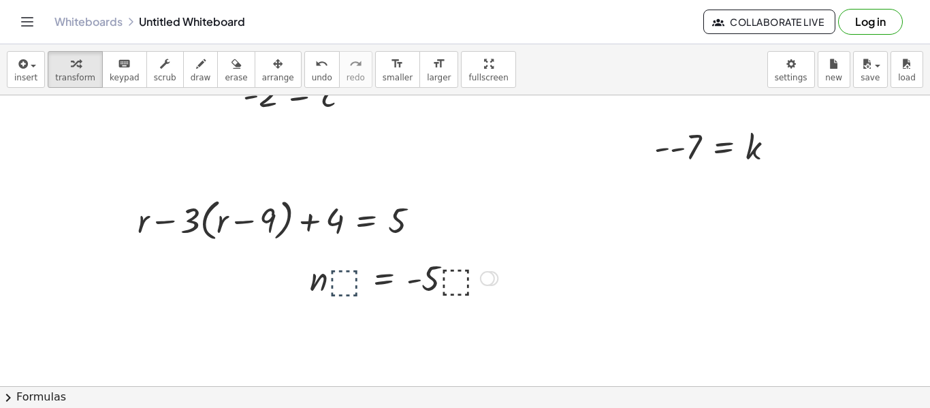
click at [325, 297] on div at bounding box center [403, 277] width 201 height 46
drag, startPoint x: 486, startPoint y: 277, endPoint x: 472, endPoint y: 271, distance: 14.9
click at [384, 278] on div "n = - 5 · · ⬚ · · ⬚" at bounding box center [384, 278] width 0 height 0
click at [345, 285] on div at bounding box center [403, 277] width 201 height 46
click at [0, 0] on span at bounding box center [0, 0] width 0 height 0
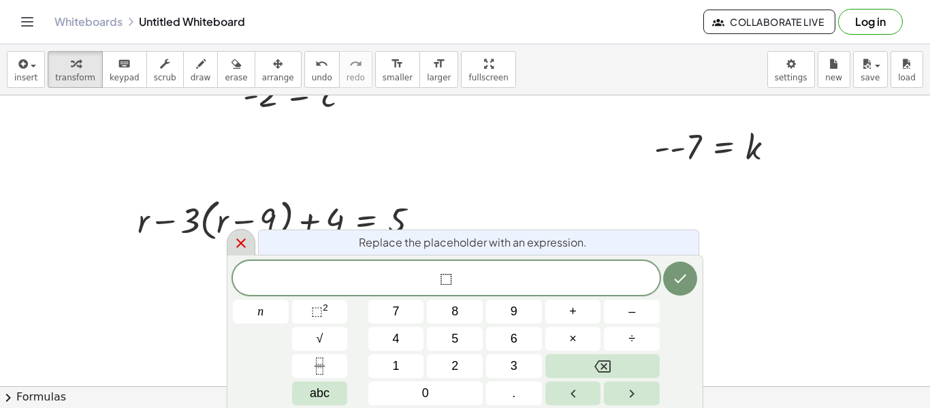
click at [239, 248] on icon at bounding box center [241, 243] width 16 height 16
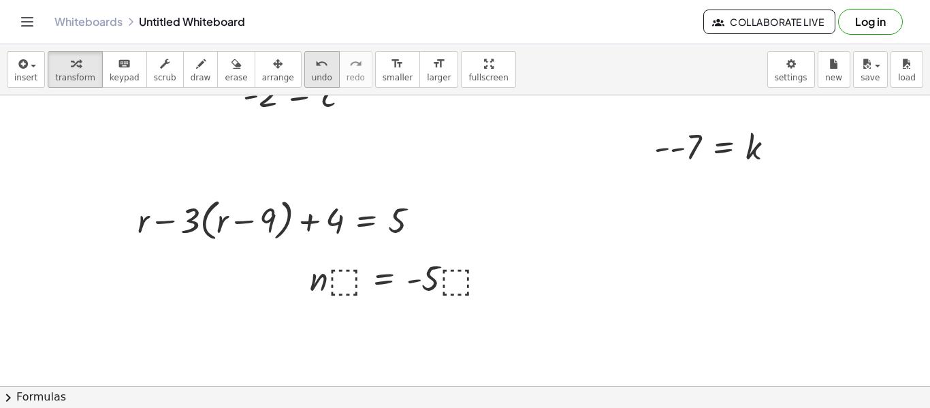
click at [315, 65] on icon "undo" at bounding box center [321, 64] width 13 height 16
click at [388, 308] on icon at bounding box center [384, 312] width 12 height 12
click at [441, 309] on icon at bounding box center [438, 312] width 12 height 12
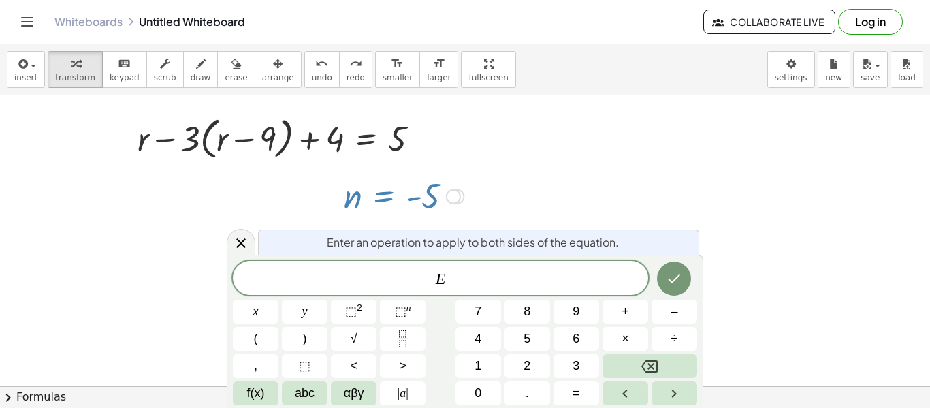
scroll to position [424, 0]
click at [239, 229] on div at bounding box center [241, 242] width 29 height 27
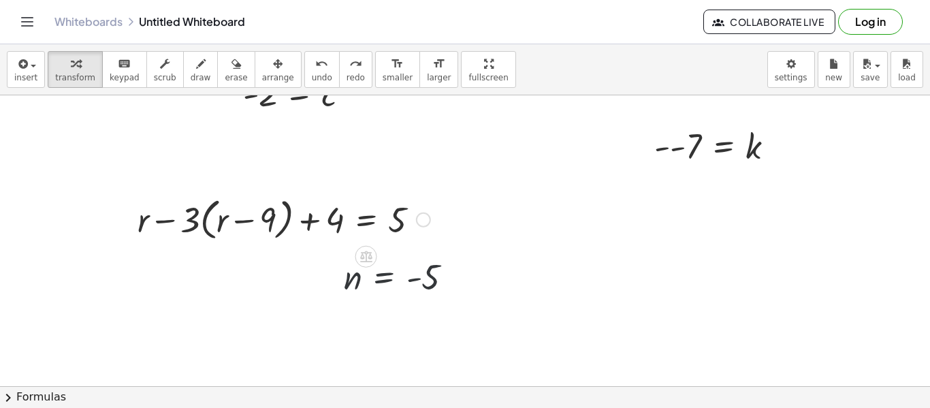
scroll to position [342, 0]
drag, startPoint x: 421, startPoint y: 221, endPoint x: 378, endPoint y: 176, distance: 63.1
click at [378, 176] on div "+ · 5 · ( + y − 2 ) − · 7 · y = - 32 + · 5 · y − · 5 · 2 − · 7 · y = - 32 + · 5…" at bounding box center [481, 190] width 962 height 872
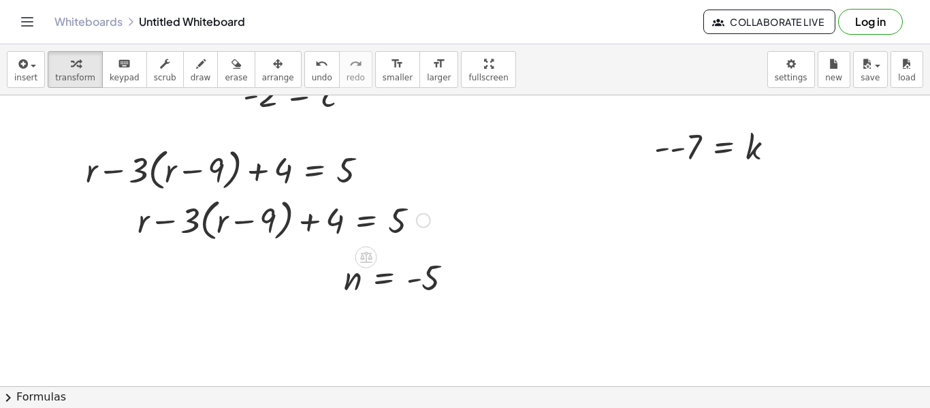
drag, startPoint x: 313, startPoint y: 206, endPoint x: 337, endPoint y: 233, distance: 35.7
click at [337, 233] on div "+ · 5 · ( + y − 2 ) − · 7 · y = - 32 + · 5 · y − · 5 · 2 − · 7 · y = - 32 + · 5…" at bounding box center [481, 190] width 962 height 872
drag, startPoint x: 420, startPoint y: 222, endPoint x: 267, endPoint y: 179, distance: 159.1
click at [267, 179] on div "+ · 5 · ( + y − 2 ) − · 7 · y = - 32 + · 5 · y − · 5 · 2 − · 7 · y = - 32 + · 5…" at bounding box center [481, 190] width 962 height 872
drag, startPoint x: 424, startPoint y: 219, endPoint x: 356, endPoint y: 163, distance: 88.0
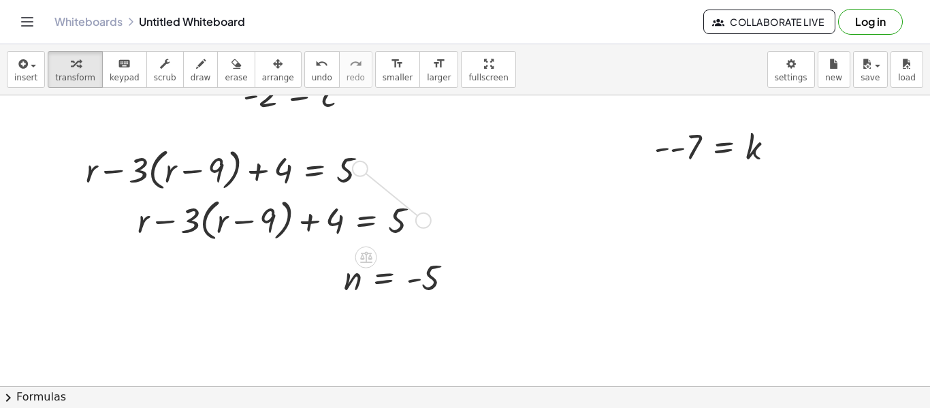
click at [356, 163] on div "+ · 5 · ( + y − 2 ) − · 7 · y = - 32 + · 5 · y − · 5 · 2 − · 7 · y = - 32 + · 5…" at bounding box center [481, 190] width 962 height 872
click at [315, 70] on icon "undo" at bounding box center [321, 64] width 13 height 16
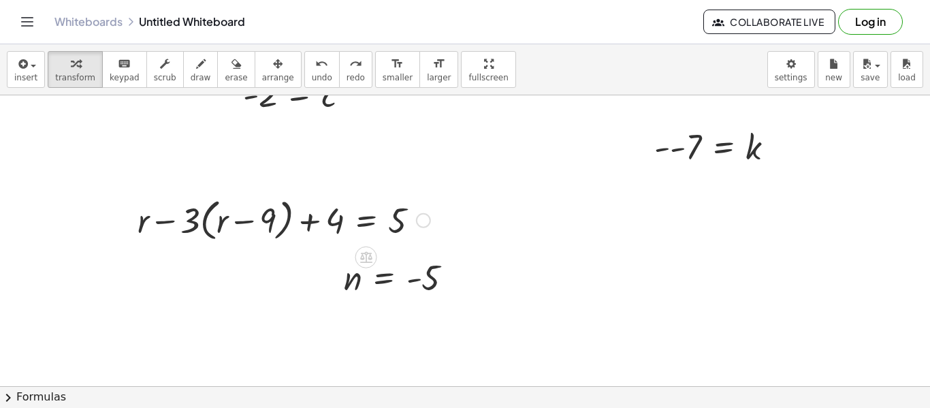
click at [276, 229] on div at bounding box center [284, 219] width 306 height 52
drag, startPoint x: 190, startPoint y: 220, endPoint x: 219, endPoint y: 226, distance: 29.2
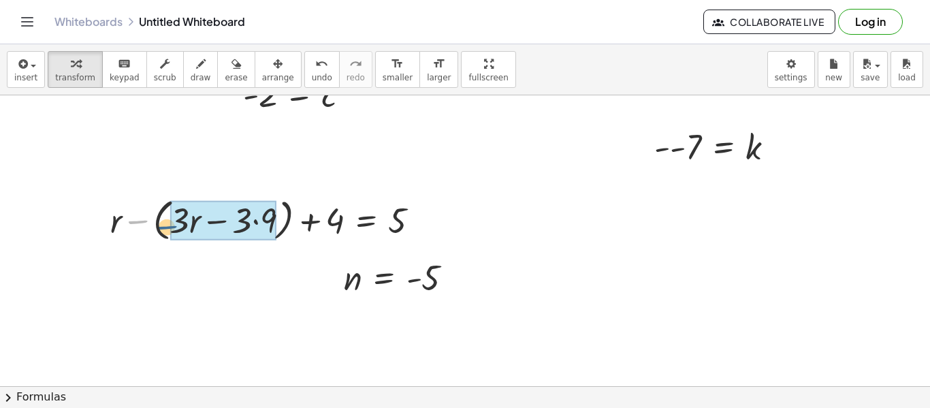
drag, startPoint x: 133, startPoint y: 222, endPoint x: 163, endPoint y: 227, distance: 30.4
click at [163, 227] on div at bounding box center [270, 219] width 334 height 52
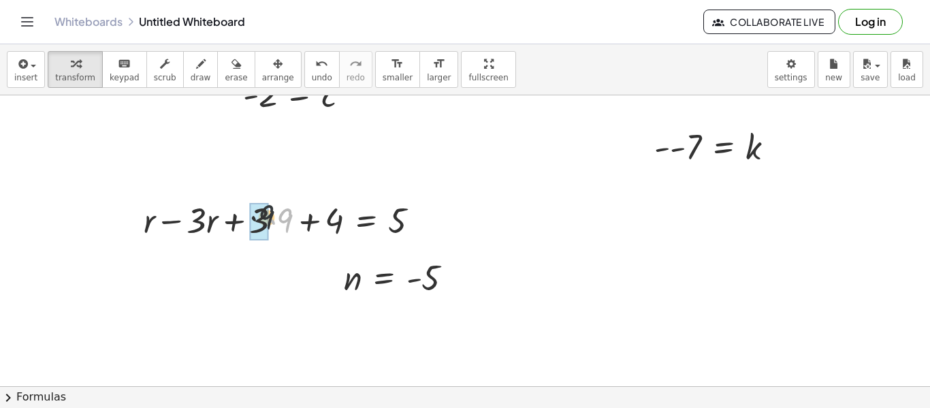
drag, startPoint x: 287, startPoint y: 227, endPoint x: 254, endPoint y: 222, distance: 33.1
drag, startPoint x: 216, startPoint y: 228, endPoint x: 157, endPoint y: 225, distance: 59.3
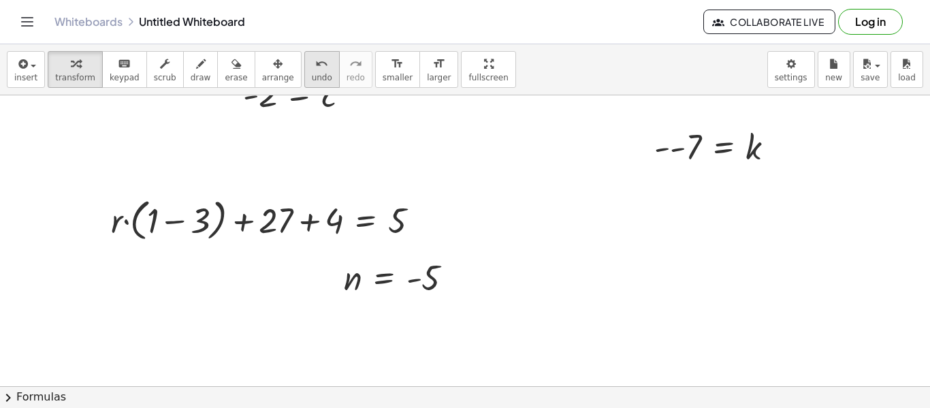
click at [312, 73] on span "undo" at bounding box center [322, 78] width 20 height 10
drag, startPoint x: 156, startPoint y: 231, endPoint x: 181, endPoint y: 229, distance: 25.2
click at [181, 229] on div at bounding box center [291, 219] width 290 height 46
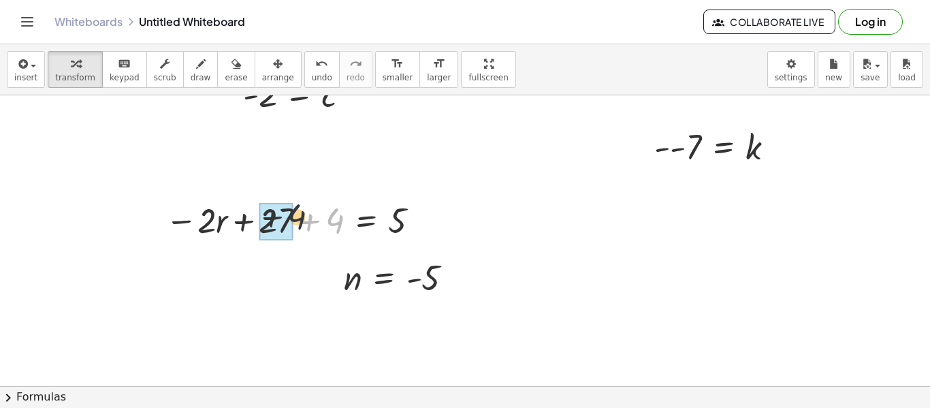
drag, startPoint x: 340, startPoint y: 216, endPoint x: 272, endPoint y: 212, distance: 67.5
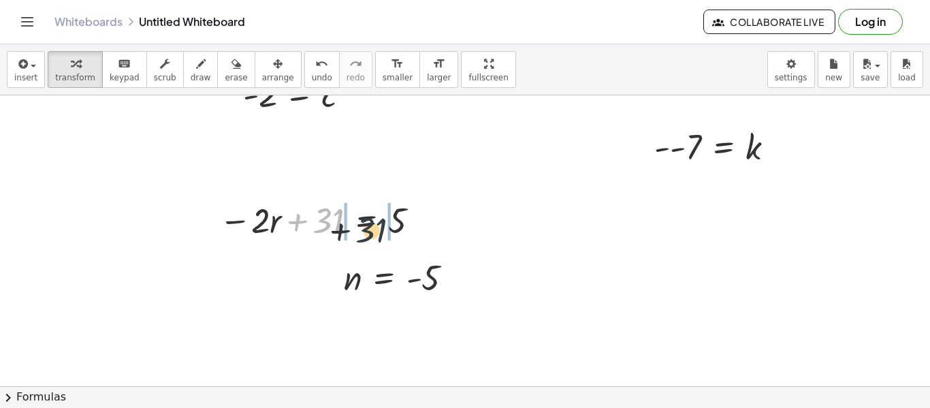
drag, startPoint x: 323, startPoint y: 223, endPoint x: 387, endPoint y: 235, distance: 65.7
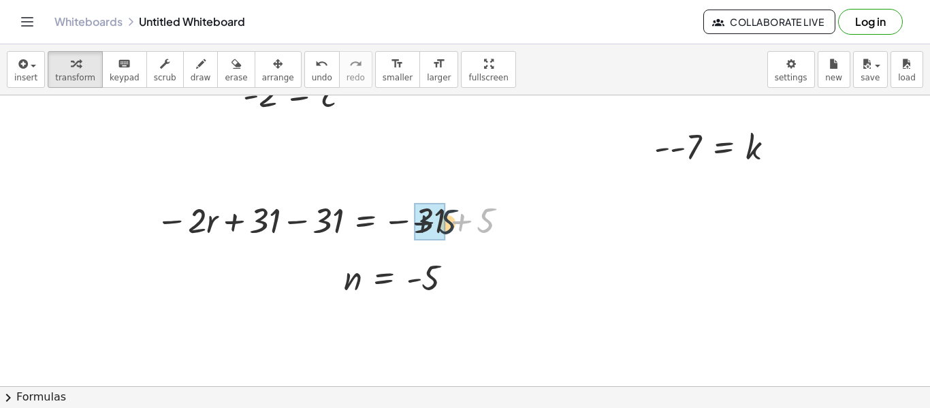
drag, startPoint x: 485, startPoint y: 222, endPoint x: 439, endPoint y: 223, distance: 46.3
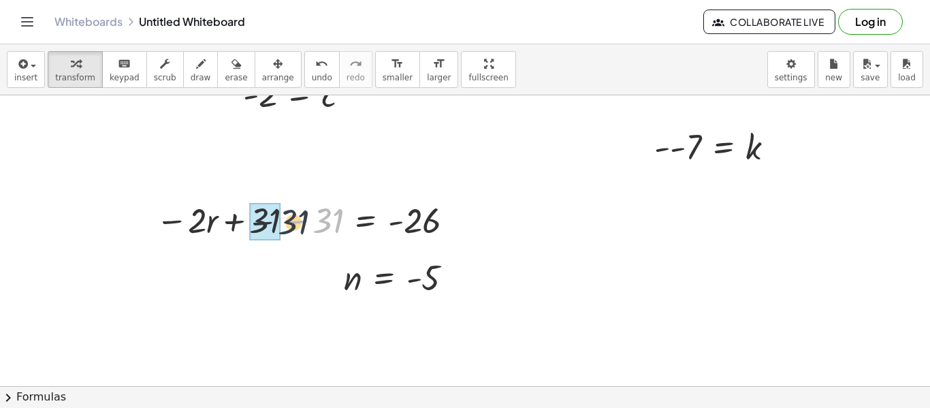
drag, startPoint x: 333, startPoint y: 221, endPoint x: 282, endPoint y: 221, distance: 50.4
click at [282, 221] on div at bounding box center [307, 219] width 317 height 46
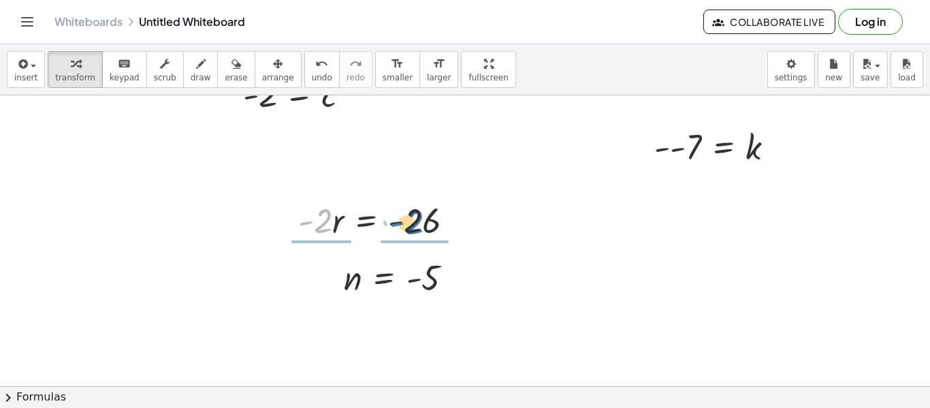
drag, startPoint x: 318, startPoint y: 224, endPoint x: 409, endPoint y: 226, distance: 91.2
click at [409, 226] on div at bounding box center [381, 219] width 180 height 46
drag, startPoint x: 434, startPoint y: 245, endPoint x: 424, endPoint y: 220, distance: 26.9
click at [424, 220] on div at bounding box center [383, 219] width 182 height 68
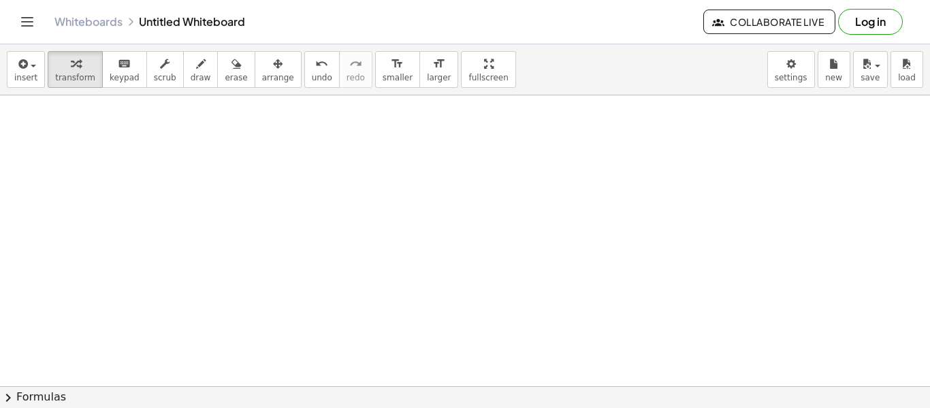
scroll to position [526, 0]
click at [549, 272] on div at bounding box center [481, 6] width 962 height 872
click at [287, 226] on div at bounding box center [481, 6] width 962 height 872
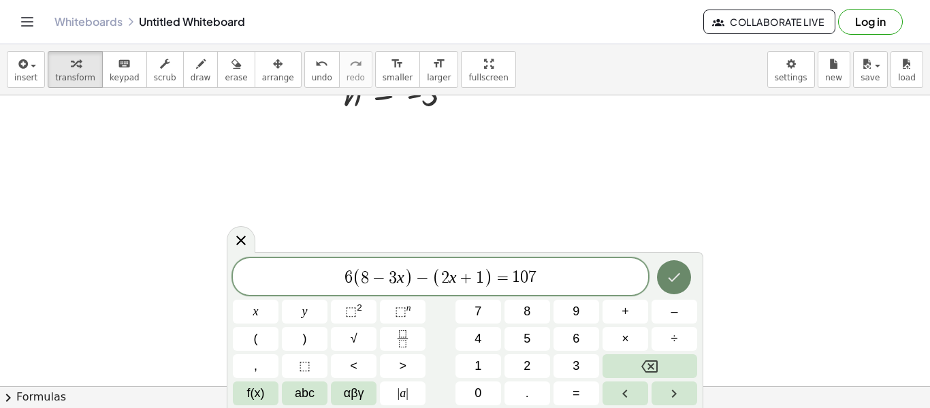
click at [658, 272] on button "Done" at bounding box center [674, 277] width 34 height 34
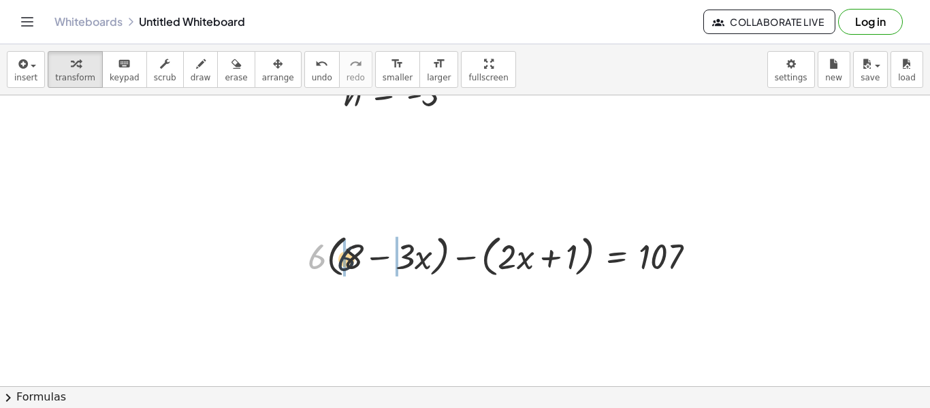
drag, startPoint x: 311, startPoint y: 260, endPoint x: 345, endPoint y: 263, distance: 34.1
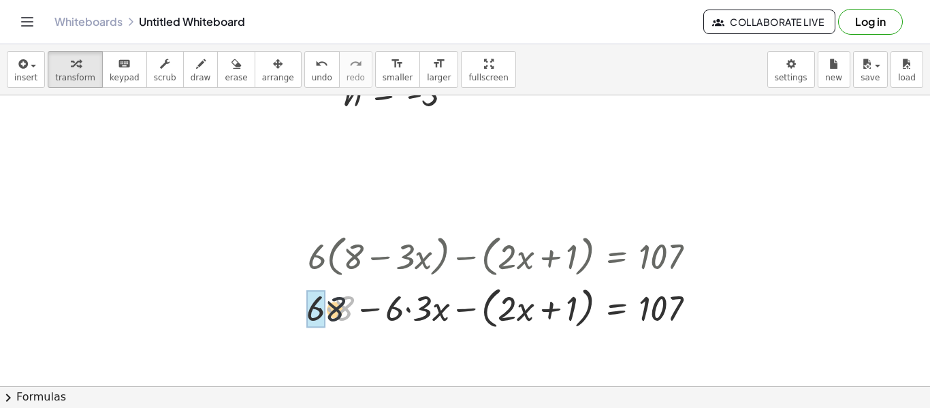
drag, startPoint x: 349, startPoint y: 303, endPoint x: 322, endPoint y: 306, distance: 26.7
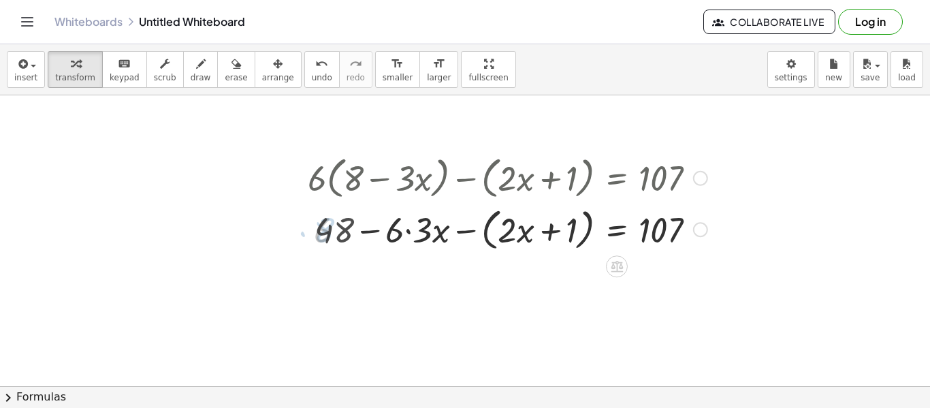
scroll to position [617, 0]
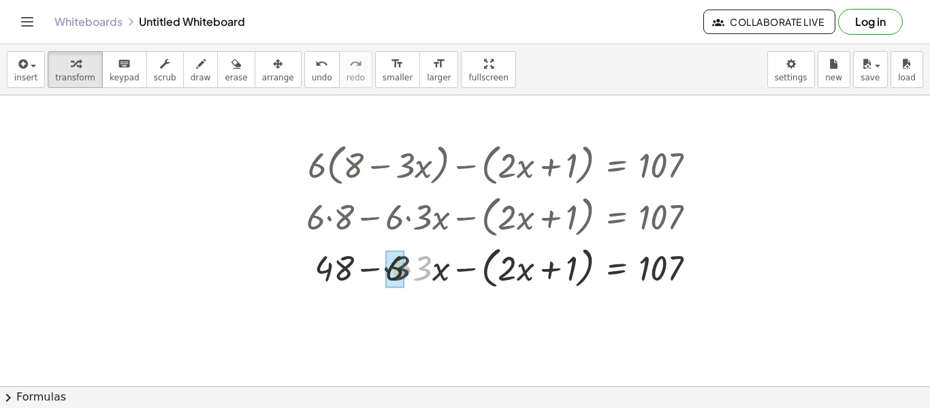
drag, startPoint x: 424, startPoint y: 272, endPoint x: 398, endPoint y: 272, distance: 25.9
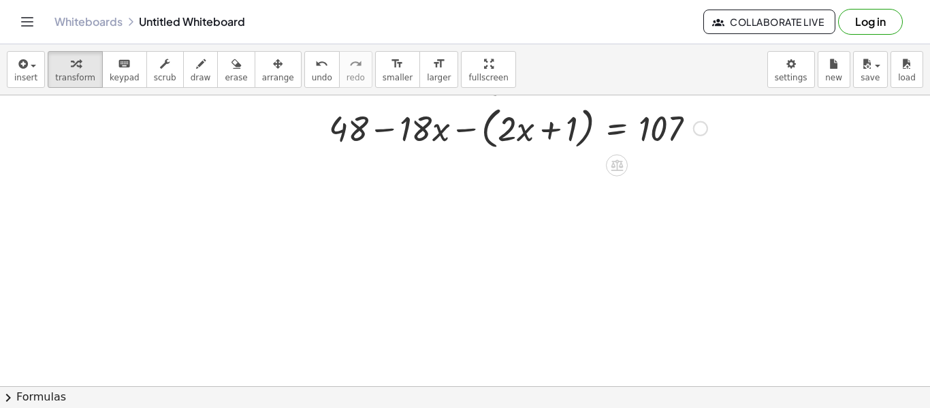
scroll to position [760, 0]
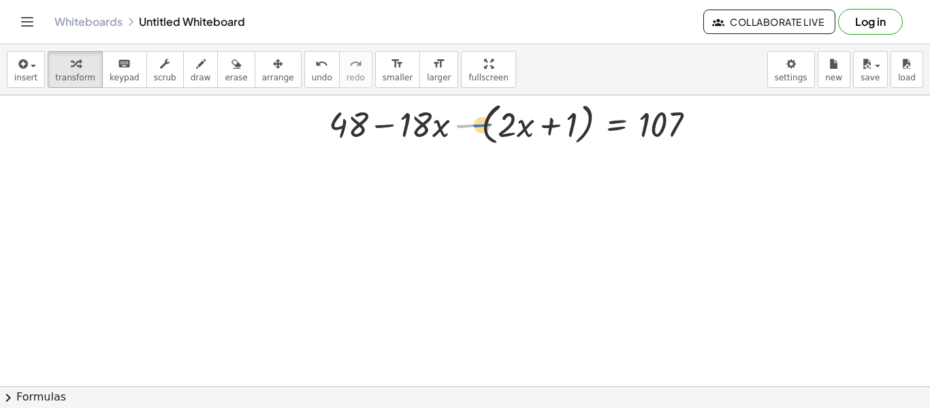
drag, startPoint x: 476, startPoint y: 129, endPoint x: 499, endPoint y: 129, distance: 23.2
click at [499, 129] on div at bounding box center [507, 123] width 415 height 52
drag, startPoint x: 465, startPoint y: 123, endPoint x: 493, endPoint y: 129, distance: 28.4
click at [493, 129] on div at bounding box center [507, 123] width 415 height 52
drag, startPoint x: 467, startPoint y: 125, endPoint x: 517, endPoint y: 132, distance: 50.9
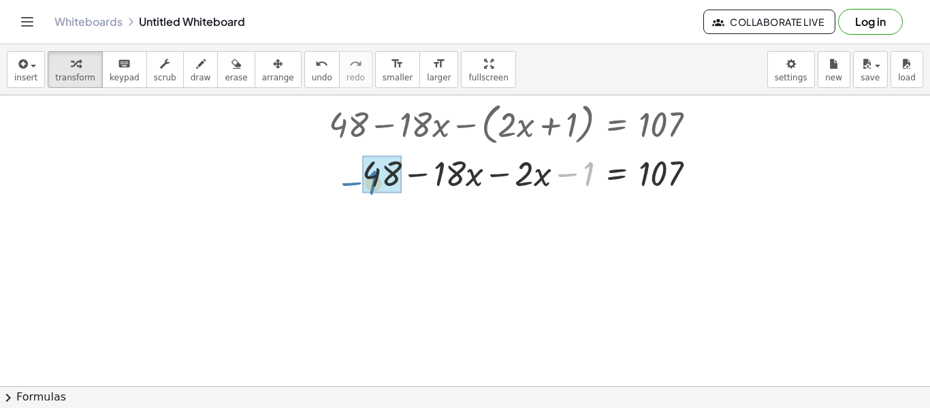
drag, startPoint x: 590, startPoint y: 179, endPoint x: 386, endPoint y: 188, distance: 204.4
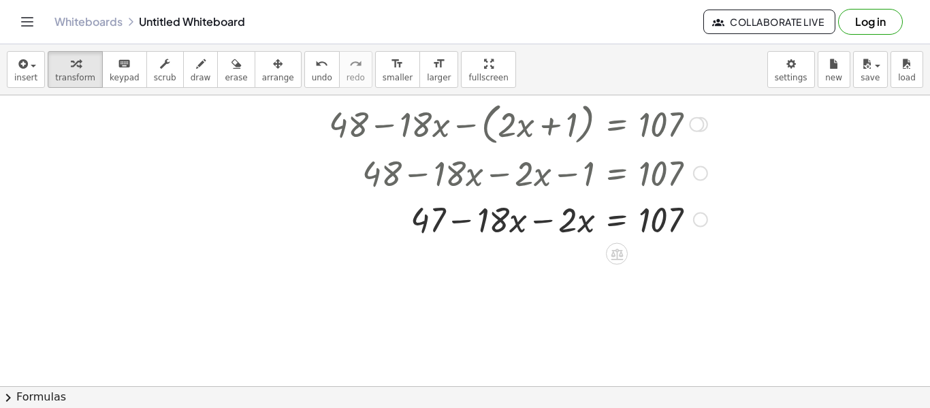
click at [504, 185] on div at bounding box center [482, 172] width 463 height 46
drag, startPoint x: 500, startPoint y: 235, endPoint x: 566, endPoint y: 241, distance: 66.3
click at [566, 241] on div at bounding box center [507, 218] width 415 height 46
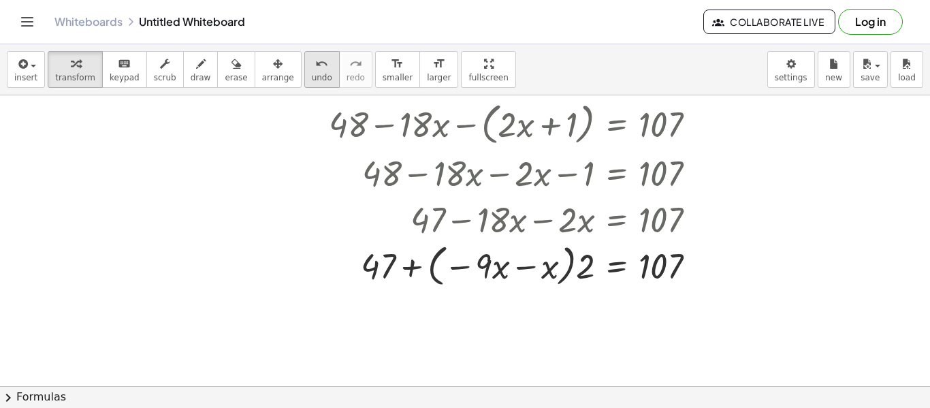
click at [312, 76] on span "undo" at bounding box center [322, 78] width 20 height 10
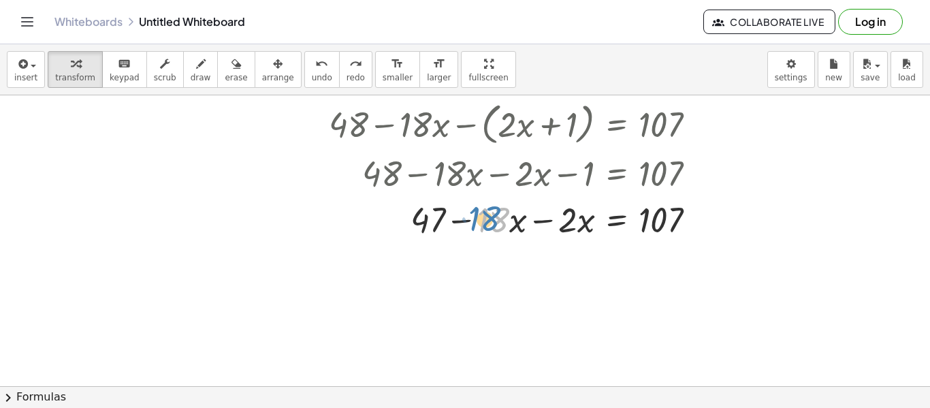
drag, startPoint x: 498, startPoint y: 222, endPoint x: 491, endPoint y: 221, distance: 6.8
click at [491, 221] on div at bounding box center [512, 218] width 404 height 46
click at [587, 232] on div at bounding box center [512, 218] width 404 height 46
drag, startPoint x: 575, startPoint y: 225, endPoint x: 584, endPoint y: 230, distance: 11.0
click at [584, 230] on div at bounding box center [512, 218] width 404 height 46
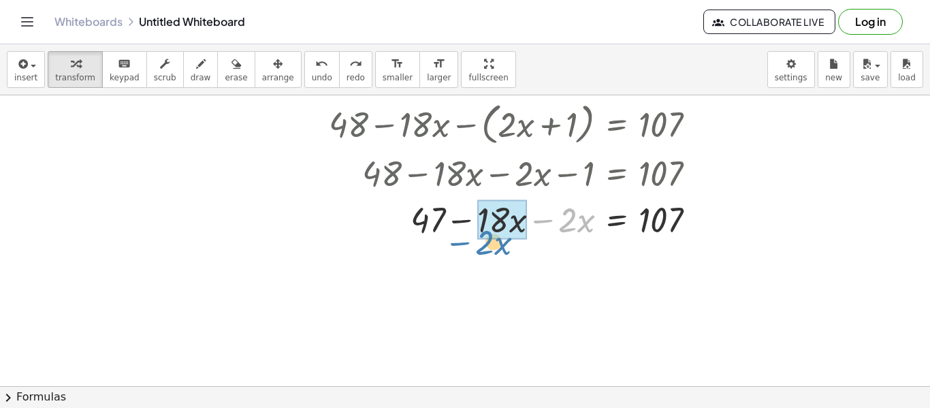
drag, startPoint x: 557, startPoint y: 227, endPoint x: 473, endPoint y: 248, distance: 86.5
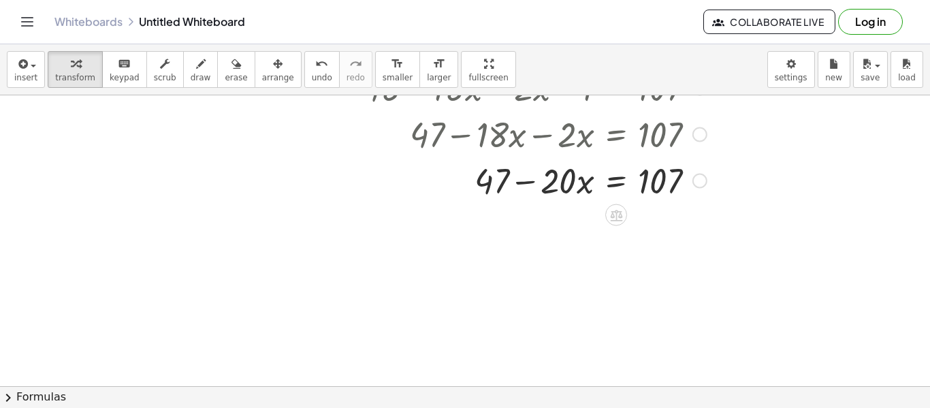
scroll to position [849, 1]
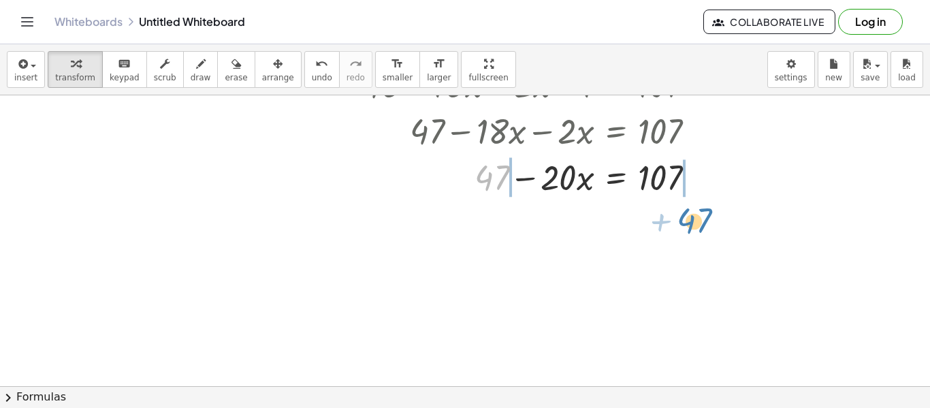
drag, startPoint x: 496, startPoint y: 180, endPoint x: 688, endPoint y: 210, distance: 194.9
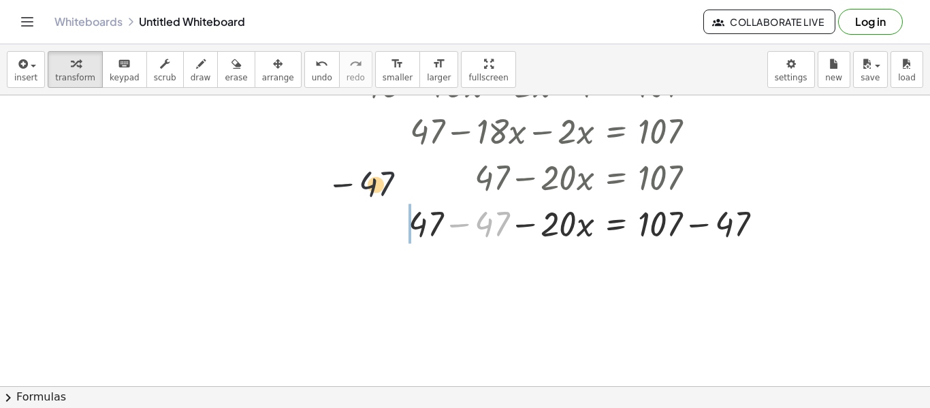
drag, startPoint x: 489, startPoint y: 231, endPoint x: 364, endPoint y: 190, distance: 132.0
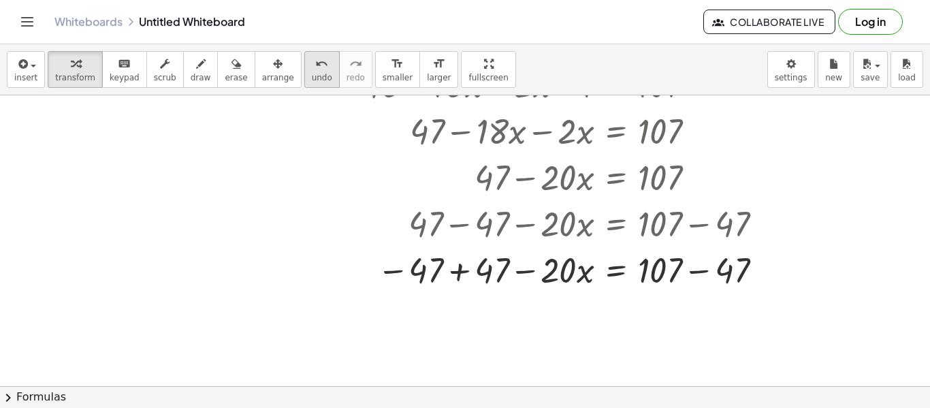
click at [315, 69] on icon "undo" at bounding box center [321, 64] width 13 height 16
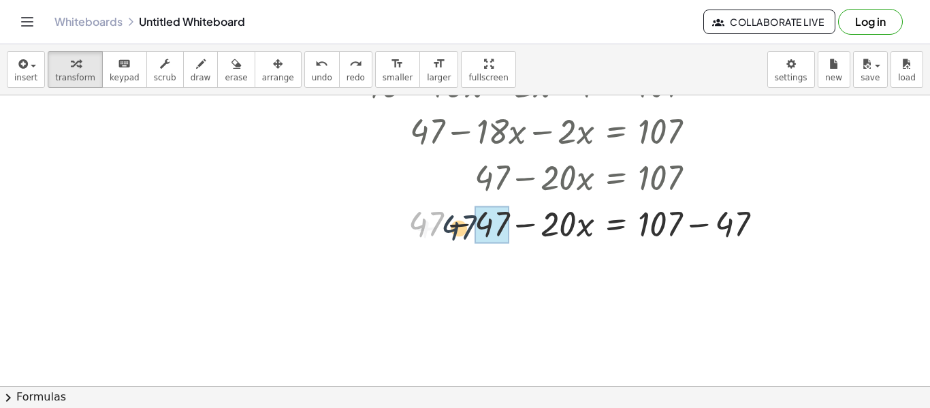
drag, startPoint x: 430, startPoint y: 215, endPoint x: 477, endPoint y: 219, distance: 47.1
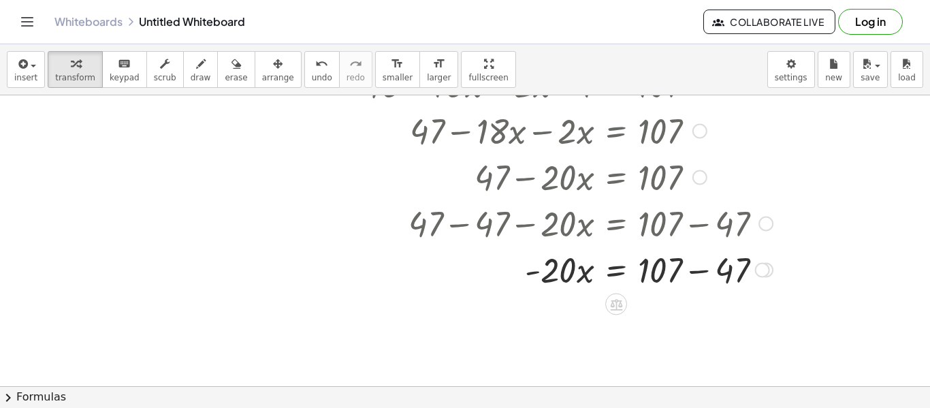
click at [665, 228] on div at bounding box center [539, 222] width 481 height 46
drag, startPoint x: 664, startPoint y: 268, endPoint x: 736, endPoint y: 270, distance: 71.5
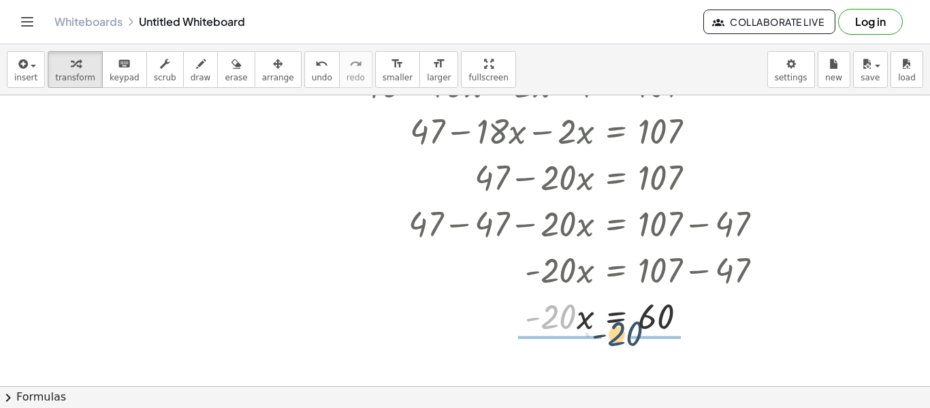
drag, startPoint x: 570, startPoint y: 319, endPoint x: 669, endPoint y: 342, distance: 102.2
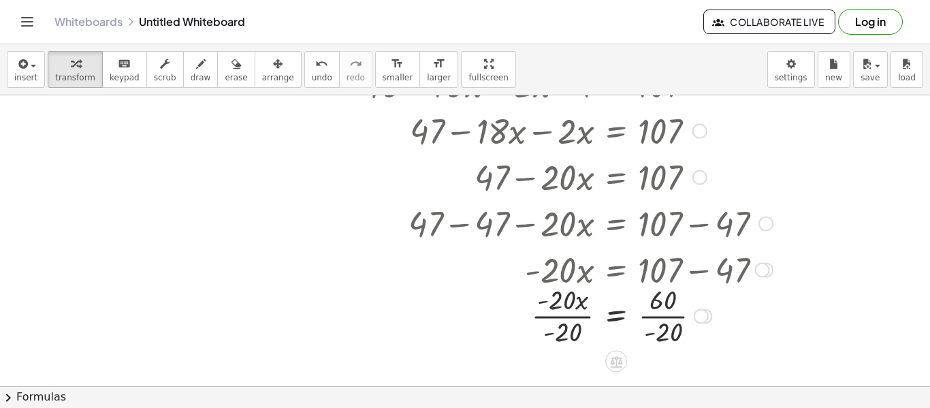
click at [667, 314] on div at bounding box center [539, 314] width 481 height 68
click at [585, 313] on div at bounding box center [539, 314] width 481 height 68
click at [568, 314] on div at bounding box center [539, 314] width 481 height 68
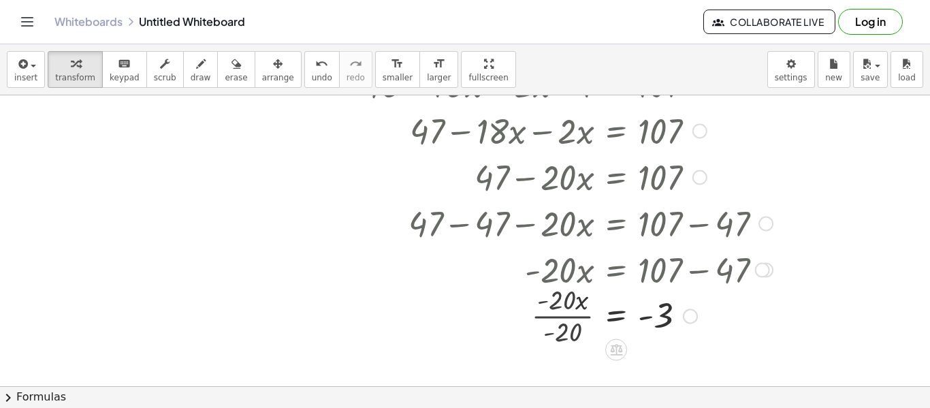
click at [568, 314] on div at bounding box center [539, 315] width 481 height 45
click at [308, 83] on button "undo undo" at bounding box center [321, 69] width 35 height 37
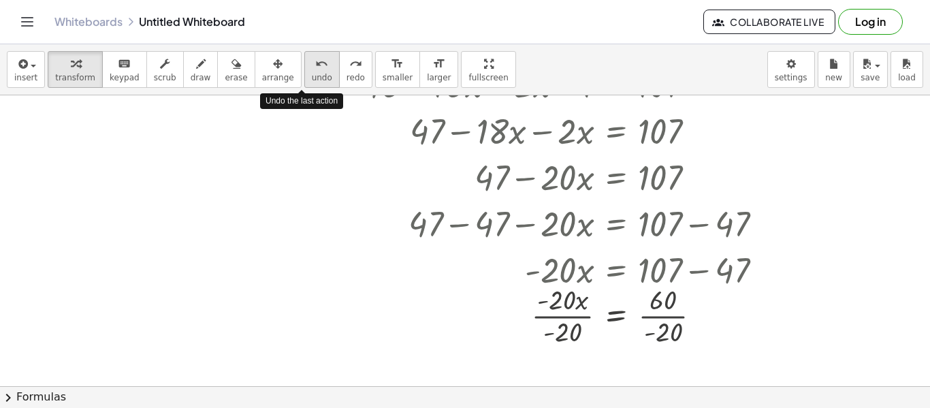
click at [308, 83] on button "undo undo" at bounding box center [321, 69] width 35 height 37
